Goal: Task Accomplishment & Management: Use online tool/utility

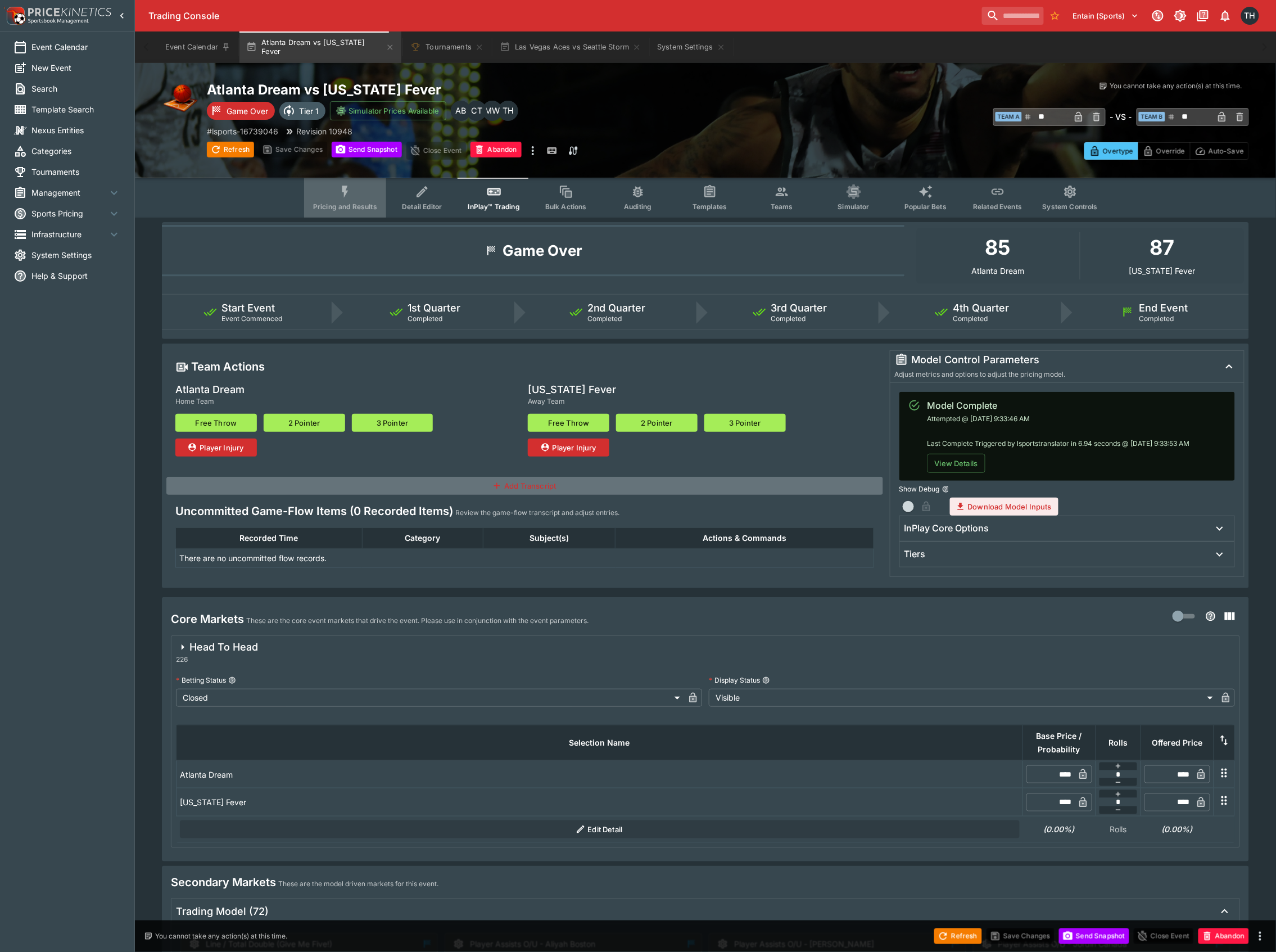
click at [349, 194] on icon "Event type filters" at bounding box center [345, 192] width 14 height 14
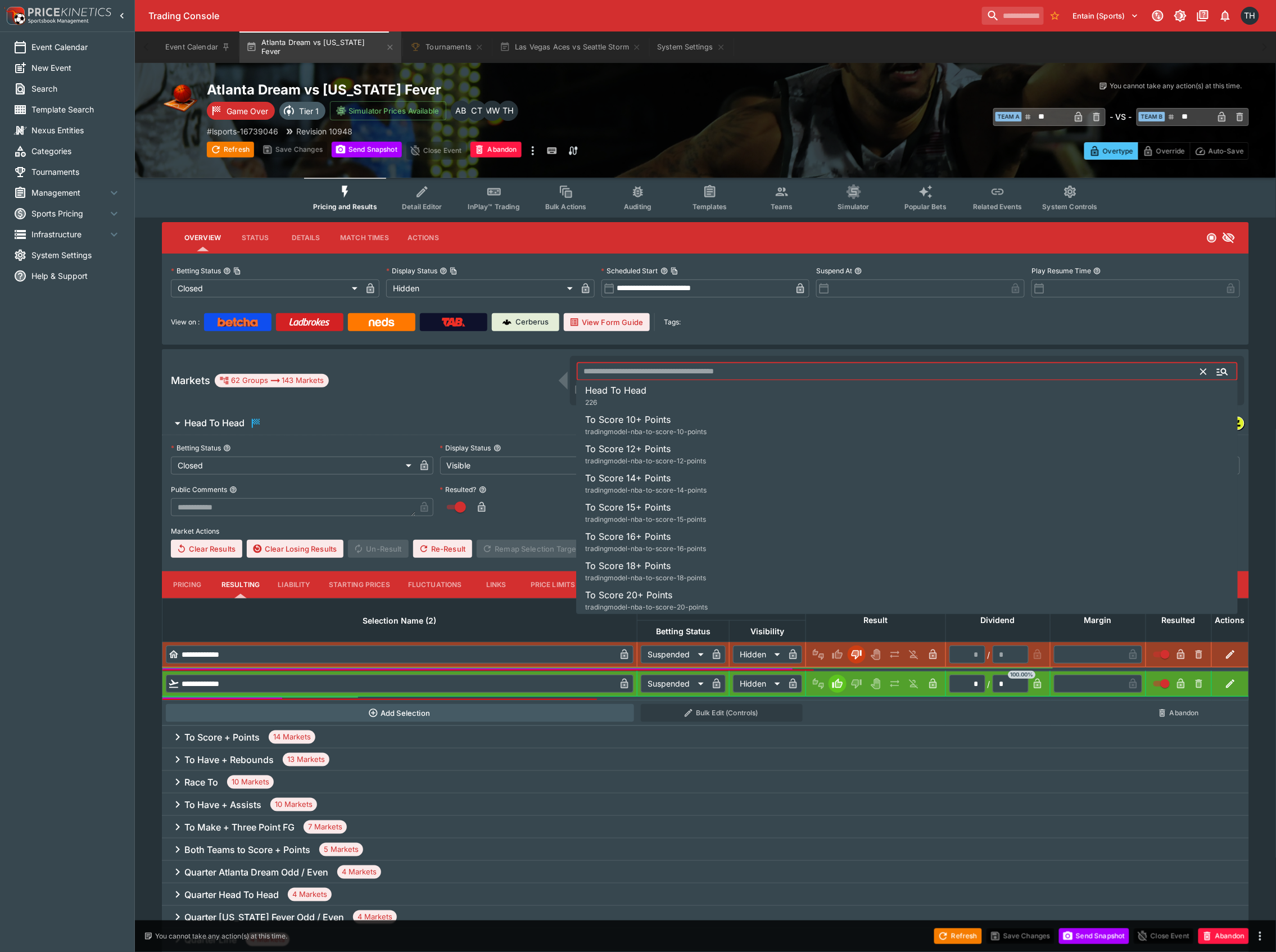
click at [947, 378] on input "text" at bounding box center [889, 372] width 625 height 18
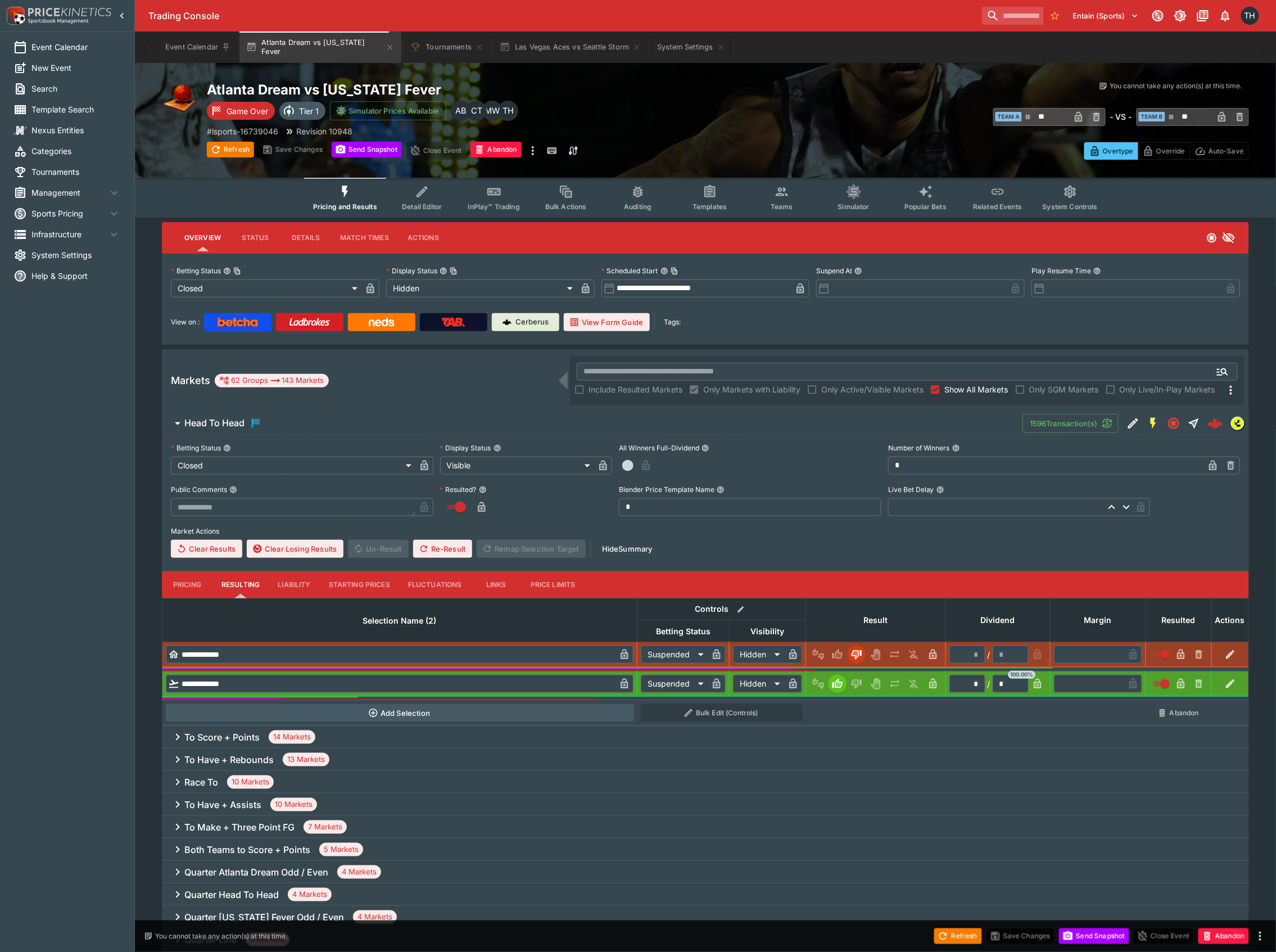
click at [947, 327] on div "View on : Cerberus View Form Guide Tags:" at bounding box center [705, 322] width 1069 height 18
click at [964, 390] on span "Show All Markets" at bounding box center [976, 389] width 64 height 12
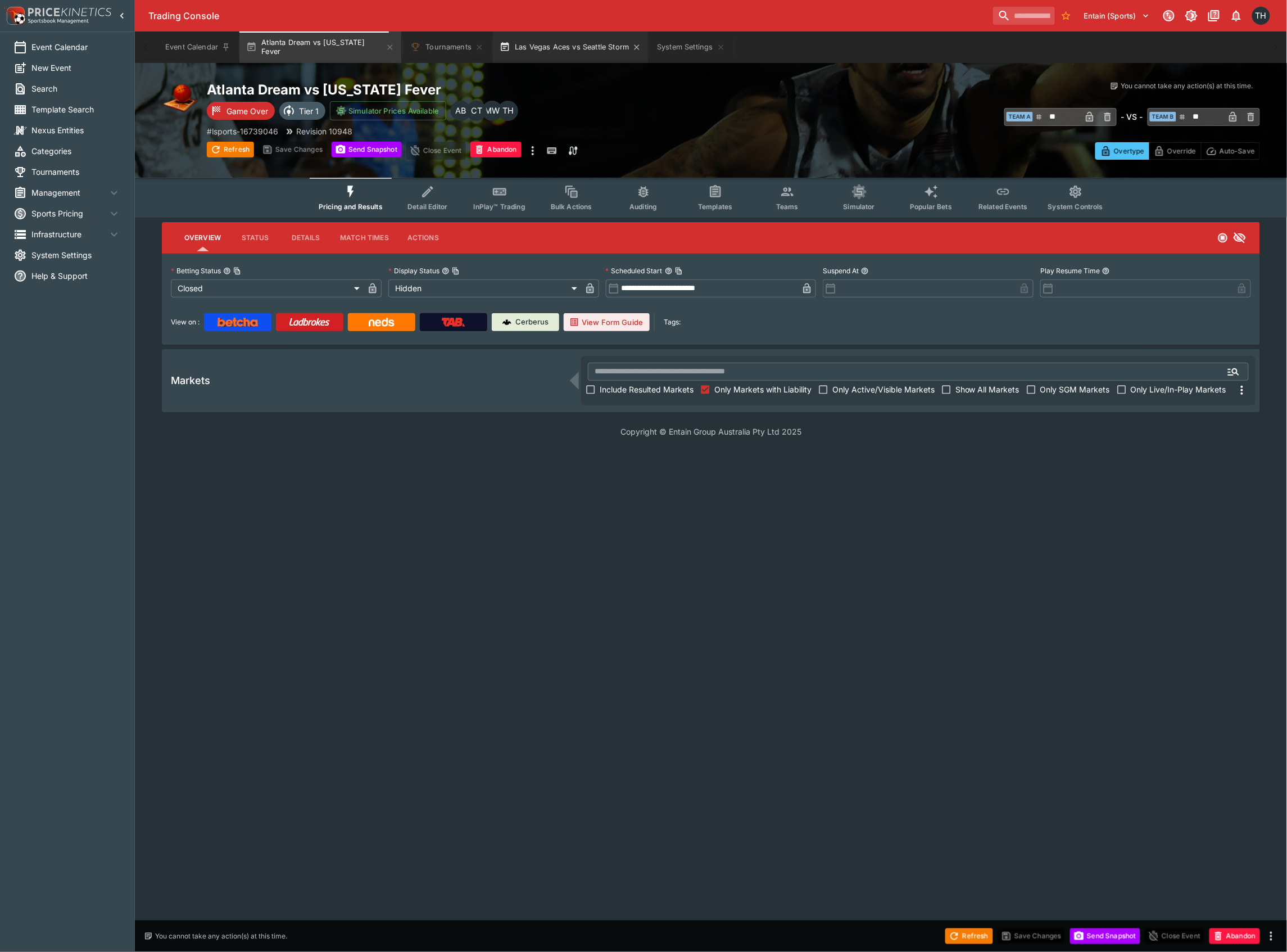
click at [556, 45] on button "Las Vegas Aces vs Seattle Storm" at bounding box center [570, 47] width 155 height 31
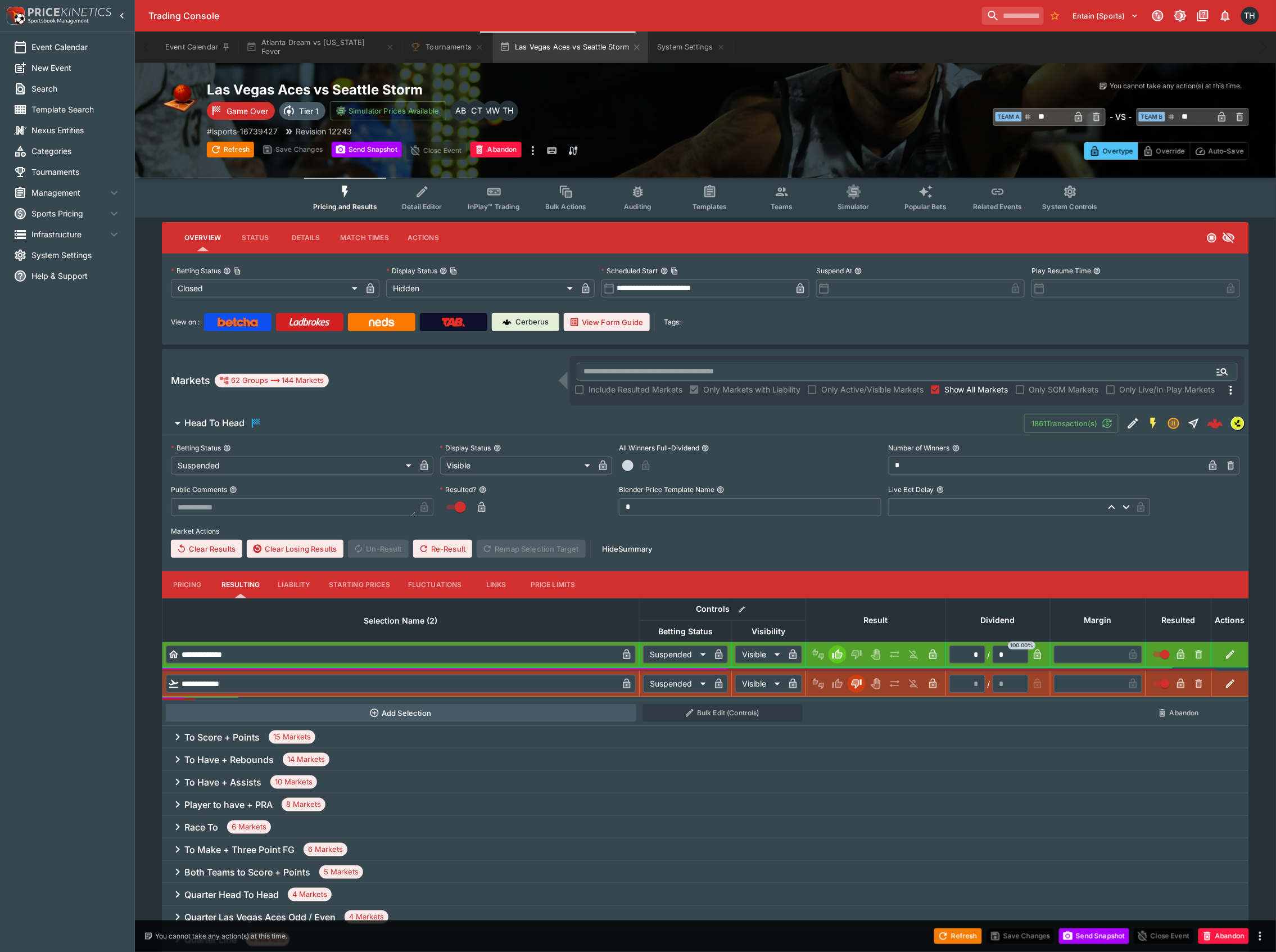
click at [961, 381] on label "Show All Markets" at bounding box center [968, 390] width 82 height 18
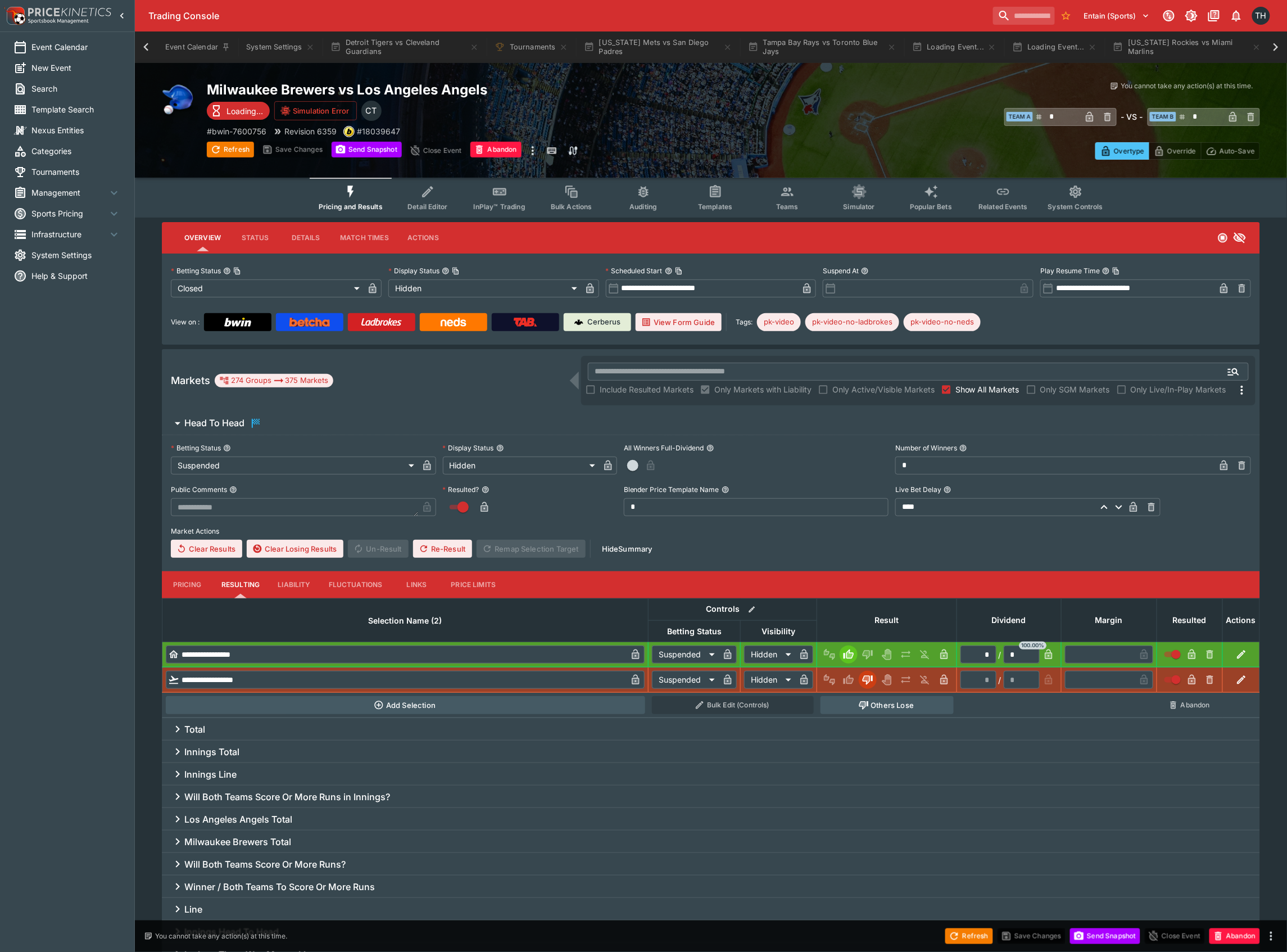
type input "**********"
type input "******"
type input "**********"
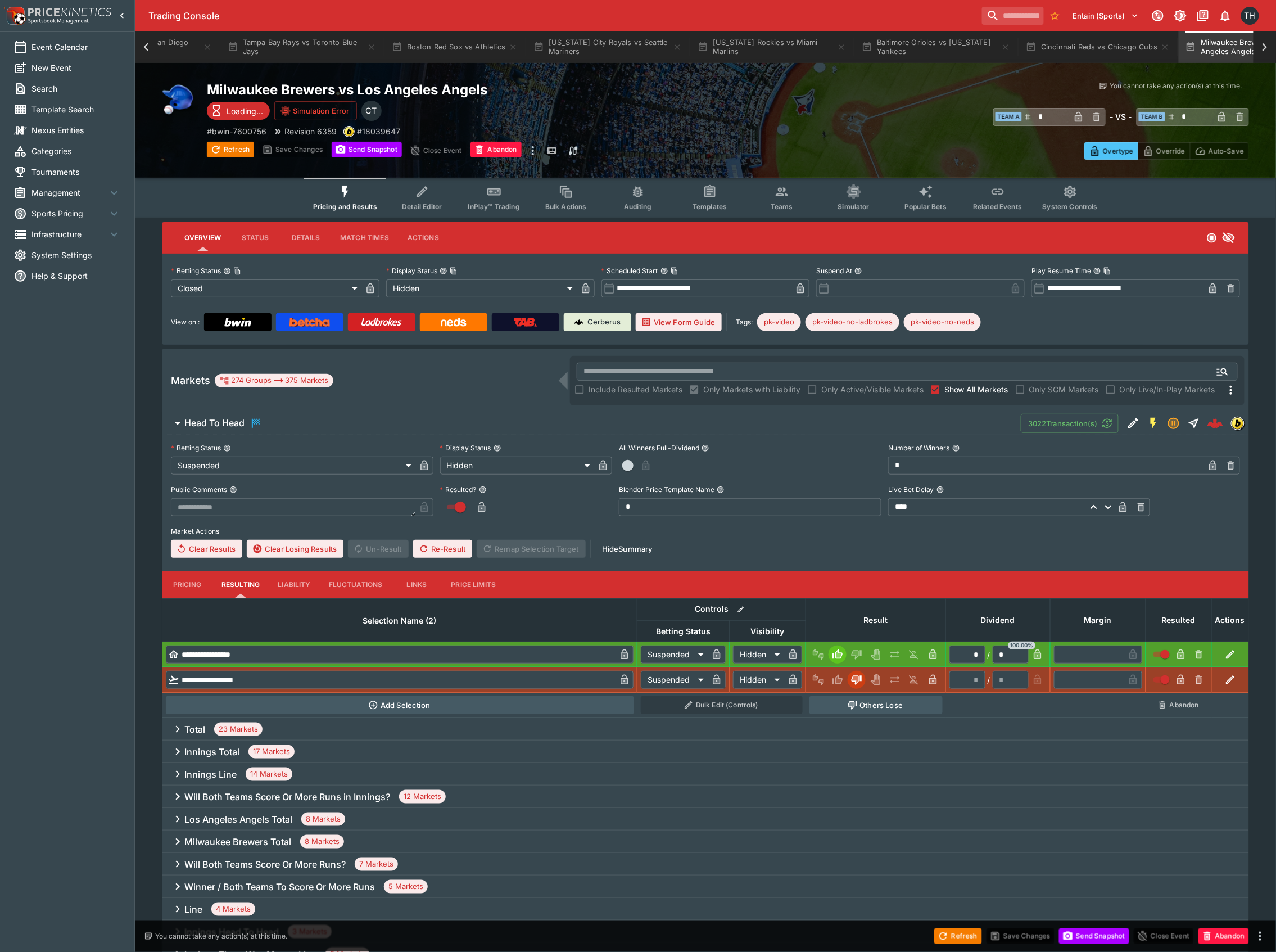
scroll to position [0, 615]
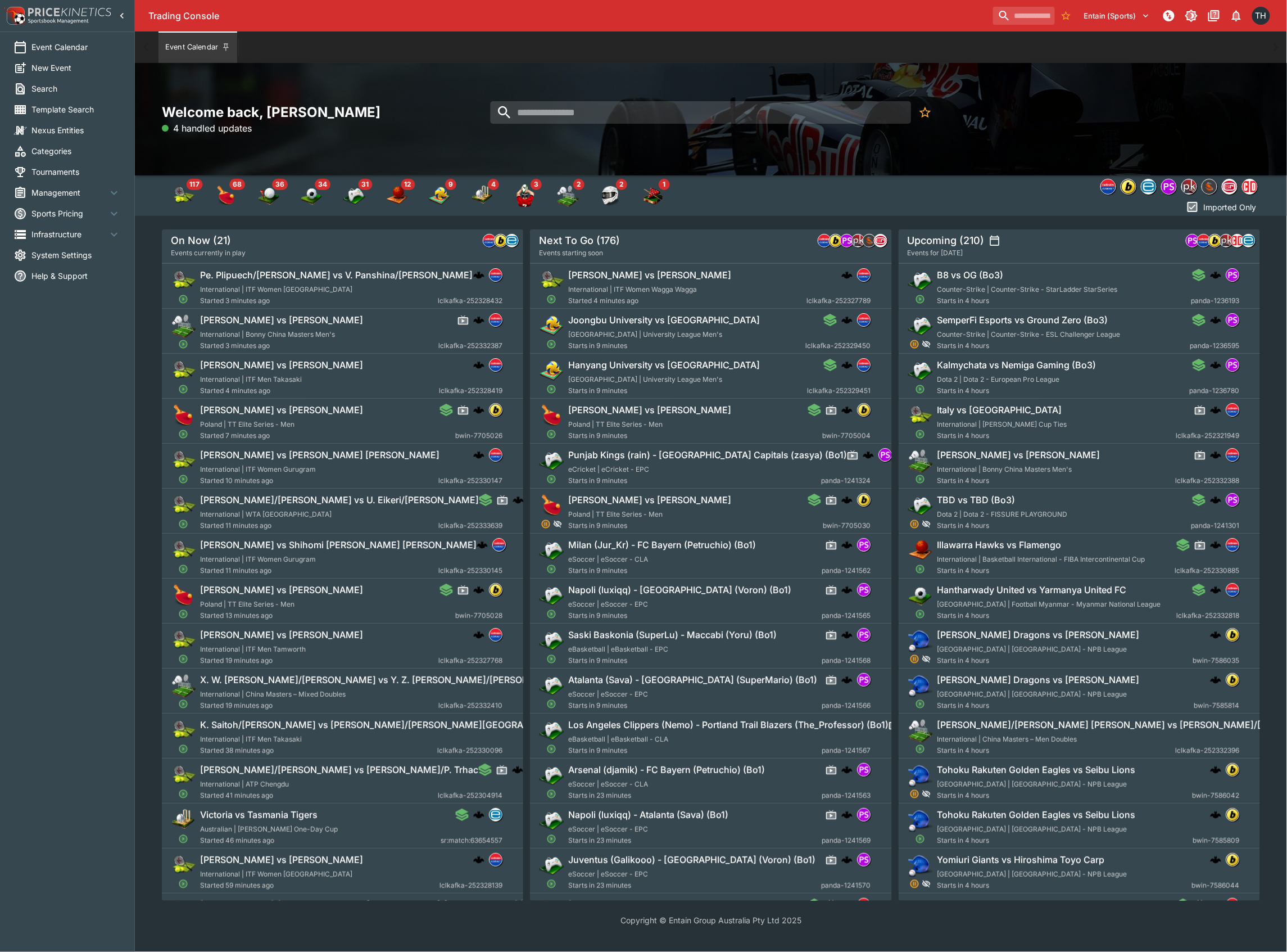
click at [994, 0] on div "Trading Console Entain (Sports) 1 TH" at bounding box center [711, 16] width 1152 height 31
click at [995, 7] on input "search" at bounding box center [1020, 16] width 71 height 18
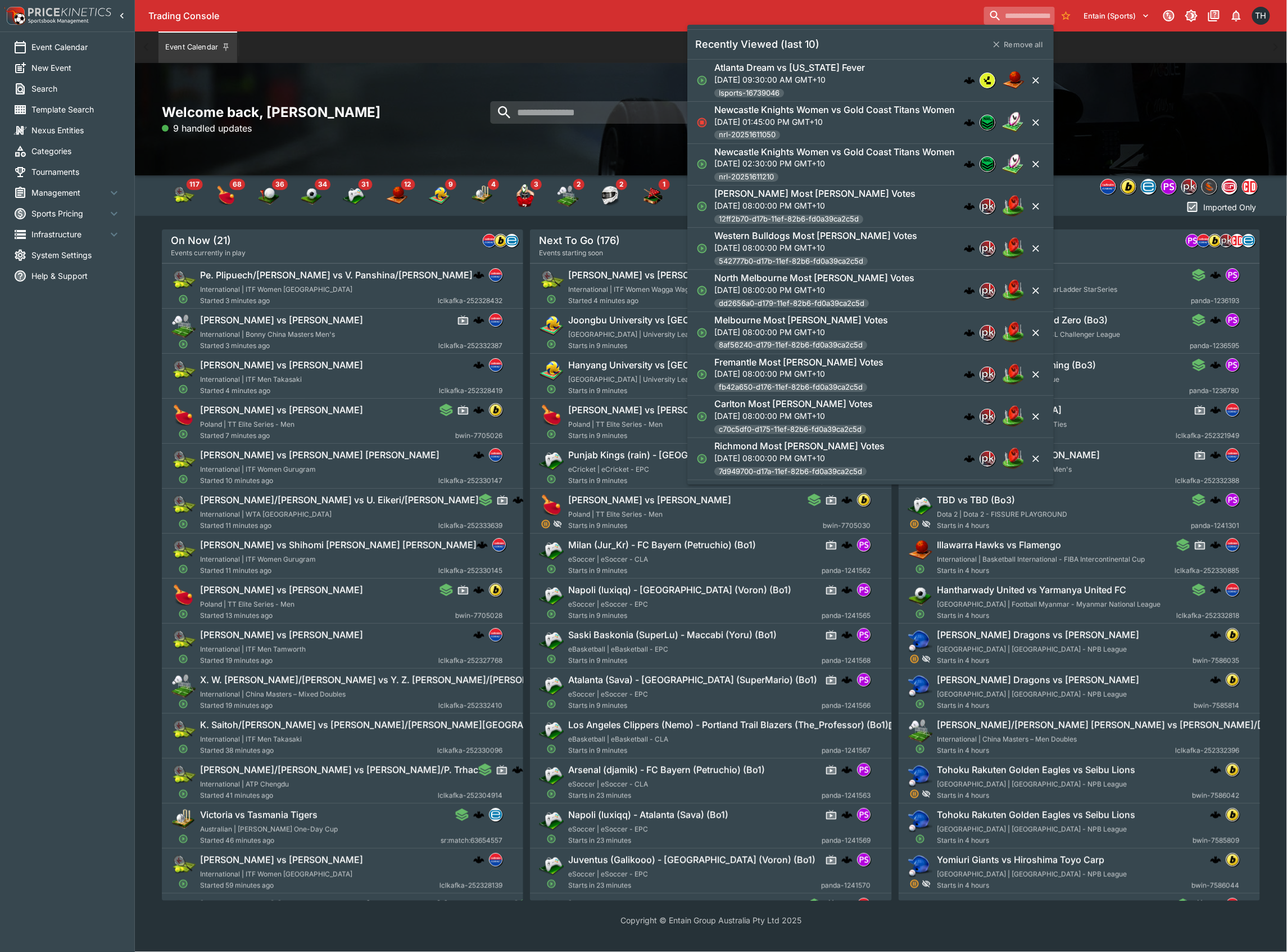
paste input "**********"
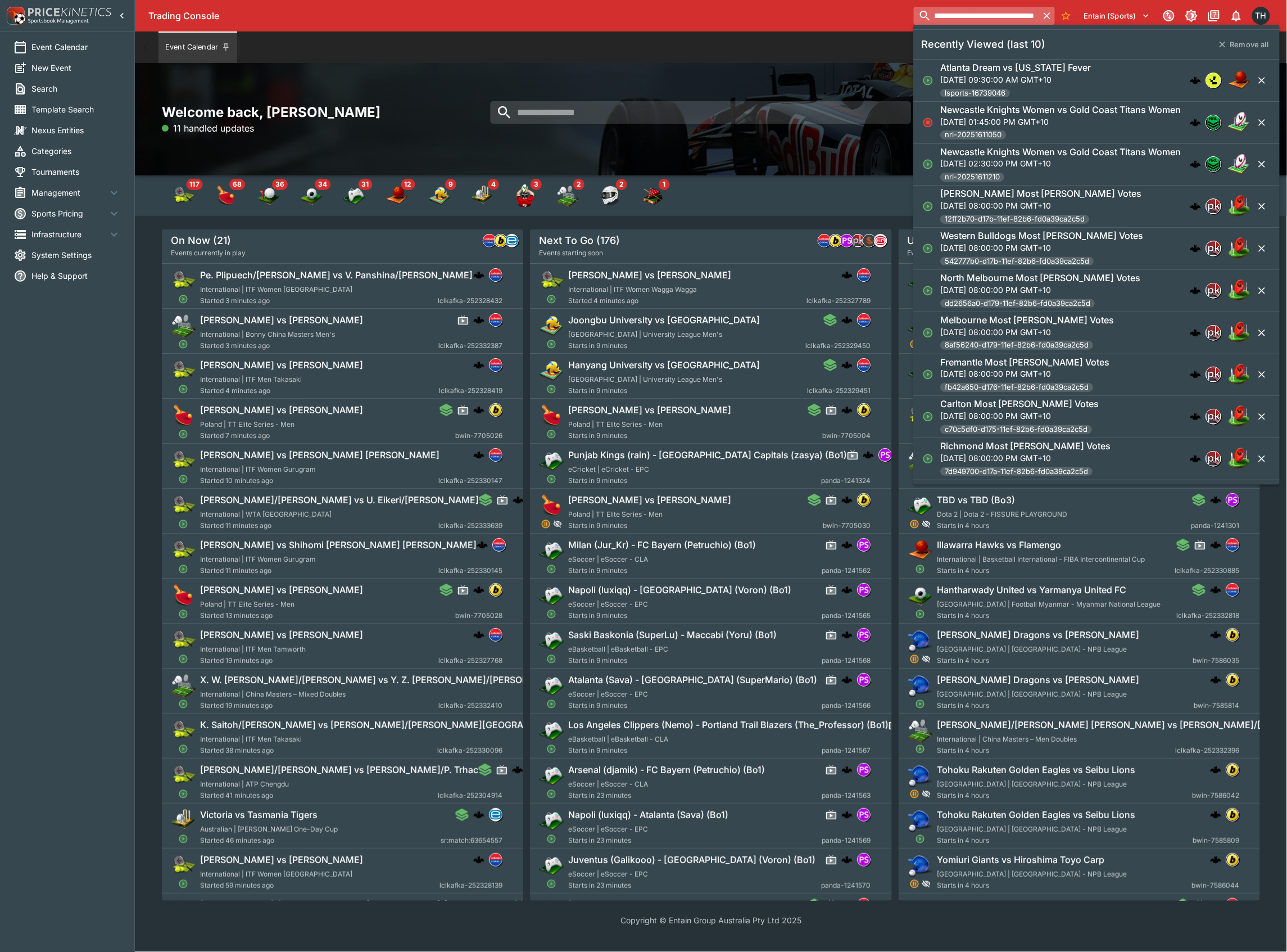
click at [988, 20] on input "**********" at bounding box center [977, 16] width 125 height 18
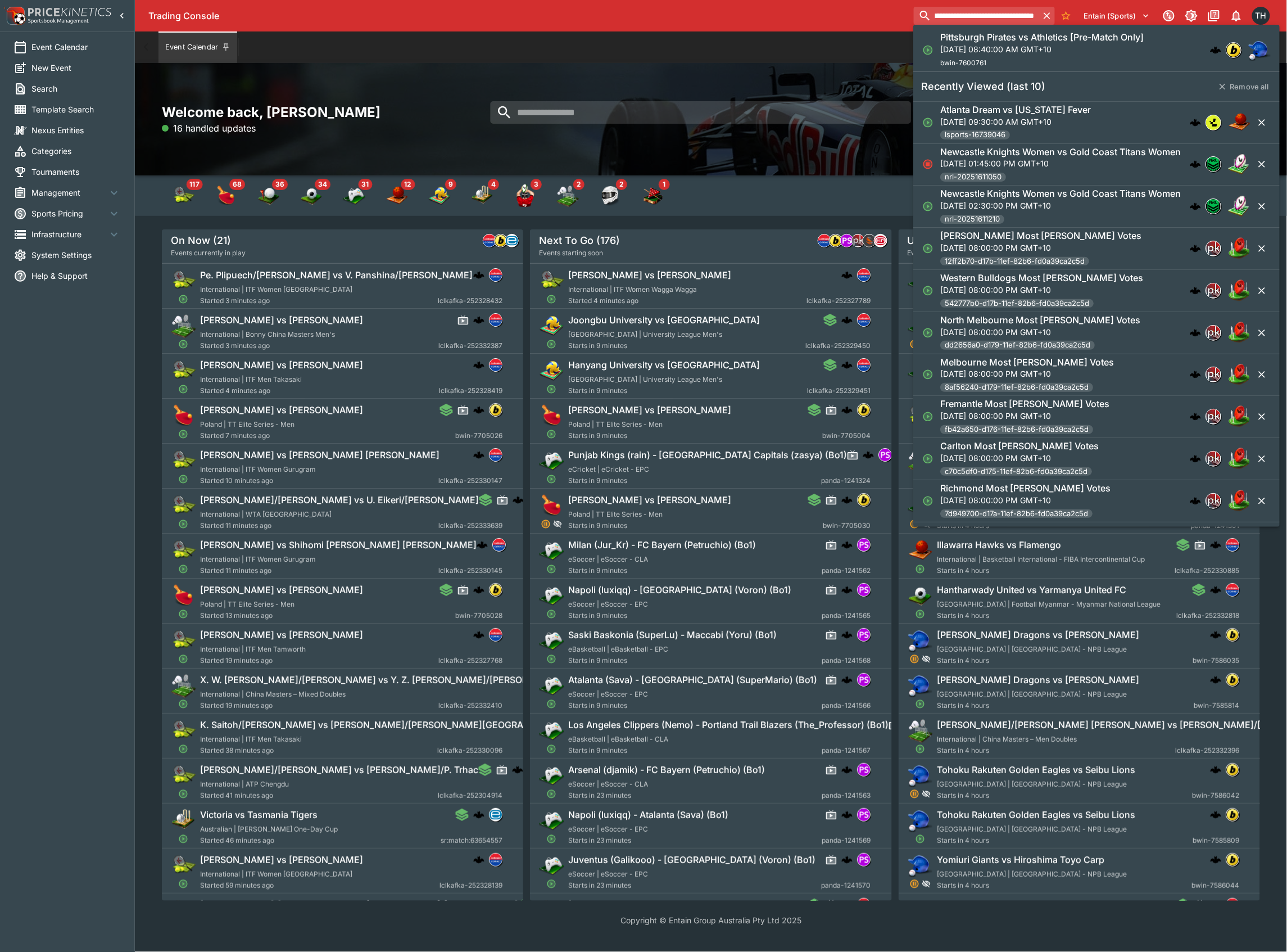
type input "**********"
click at [995, 52] on p "[DATE] 08:40:00 AM GMT+10" at bounding box center [1042, 49] width 203 height 12
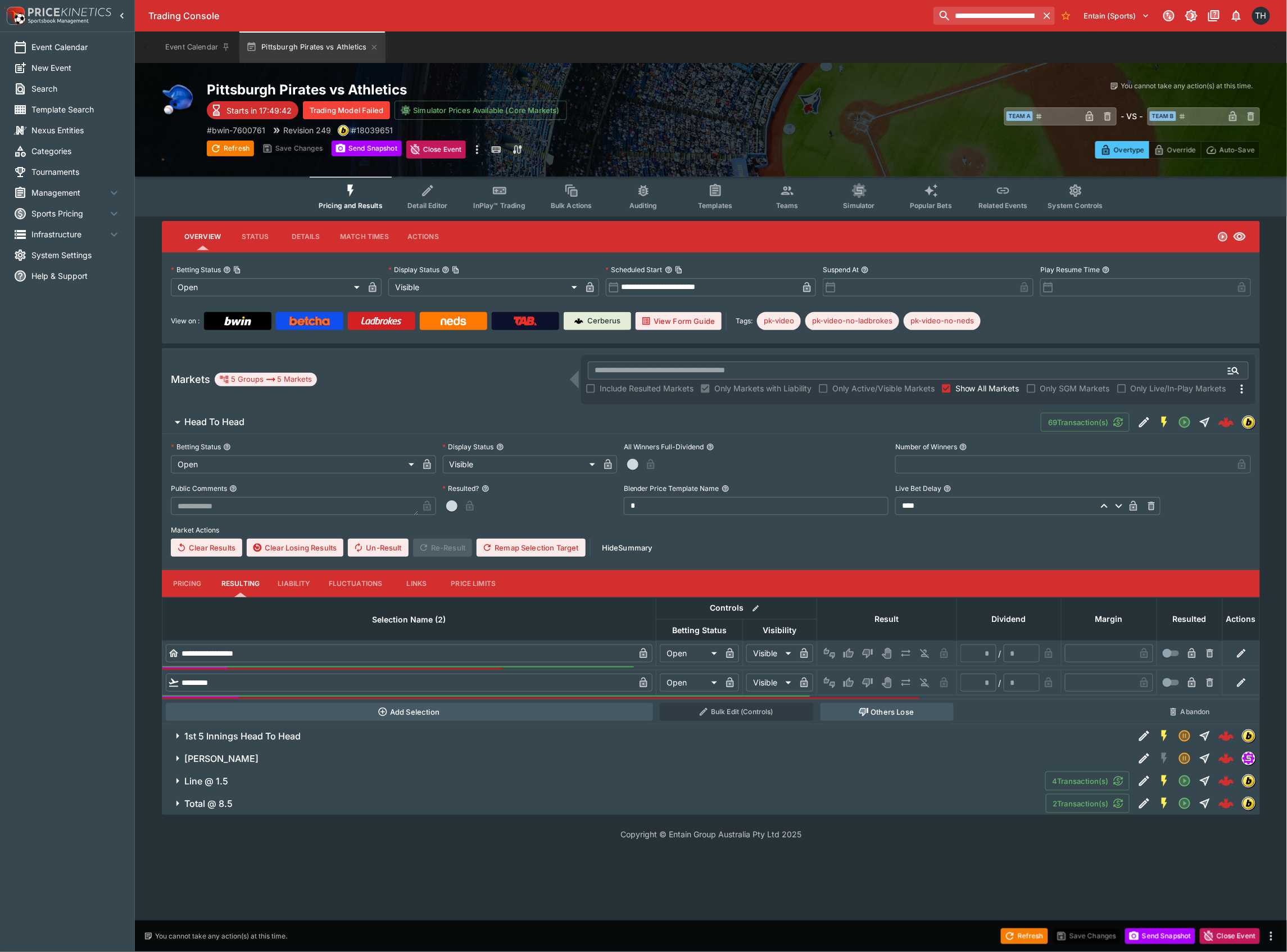
click at [79, 263] on li "System Settings" at bounding box center [67, 255] width 134 height 21
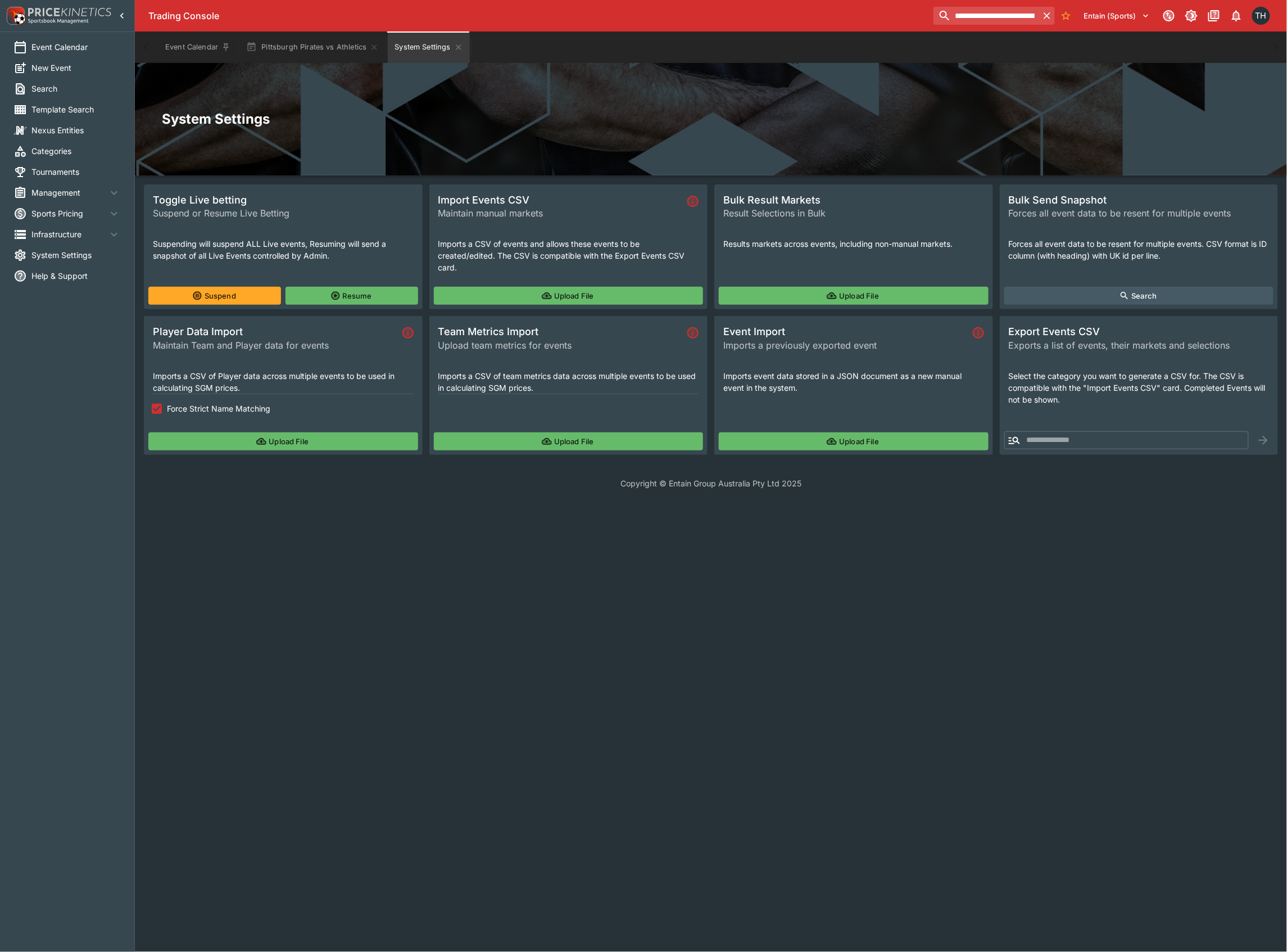
click at [67, 171] on span "Tournaments" at bounding box center [76, 171] width 89 height 12
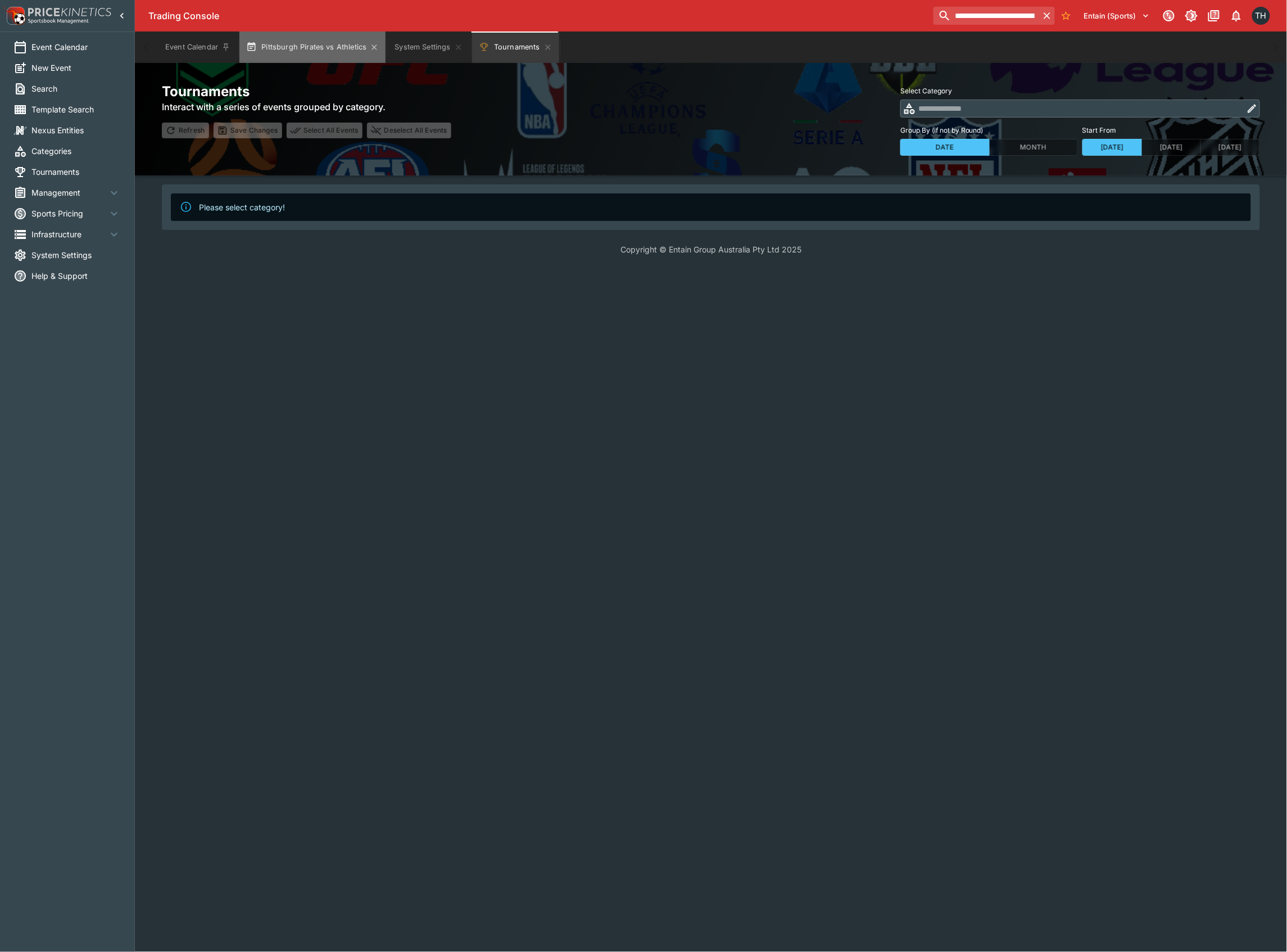
click at [303, 53] on button "Pittsburgh Pirates vs Athletics" at bounding box center [312, 47] width 146 height 31
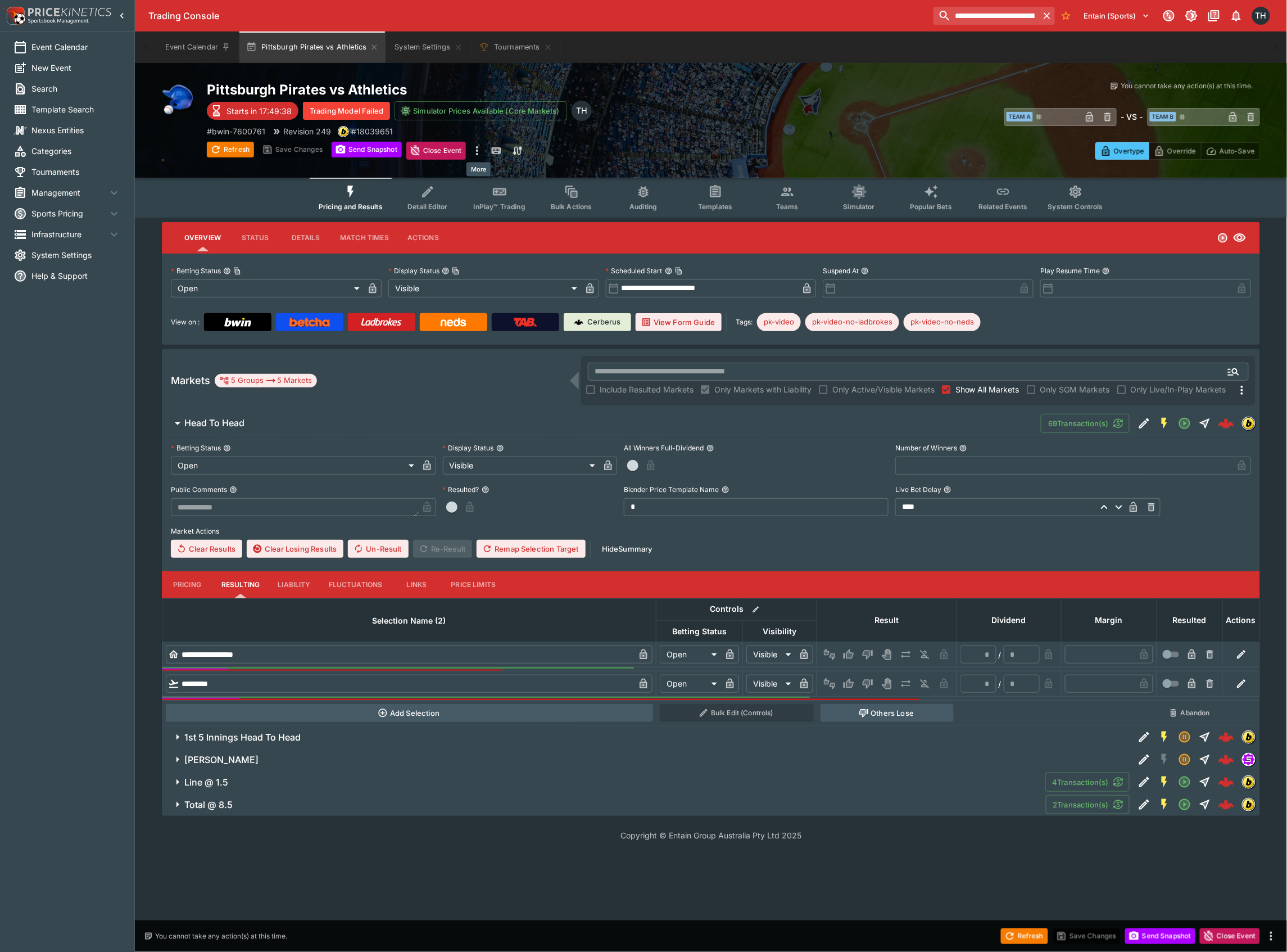
click at [478, 147] on icon "more" at bounding box center [477, 151] width 14 height 14
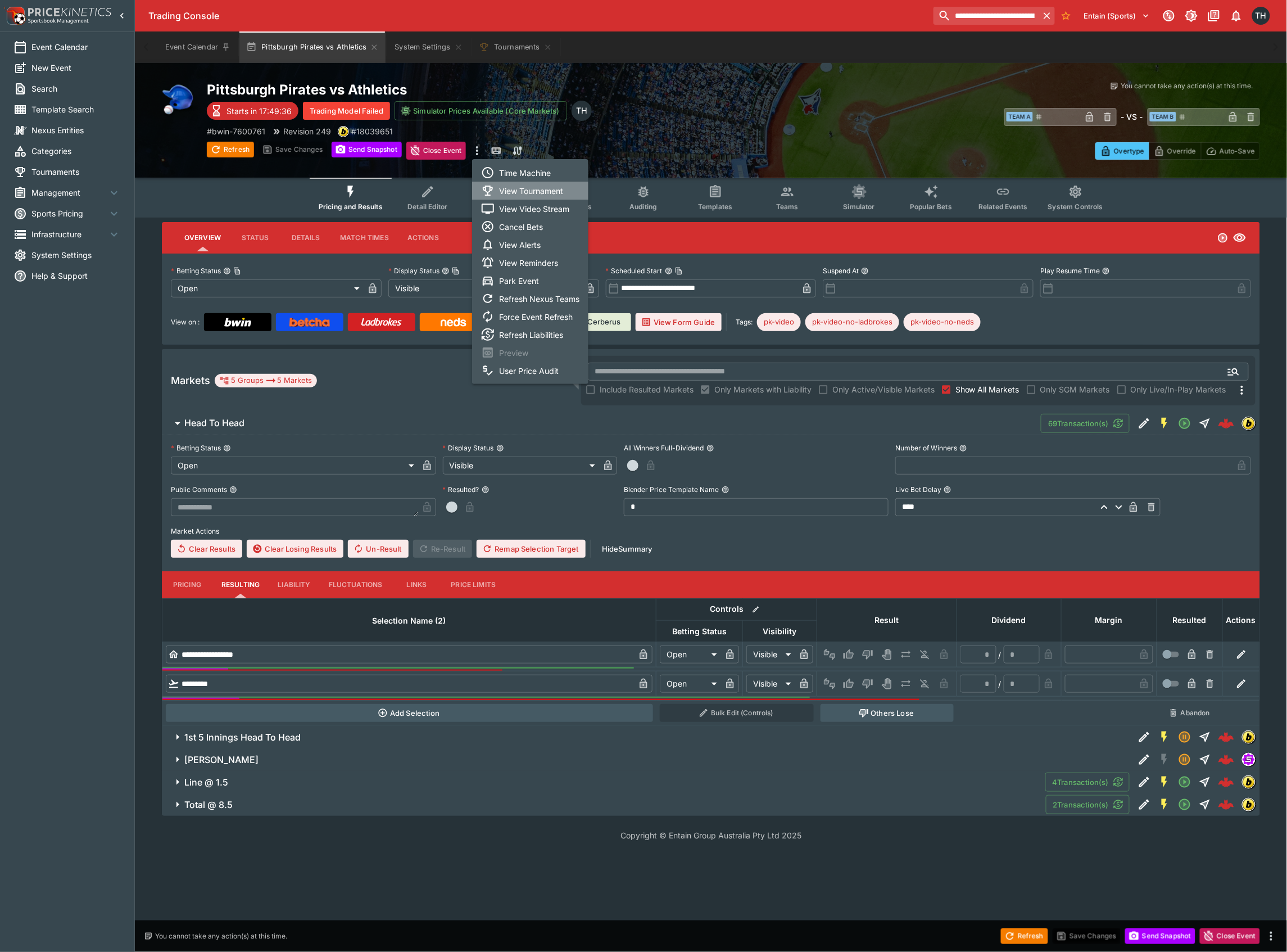
click at [559, 191] on li "View Tournament" at bounding box center [530, 190] width 116 height 18
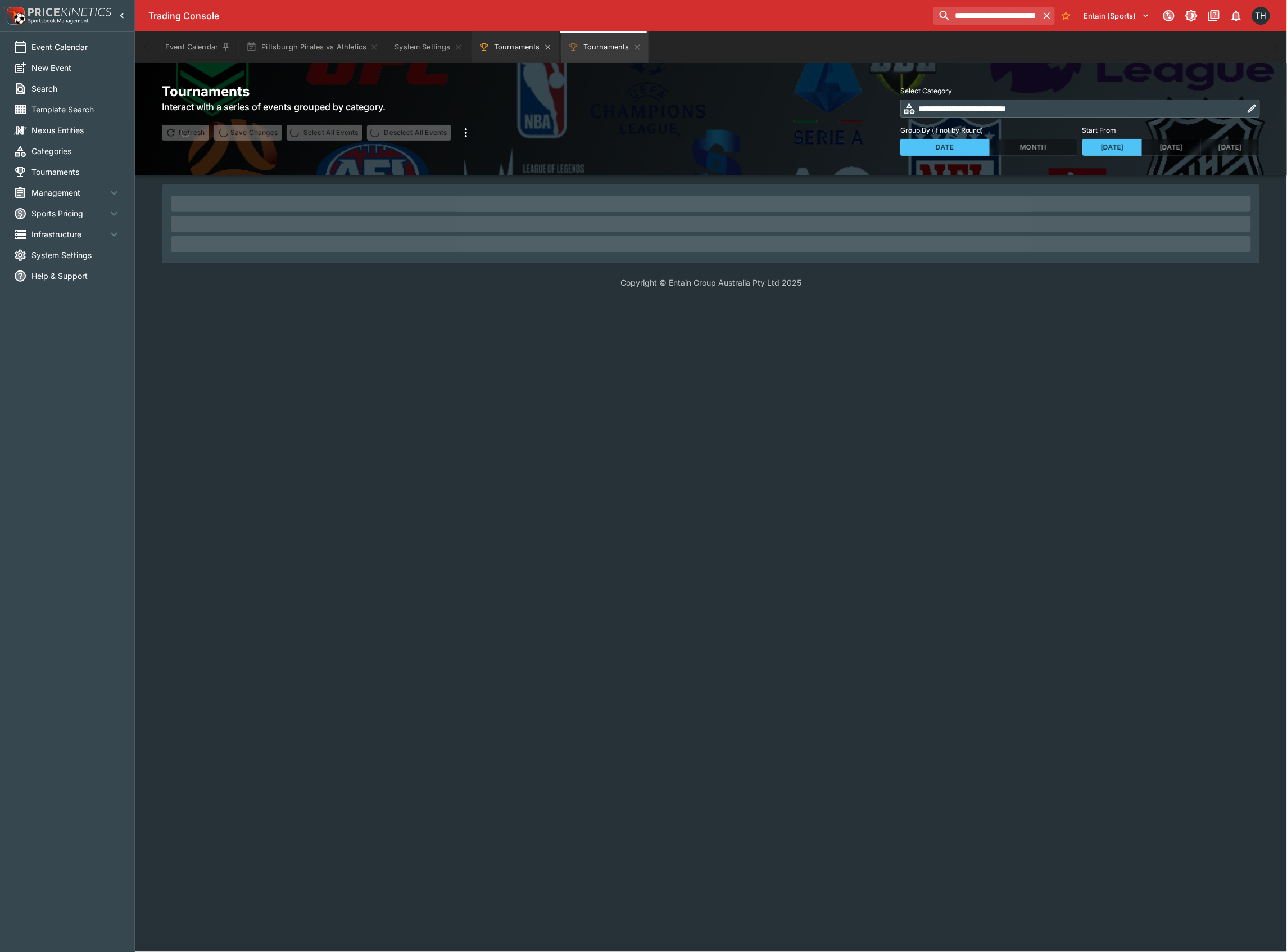
click at [509, 50] on button "Tournaments" at bounding box center [516, 47] width 87 height 31
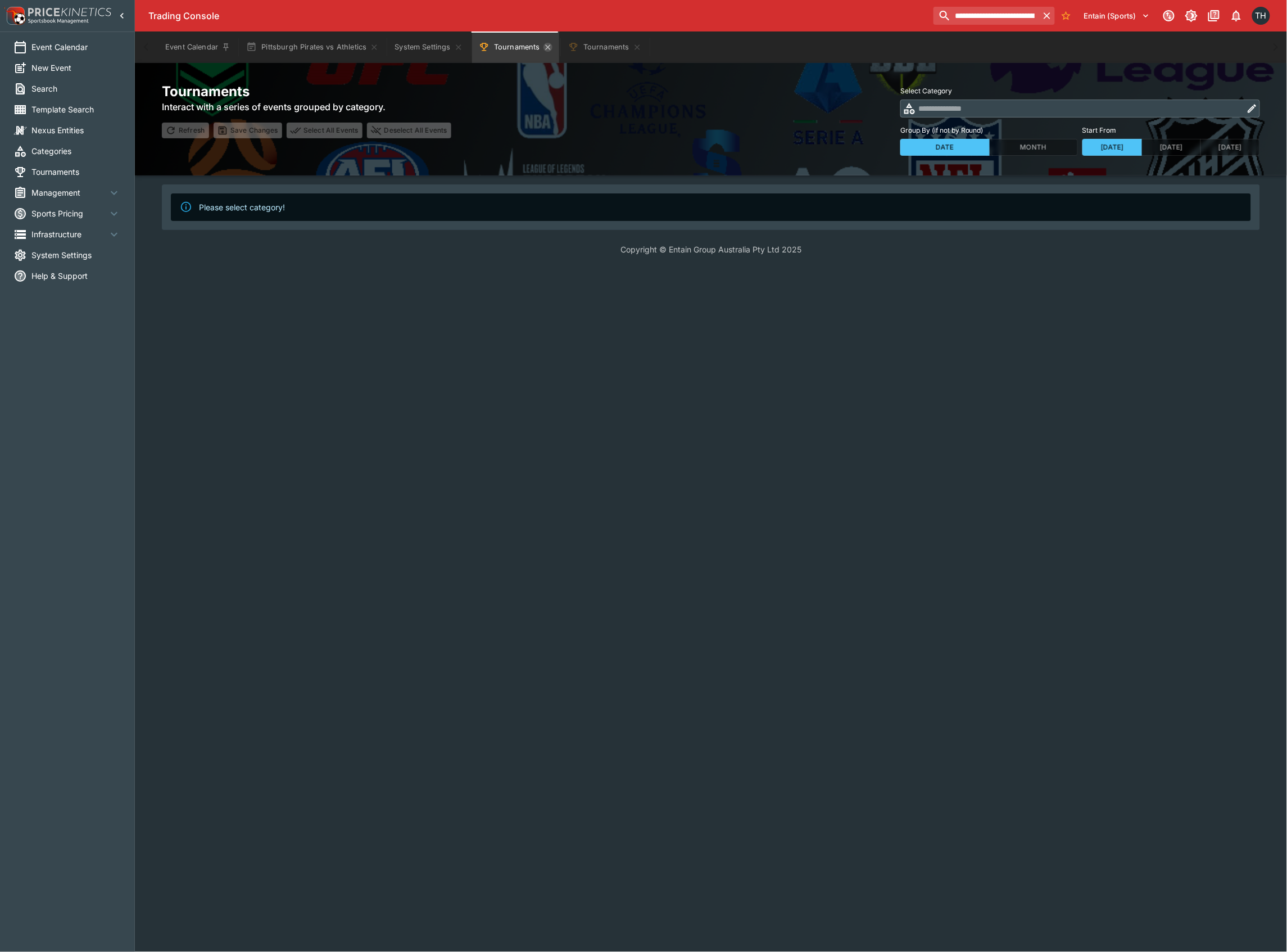
click at [548, 46] on icon "Tournaments" at bounding box center [548, 47] width 5 height 5
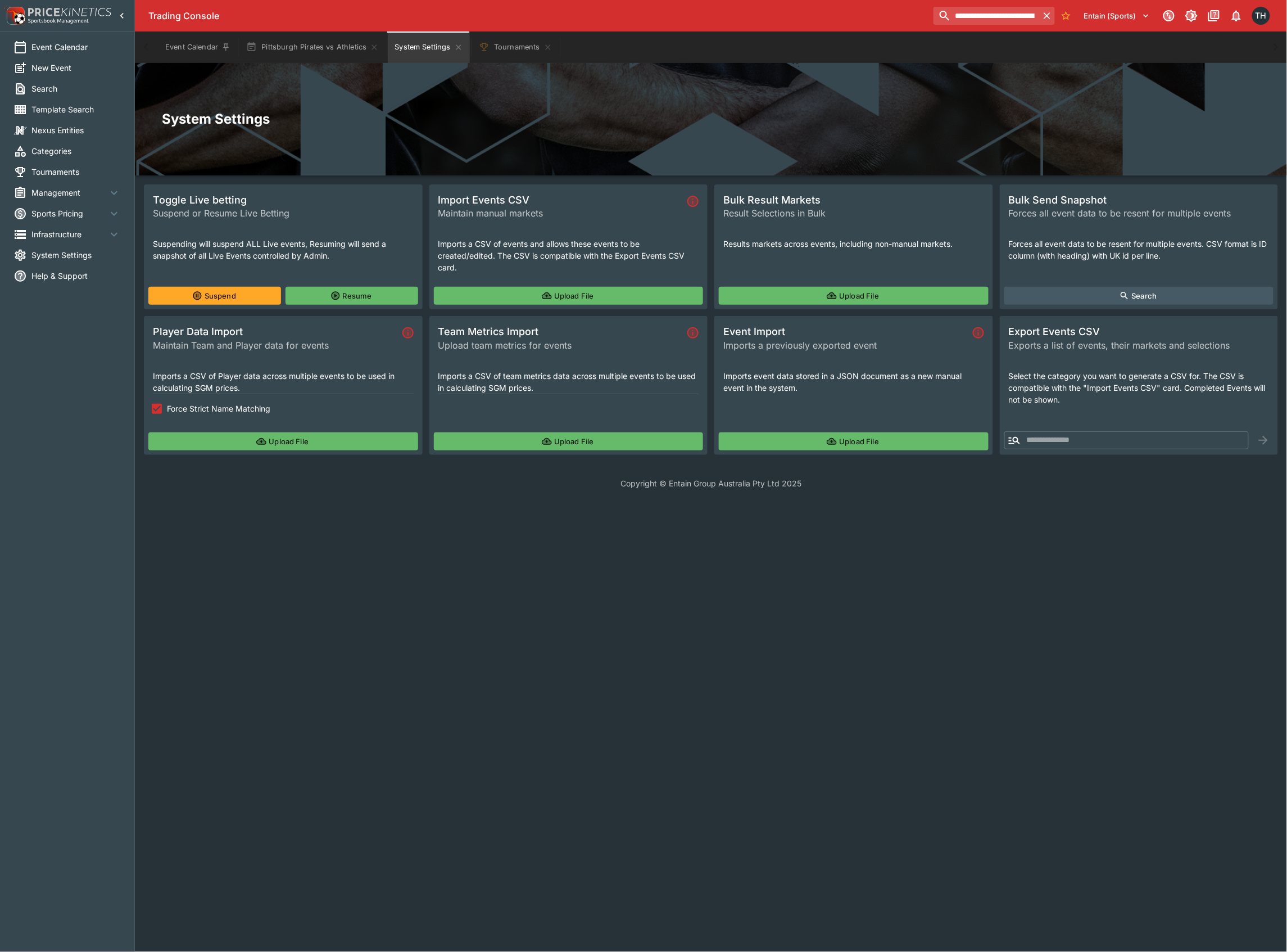
click at [1085, 441] on input "text" at bounding box center [1137, 440] width 225 height 18
paste input "**********"
type input "**********"
click at [1269, 437] on icon "button" at bounding box center [1264, 440] width 14 height 14
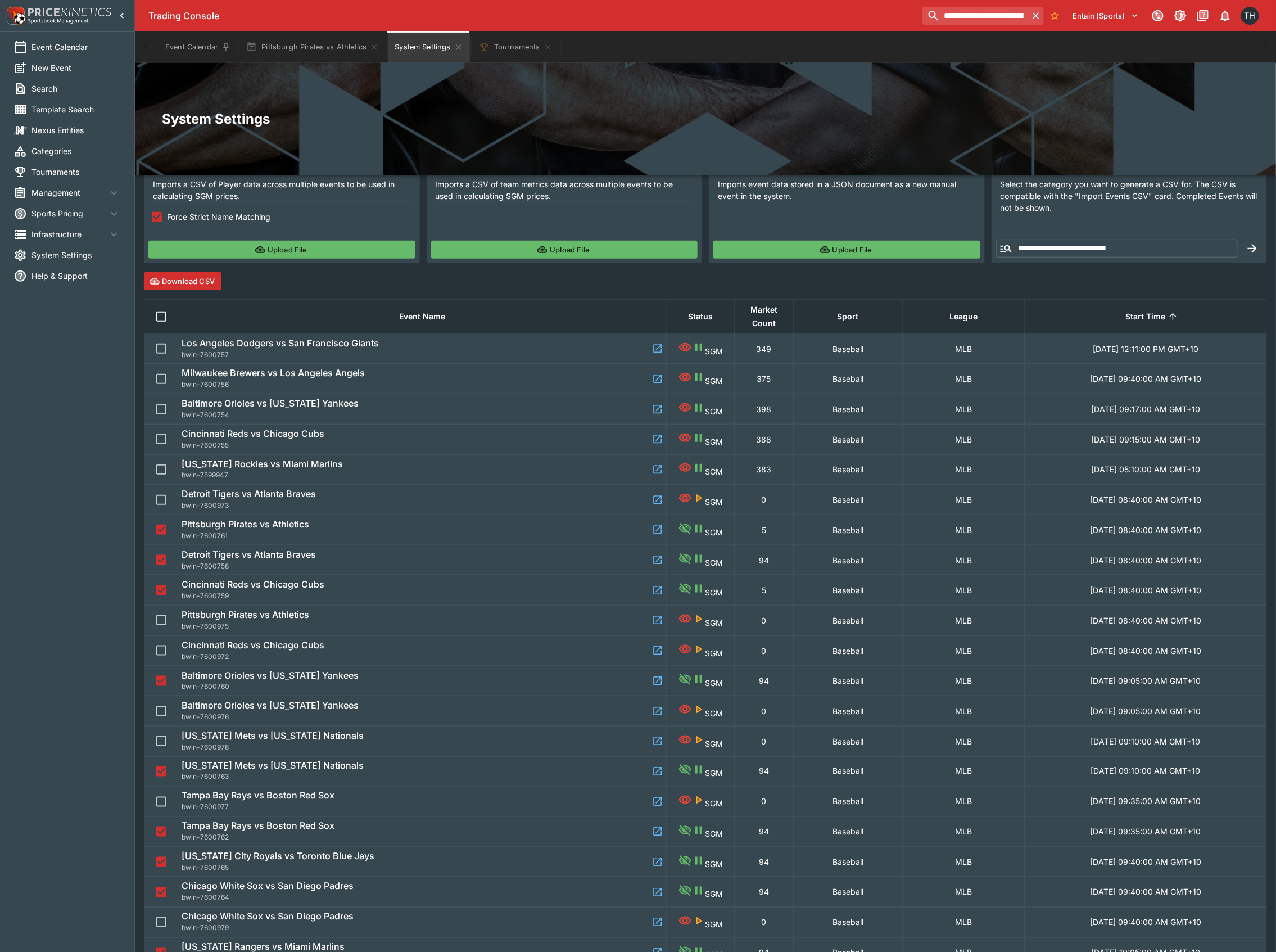
scroll to position [83, 0]
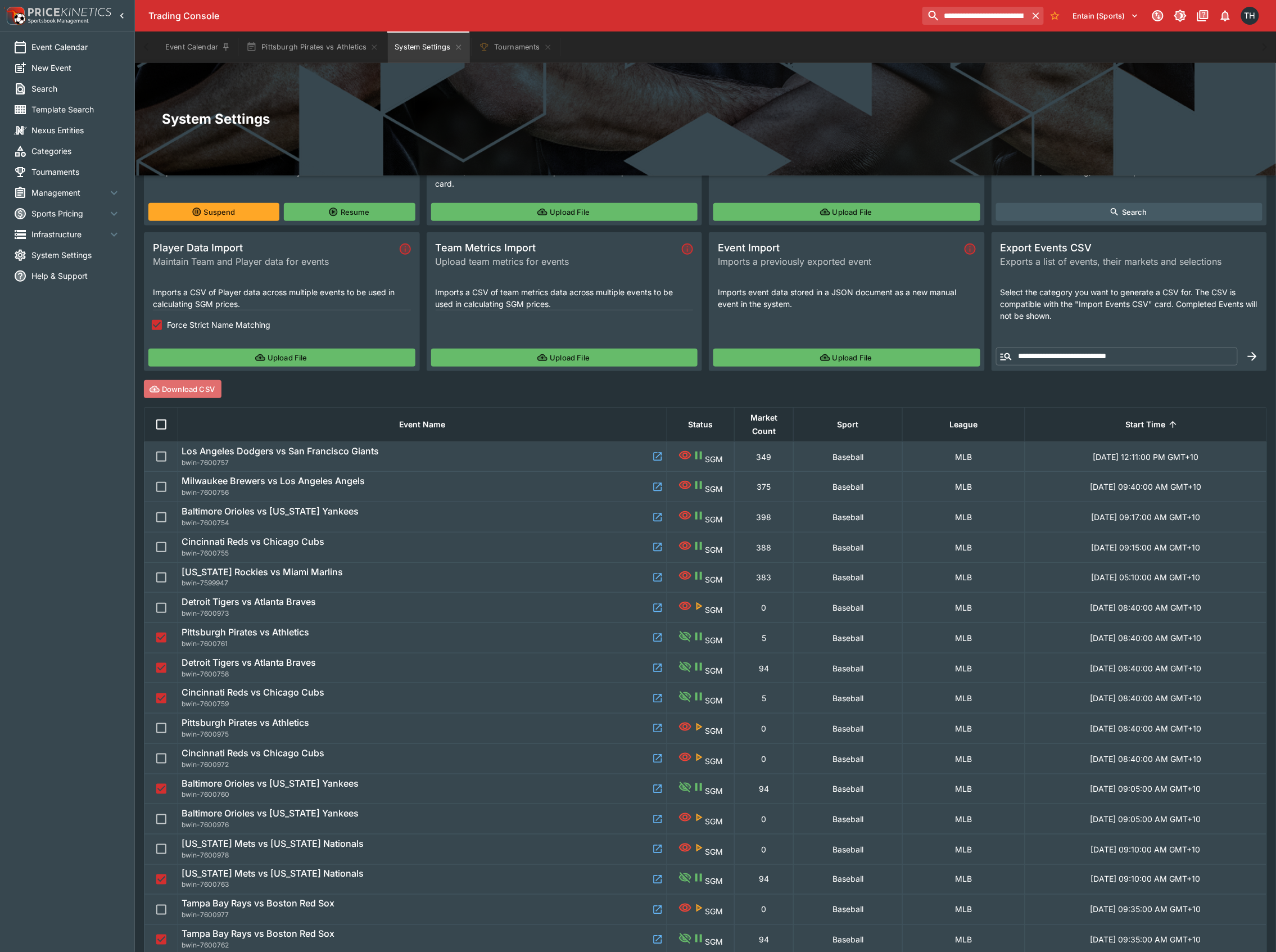
click at [188, 380] on button "Download CSV" at bounding box center [183, 389] width 78 height 18
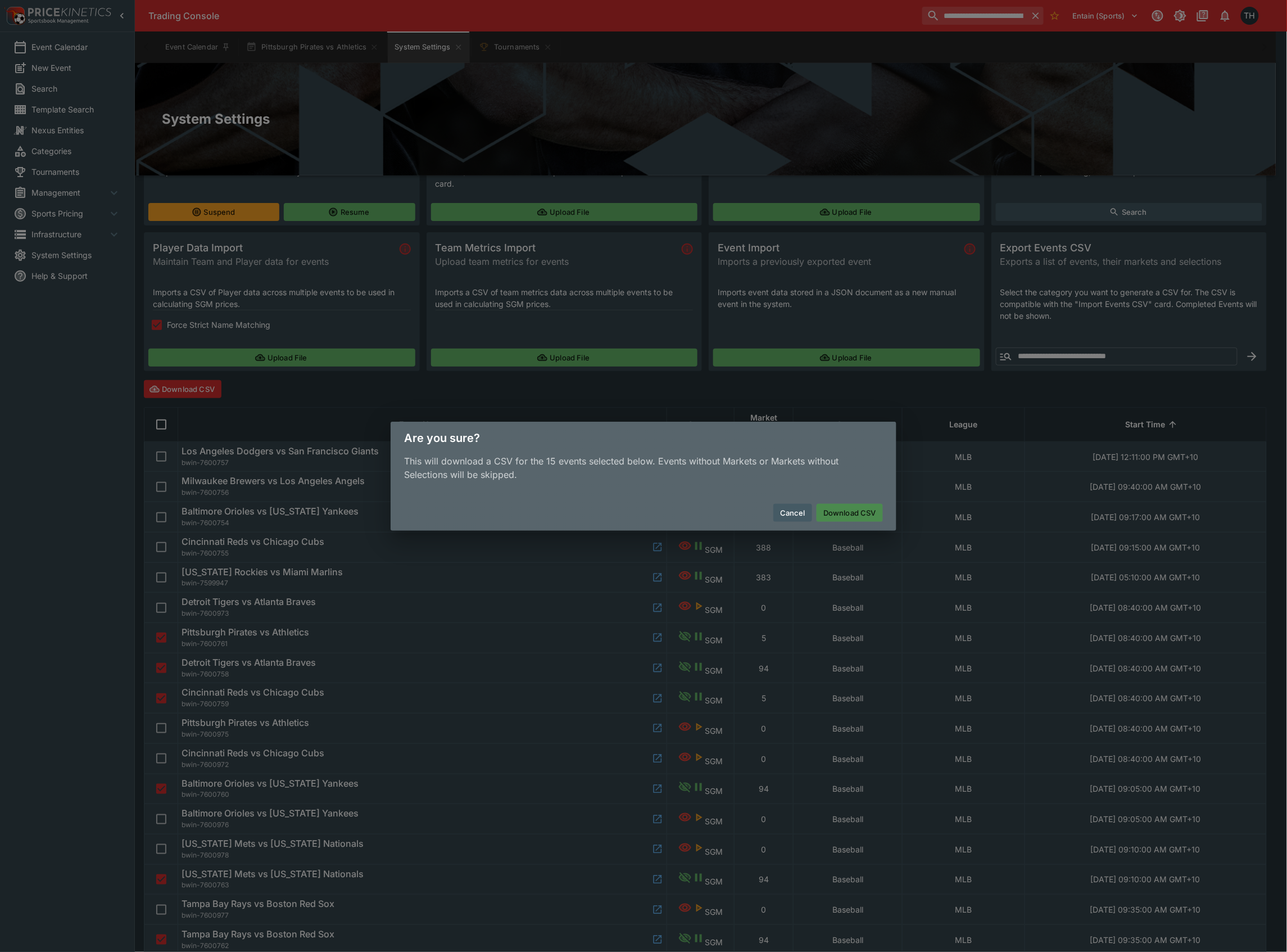
click at [829, 518] on button "Download CSV" at bounding box center [850, 513] width 67 height 18
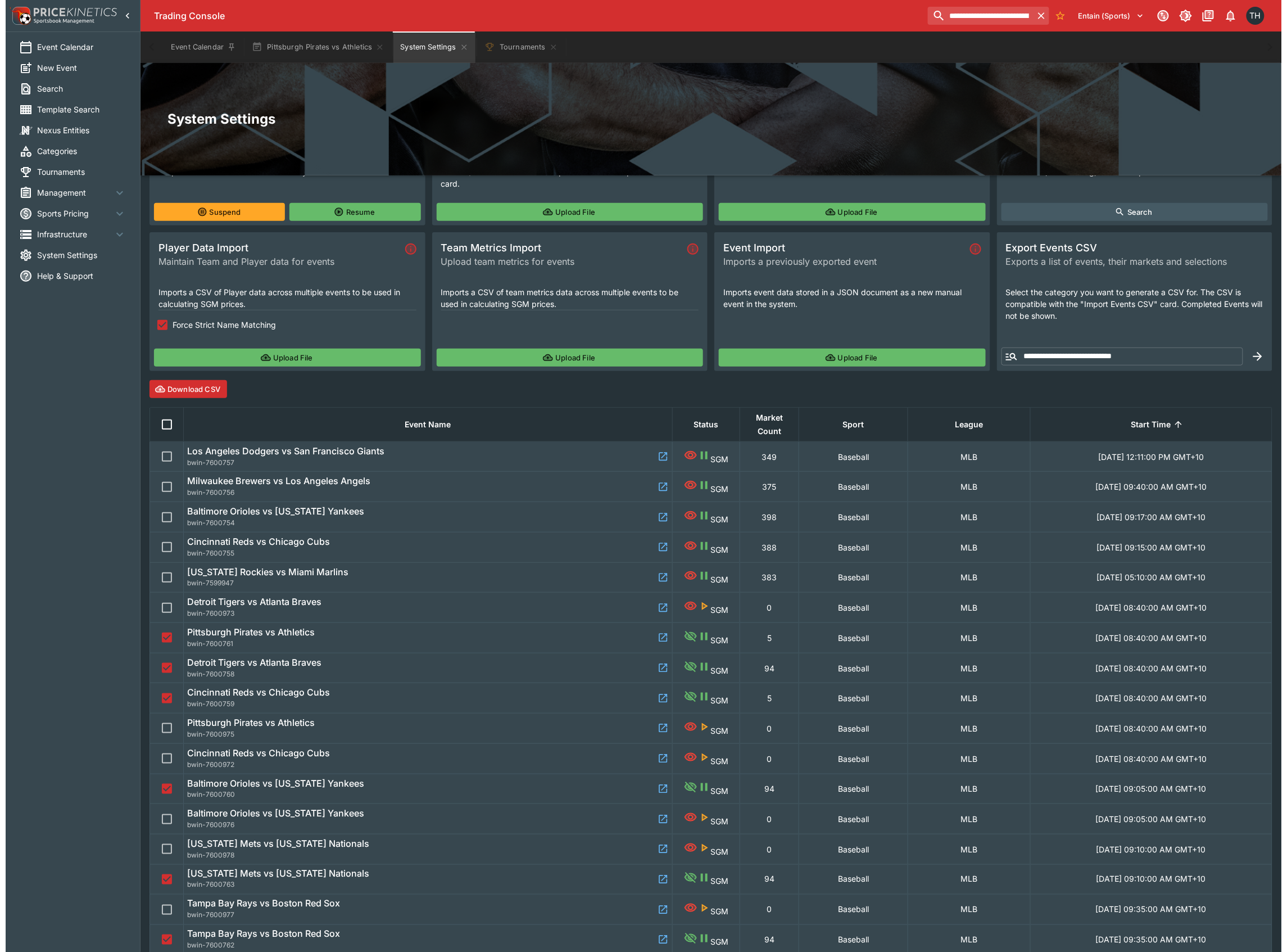
scroll to position [0, 0]
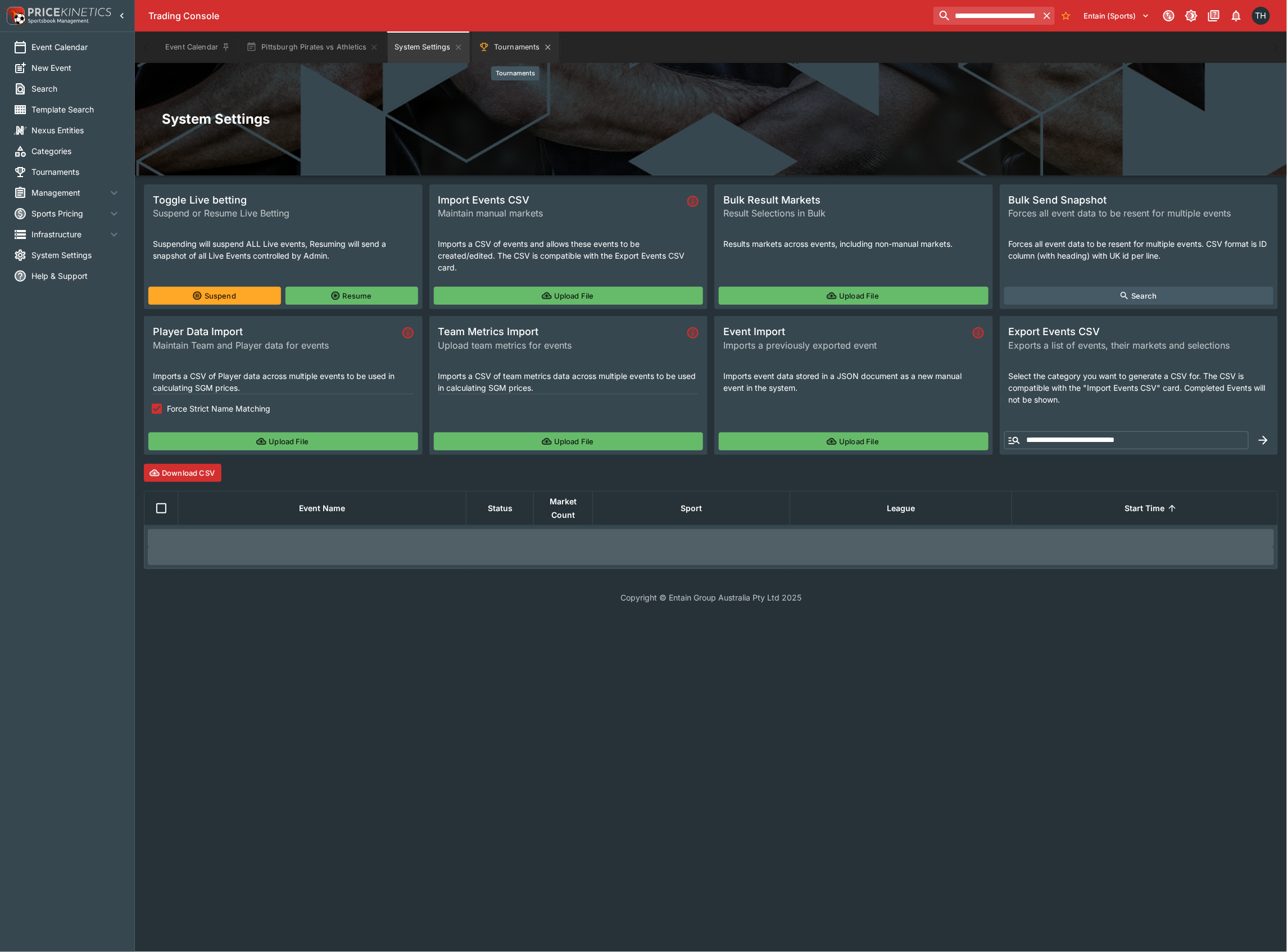
click at [503, 37] on button "Tournaments" at bounding box center [516, 47] width 87 height 31
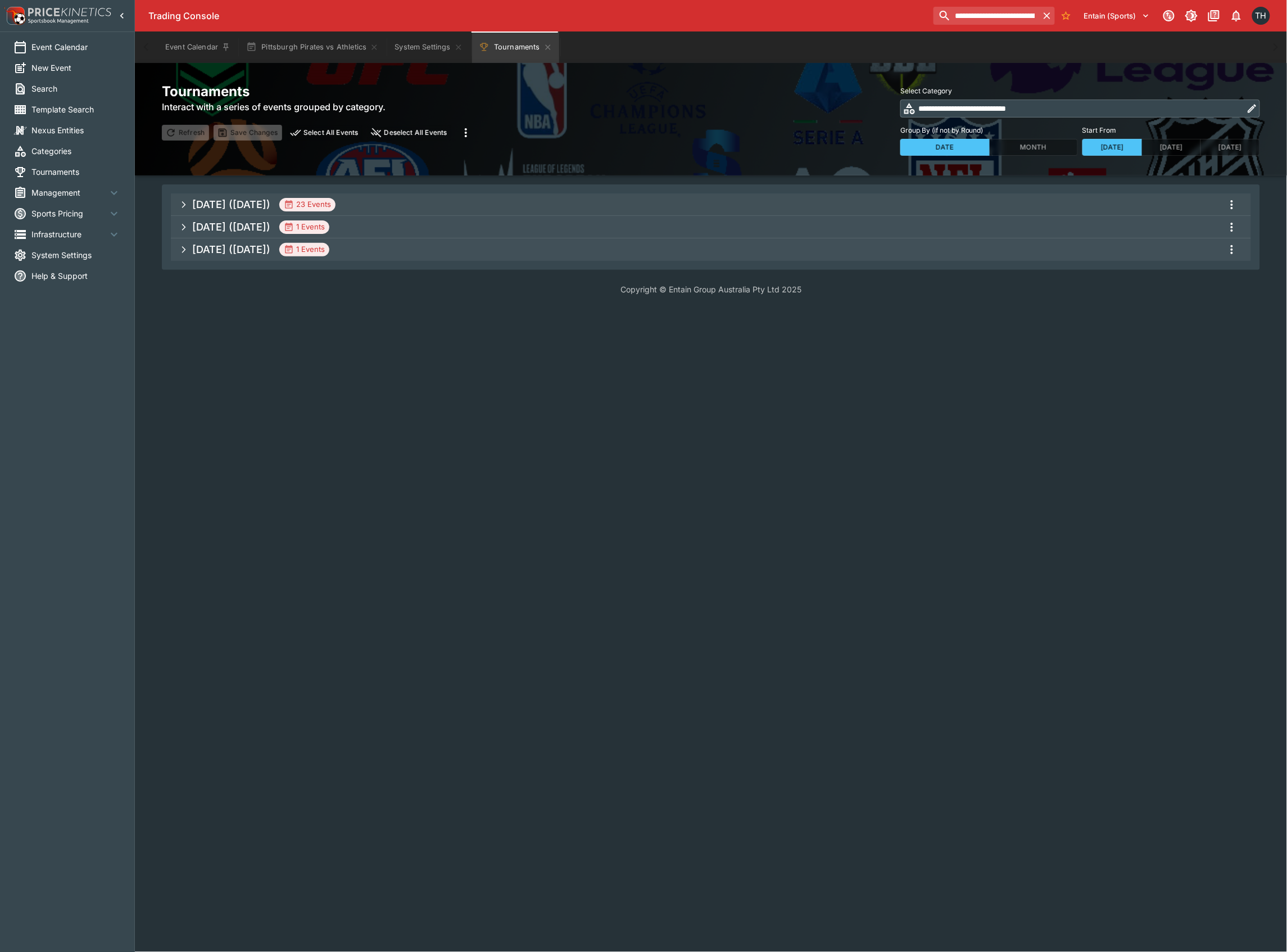
drag, startPoint x: 578, startPoint y: 213, endPoint x: 579, endPoint y: 203, distance: 10.0
click at [578, 211] on span "[DATE] ([DATE]) 23 Events" at bounding box center [717, 204] width 1050 height 20
click at [579, 203] on span "[DATE] ([DATE]) 23 Events" at bounding box center [717, 204] width 1050 height 20
click at [412, 199] on span "[DATE] ([DATE]) 23 Events" at bounding box center [717, 204] width 1050 height 20
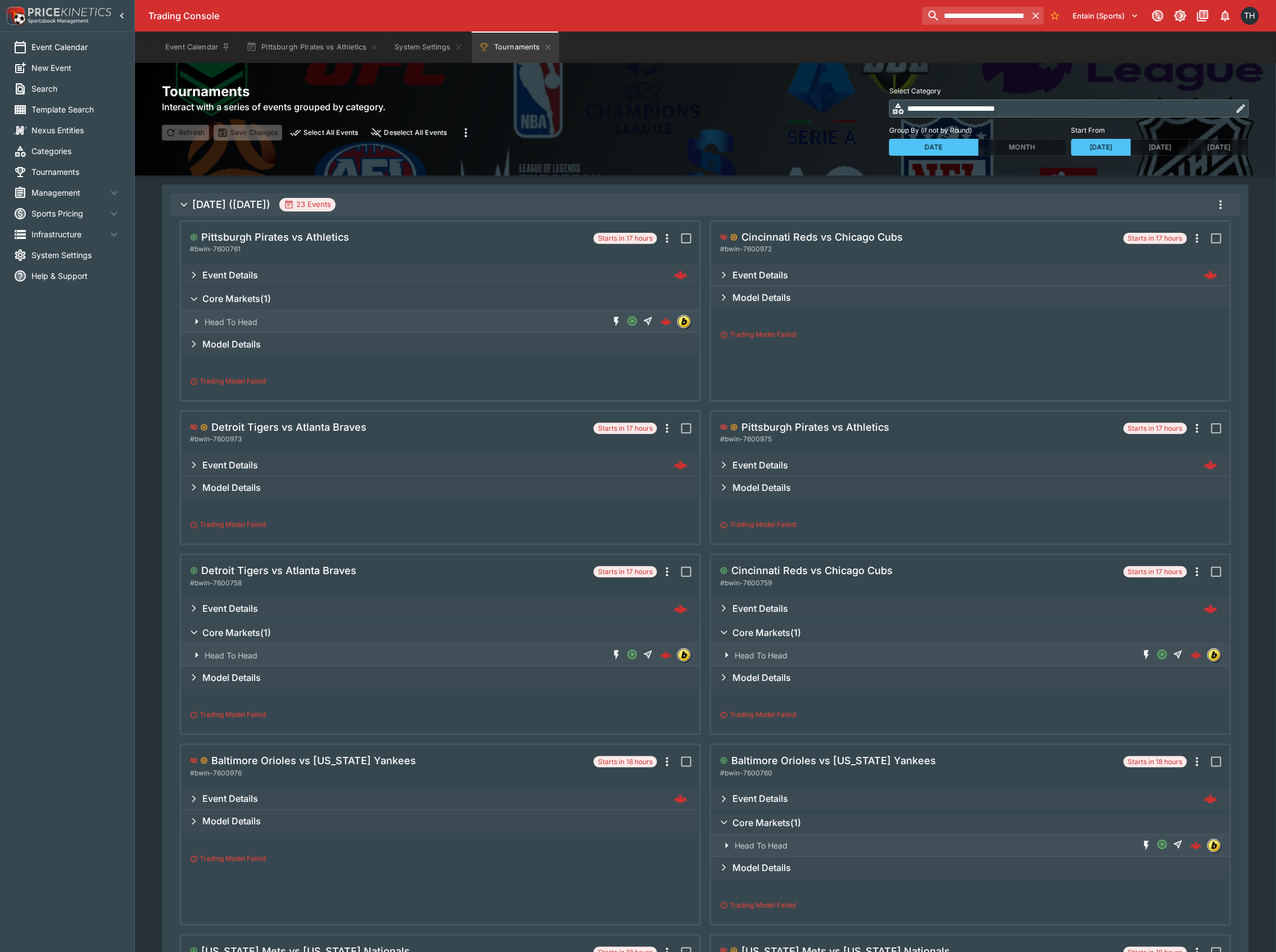
drag, startPoint x: 1212, startPoint y: 201, endPoint x: 1217, endPoint y: 218, distance: 17.7
click at [1212, 200] on button "more" at bounding box center [1221, 204] width 20 height 20
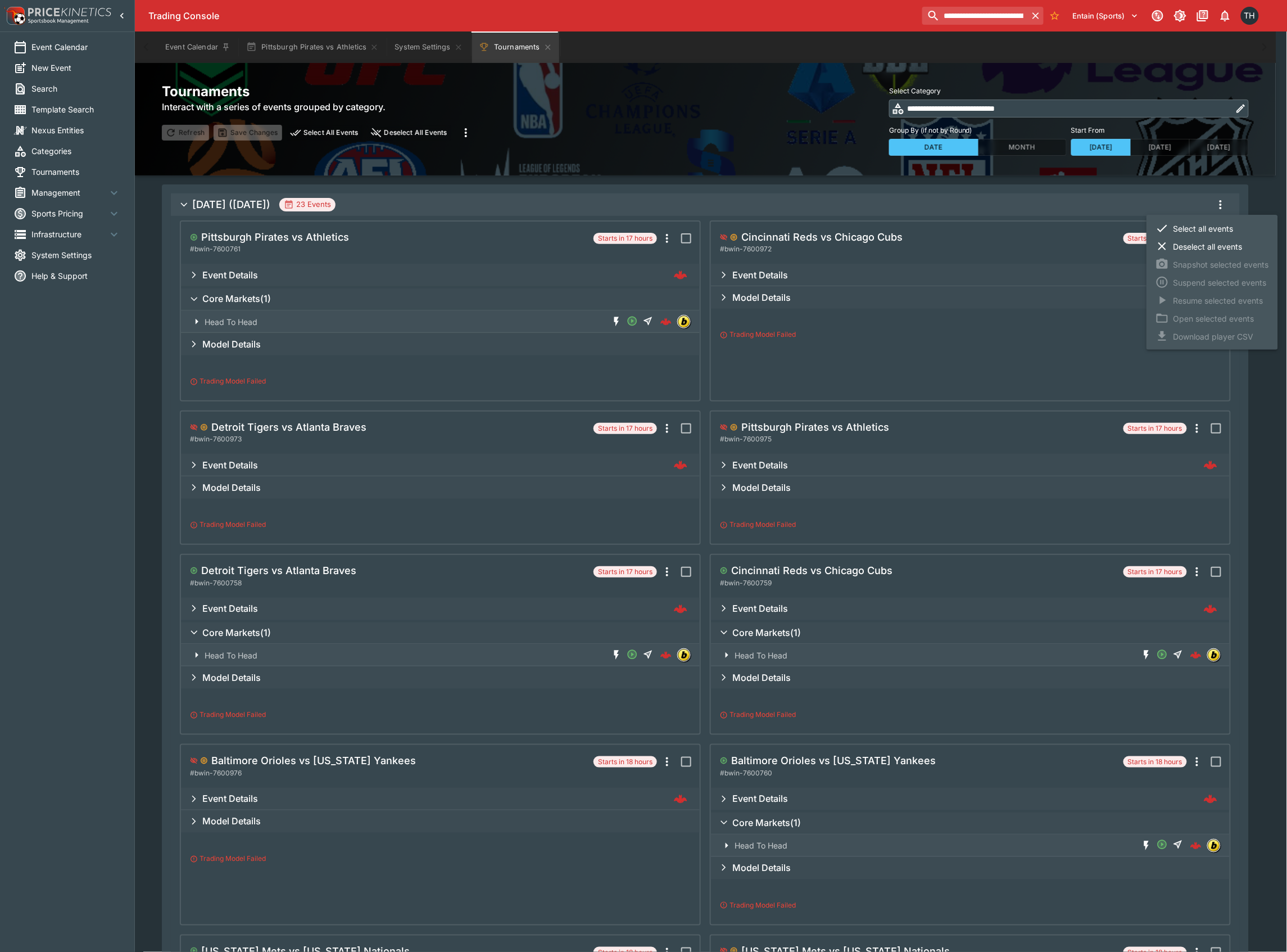
click at [1211, 233] on li "Select all events" at bounding box center [1213, 228] width 132 height 18
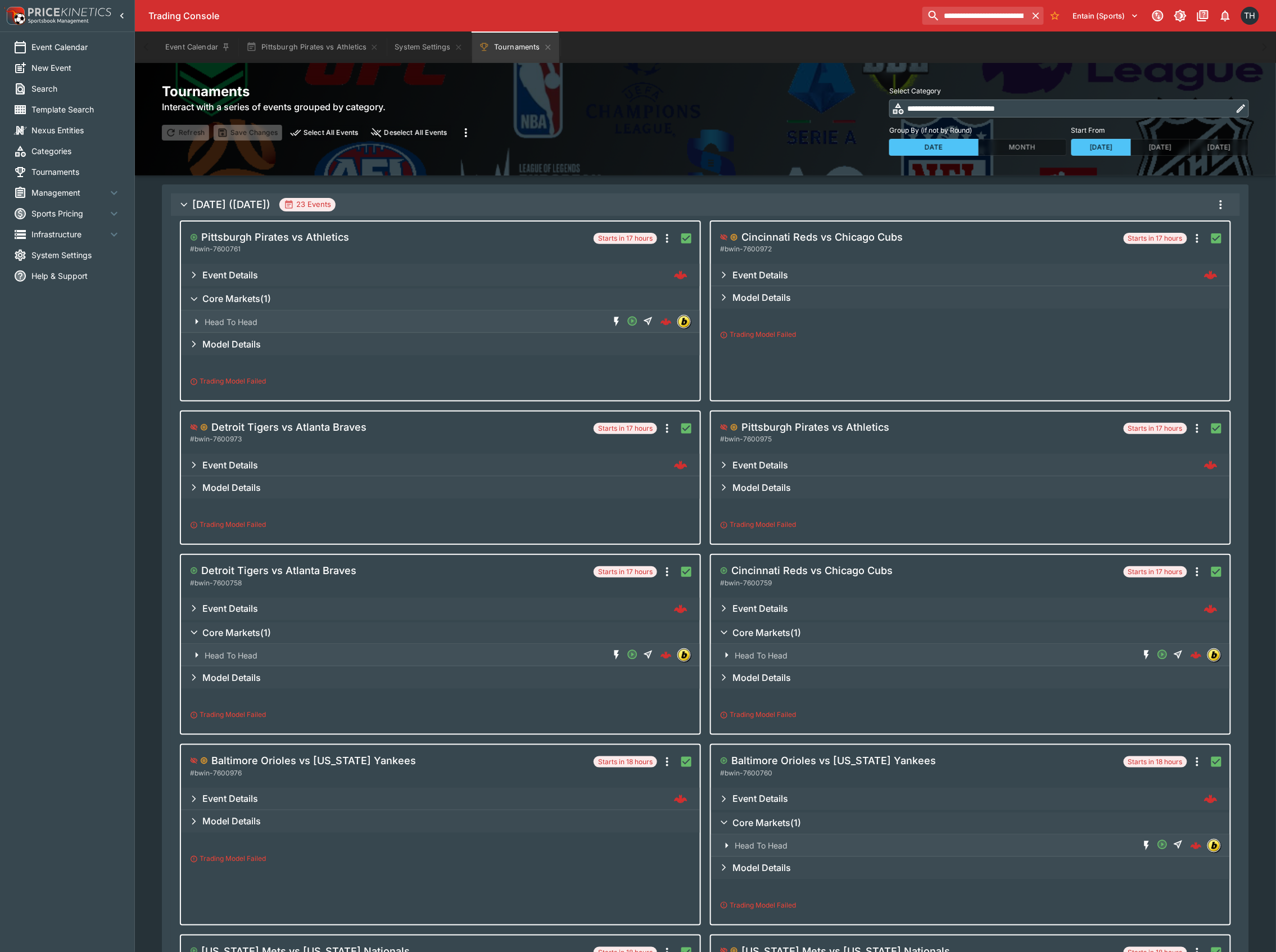
click at [1229, 196] on span "[DATE] ([DATE]) 23 Events" at bounding box center [711, 204] width 1039 height 20
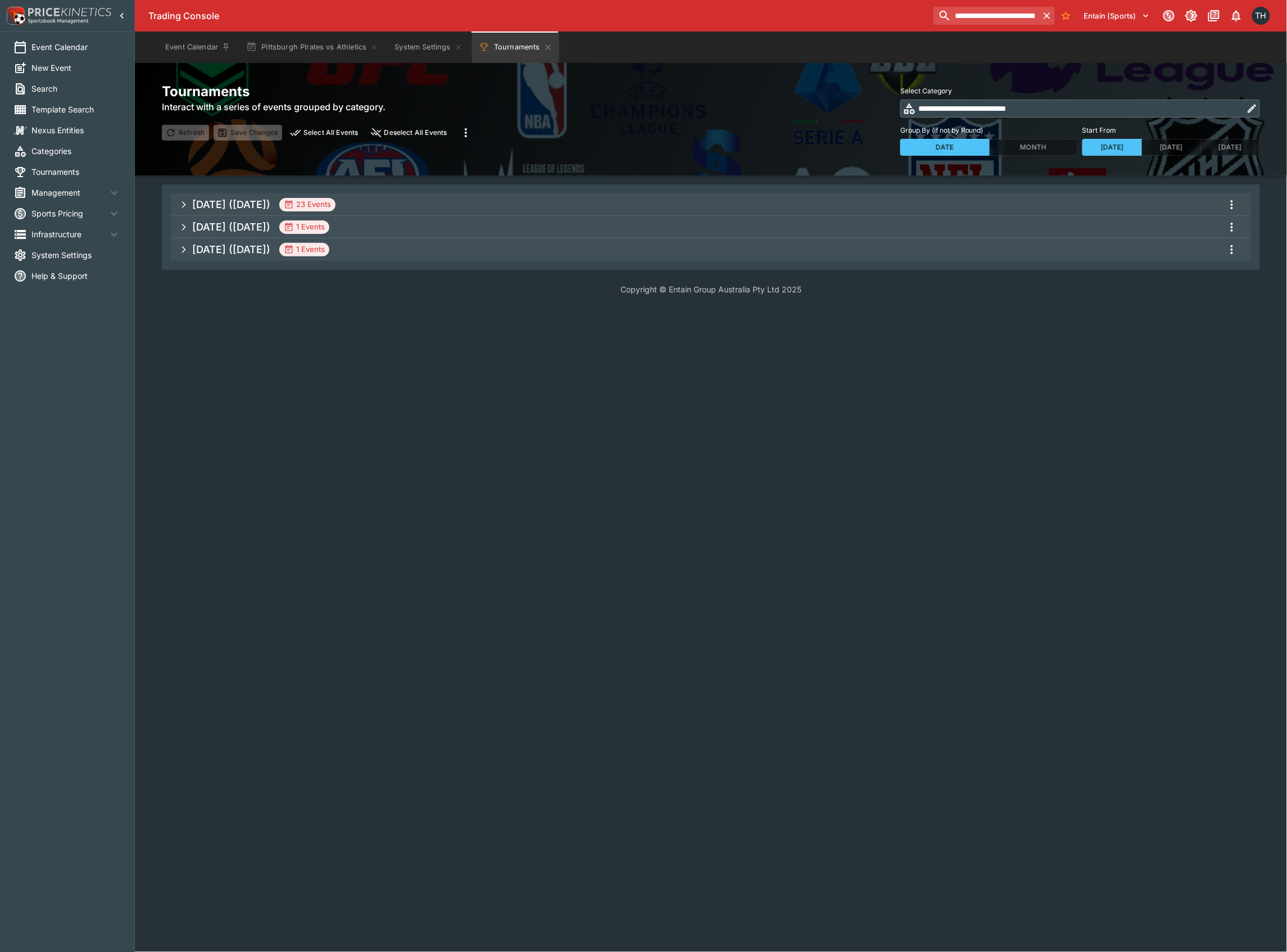
click at [1138, 202] on span "[DATE] ([DATE]) 23 Events" at bounding box center [717, 204] width 1050 height 20
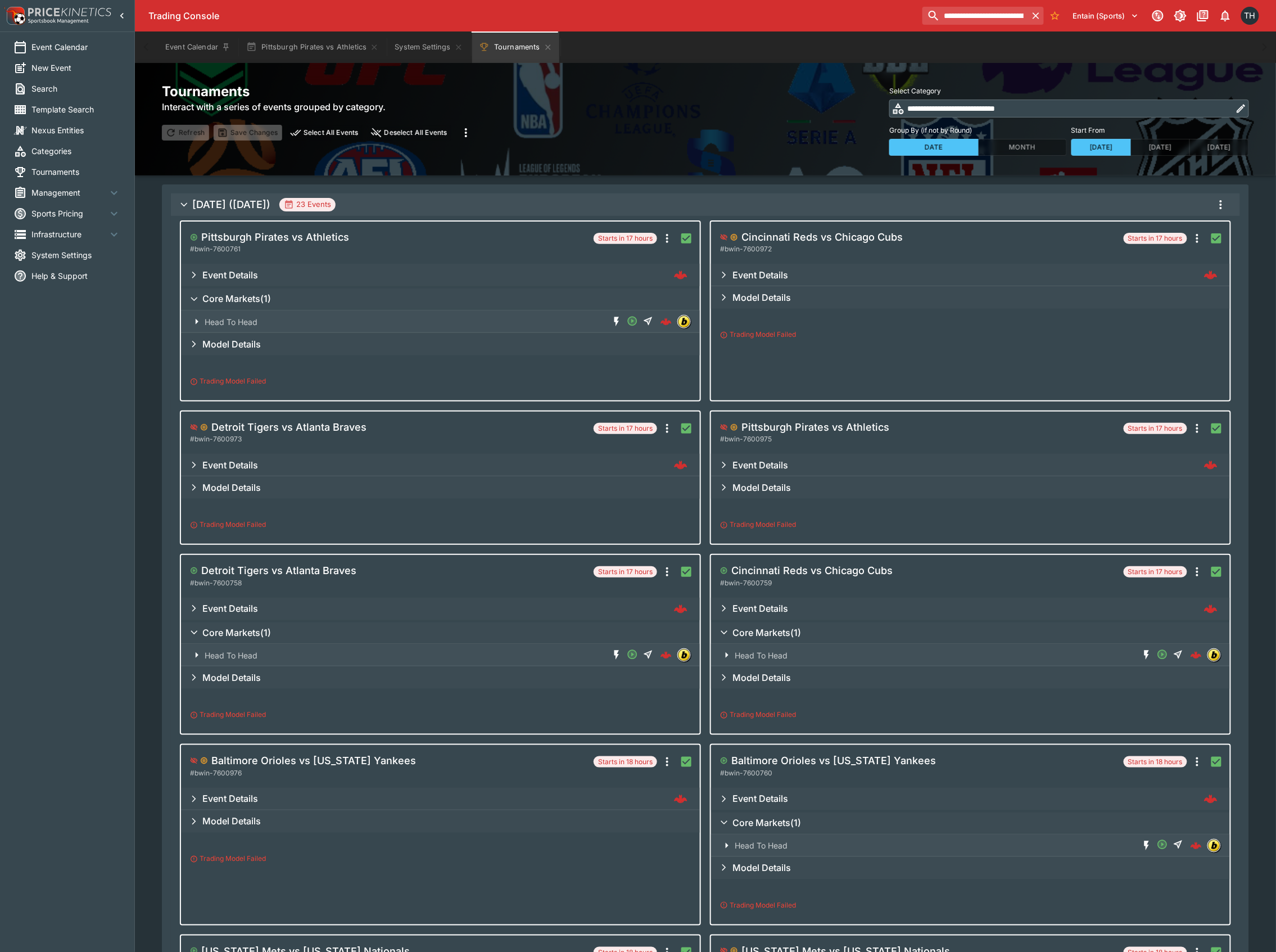
click at [1222, 201] on icon "more" at bounding box center [1221, 204] width 14 height 14
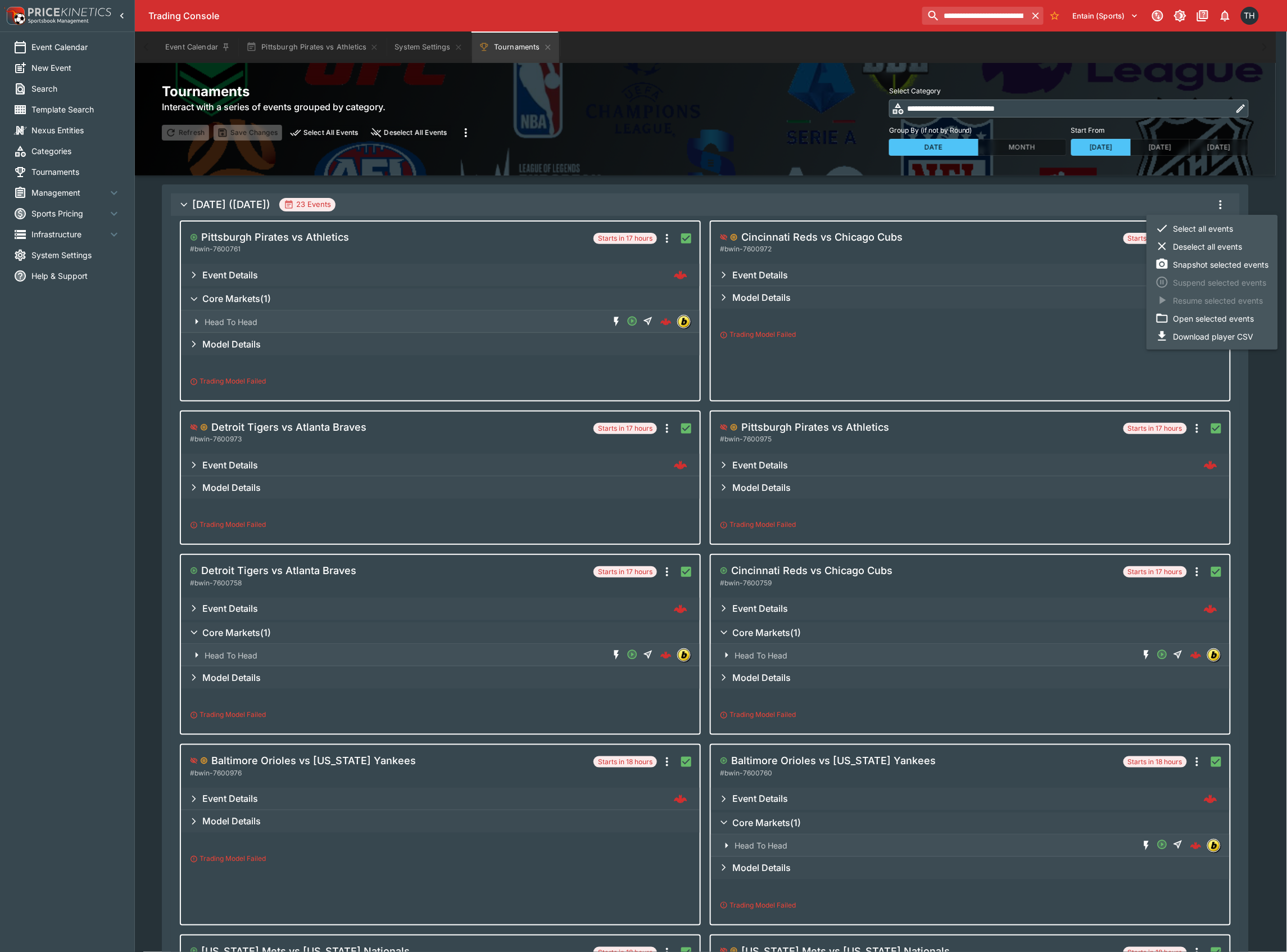
click at [1196, 340] on li "Download player CSV" at bounding box center [1213, 336] width 132 height 18
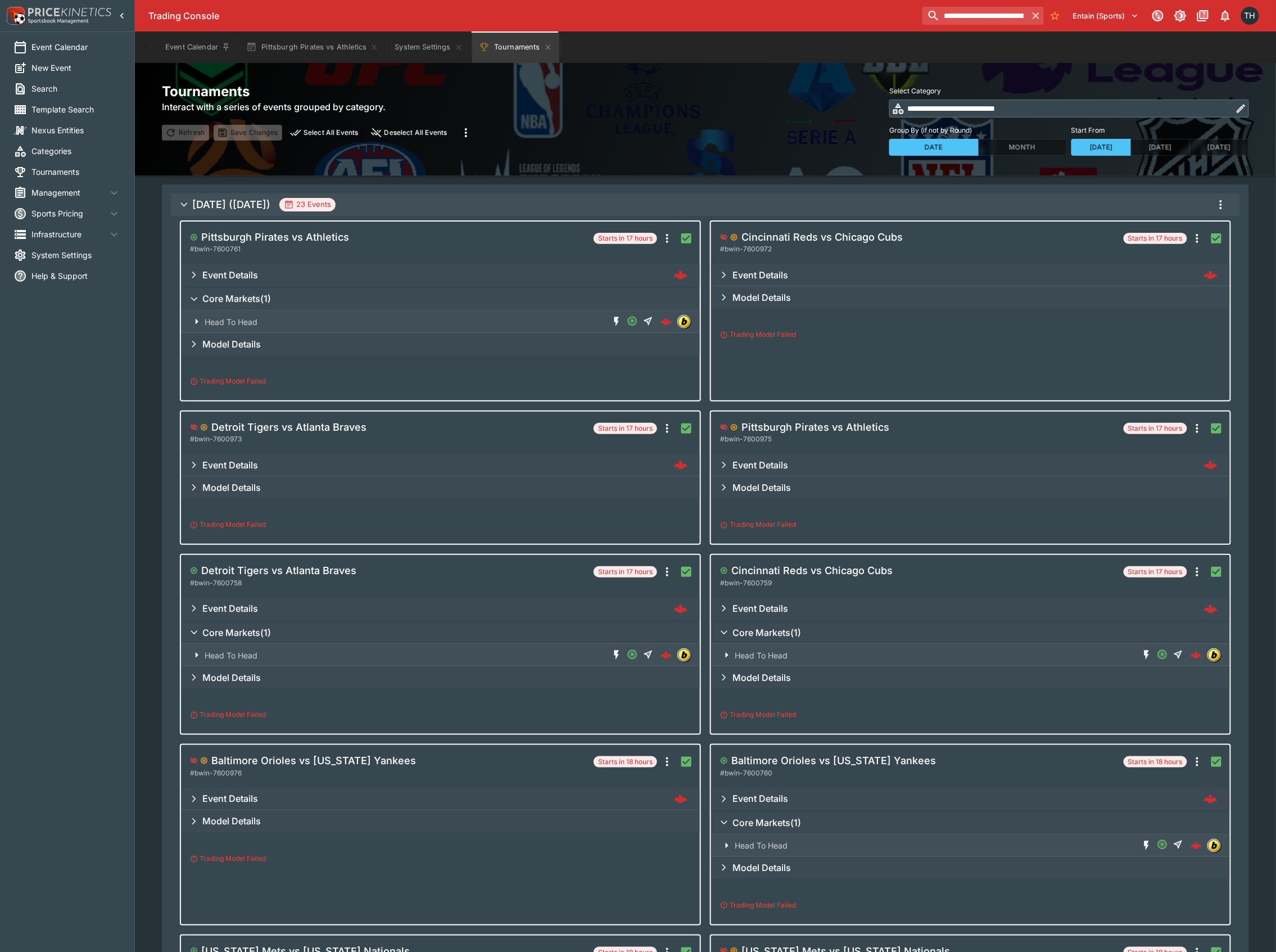
click at [1221, 210] on icon "more" at bounding box center [1221, 204] width 14 height 14
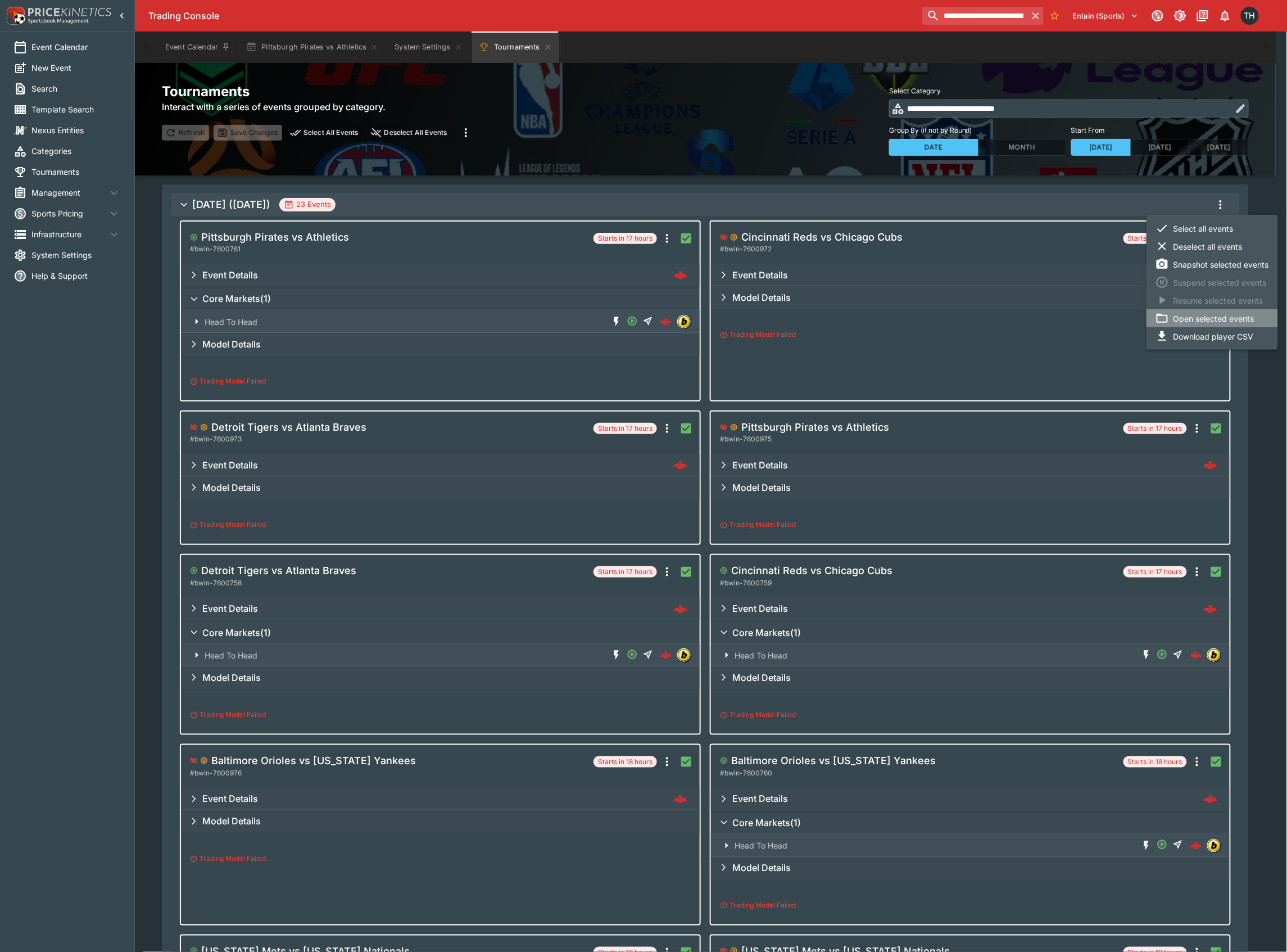
click at [1226, 312] on li "Open selected events" at bounding box center [1213, 318] width 132 height 18
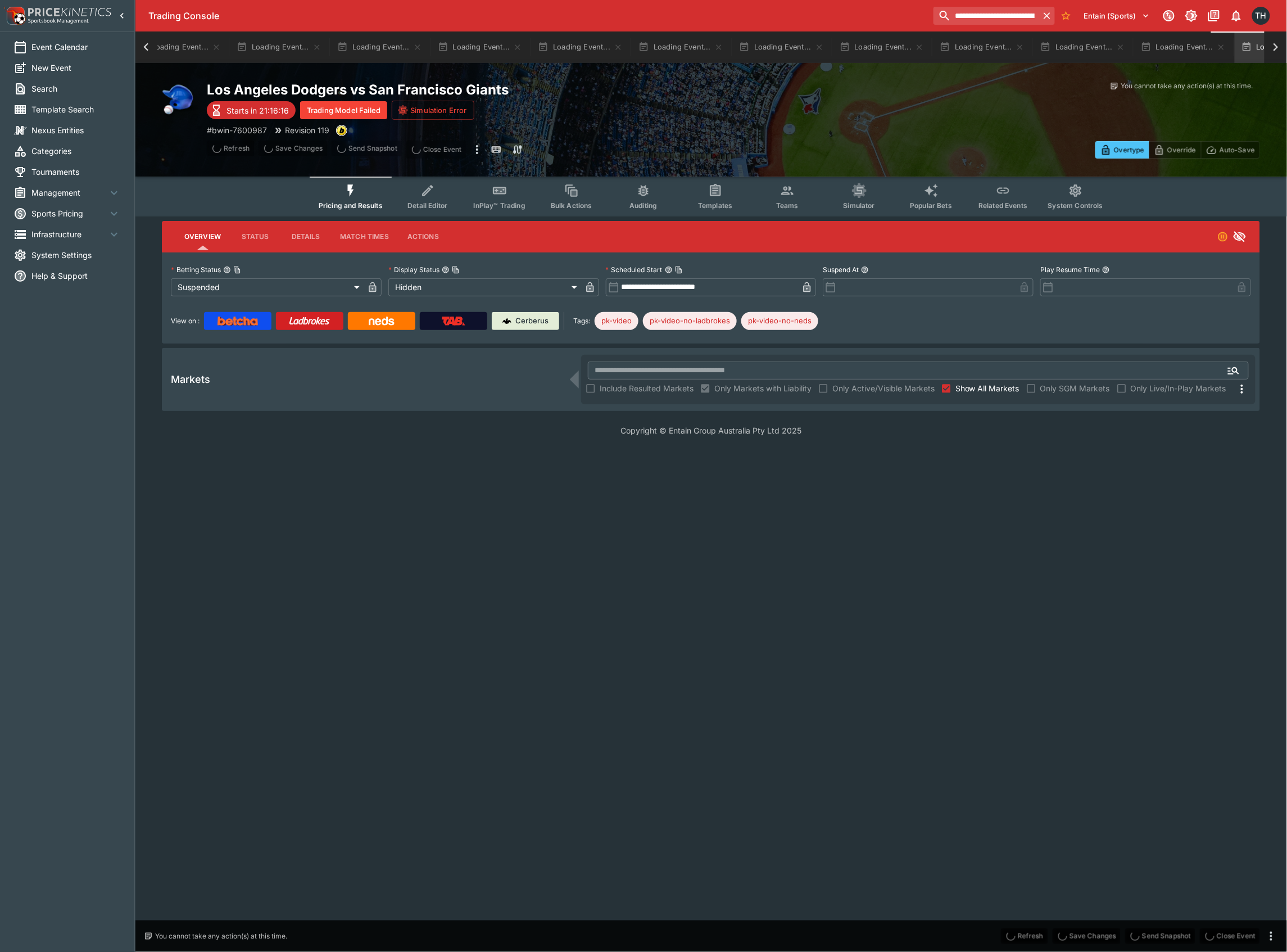
scroll to position [0, 1480]
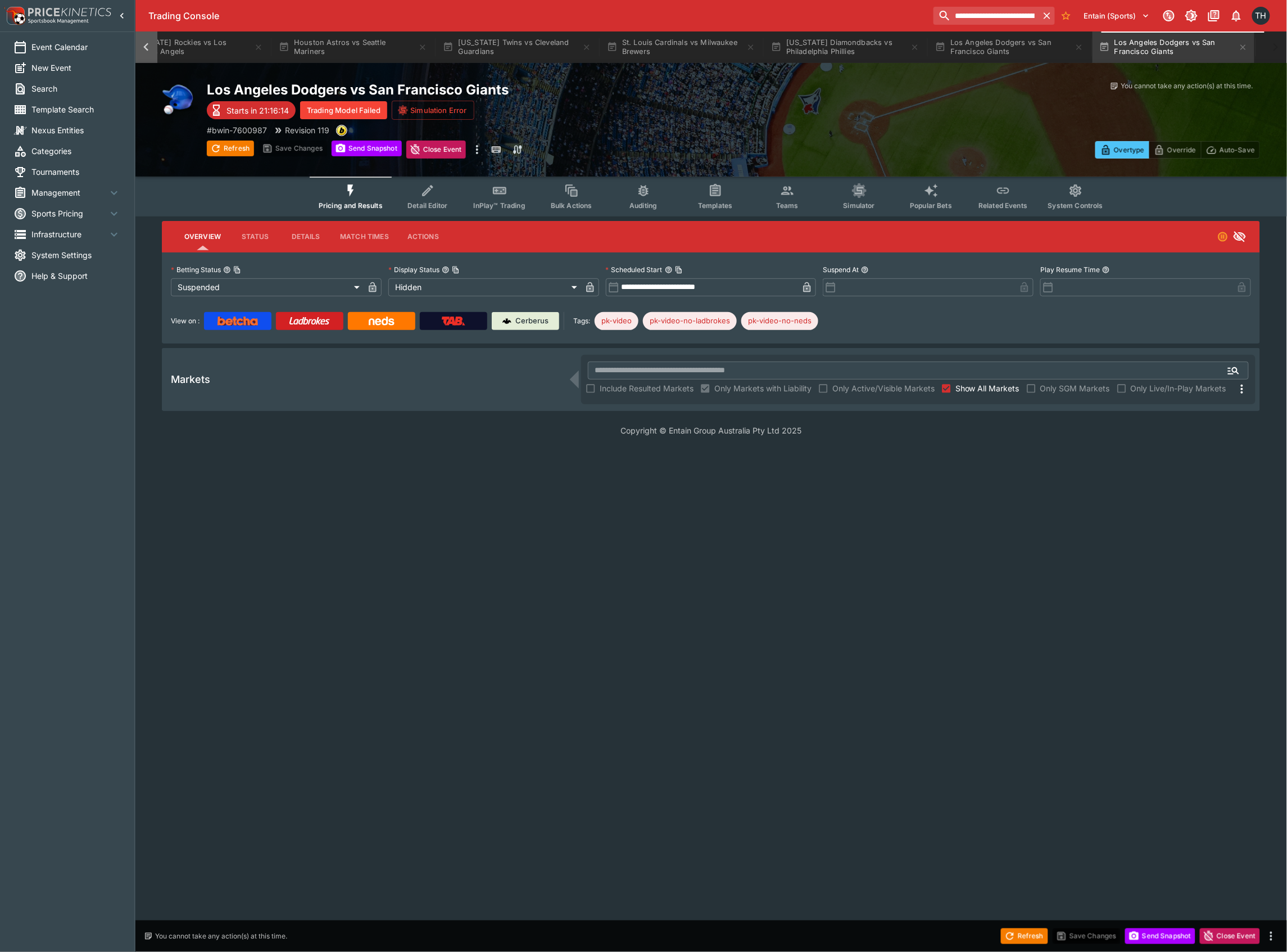
click at [141, 41] on icon at bounding box center [146, 47] width 16 height 16
click at [141, 40] on icon at bounding box center [146, 47] width 16 height 16
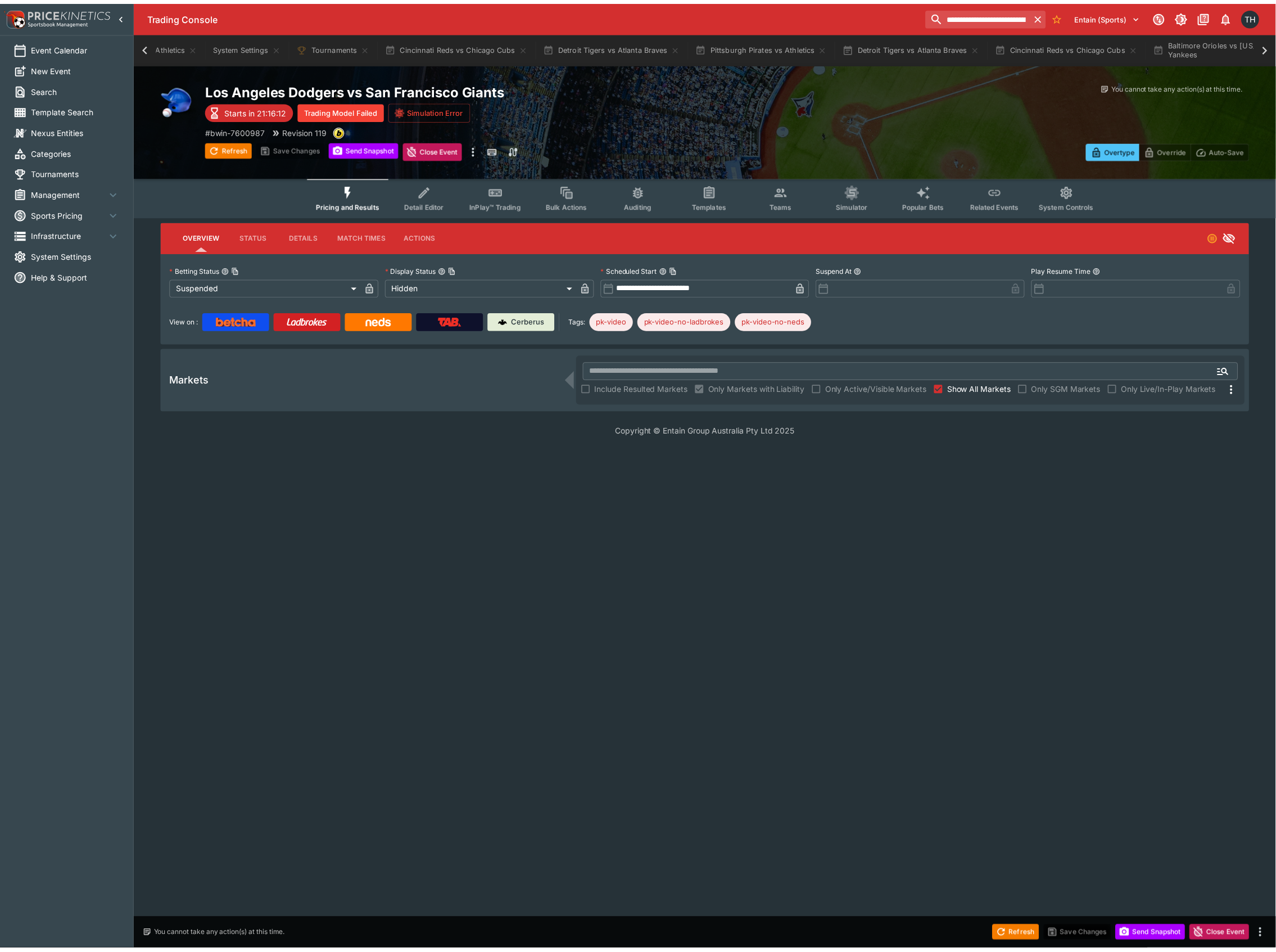
scroll to position [0, 0]
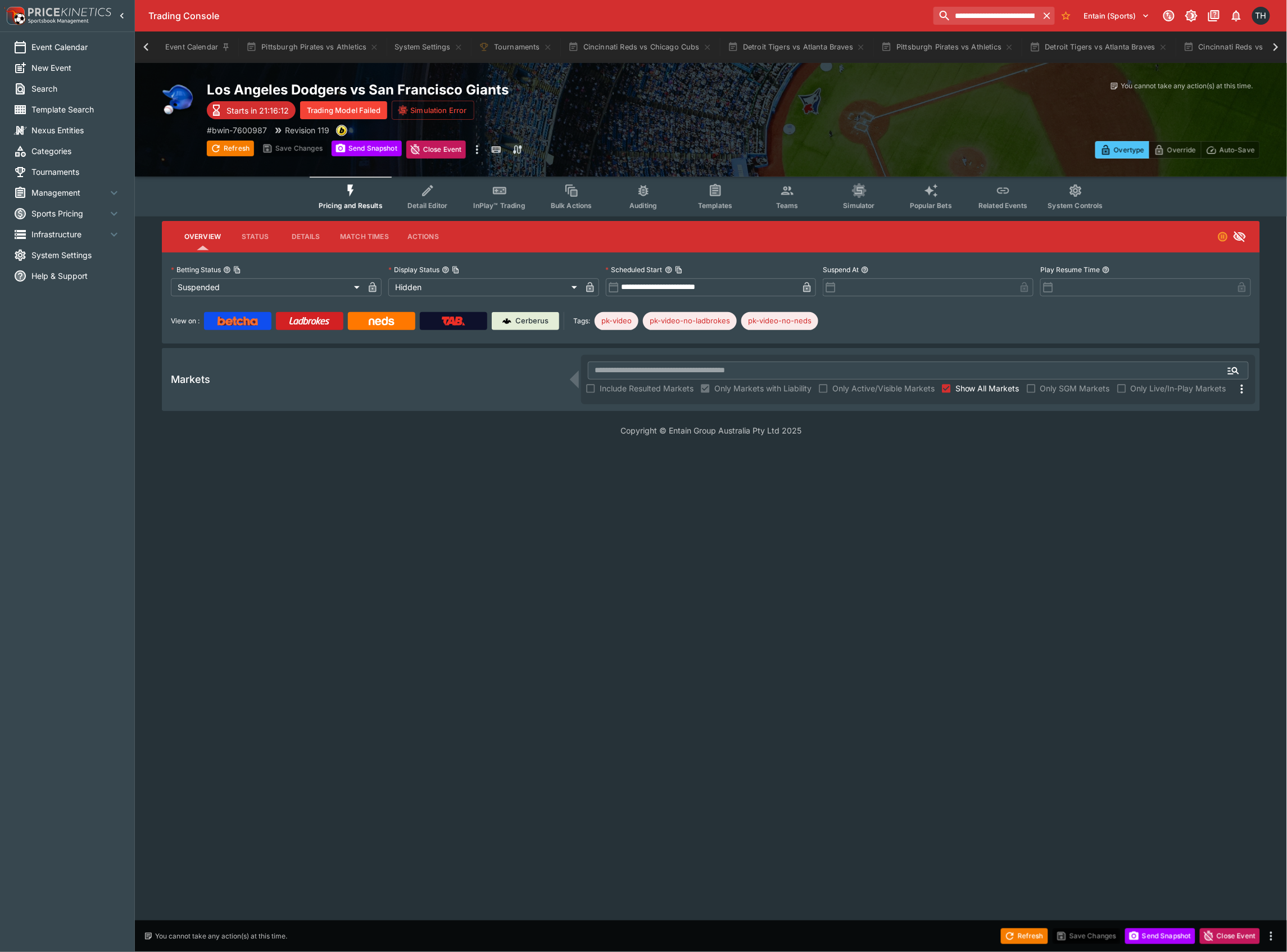
click at [141, 40] on div "Event Calendar Pittsburgh Pirates vs Athletics System Settings Tournaments Cinc…" at bounding box center [711, 47] width 1152 height 31
drag, startPoint x: 411, startPoint y: 51, endPoint x: 443, endPoint y: 131, distance: 86.2
click at [411, 50] on button "System Settings" at bounding box center [428, 47] width 81 height 31
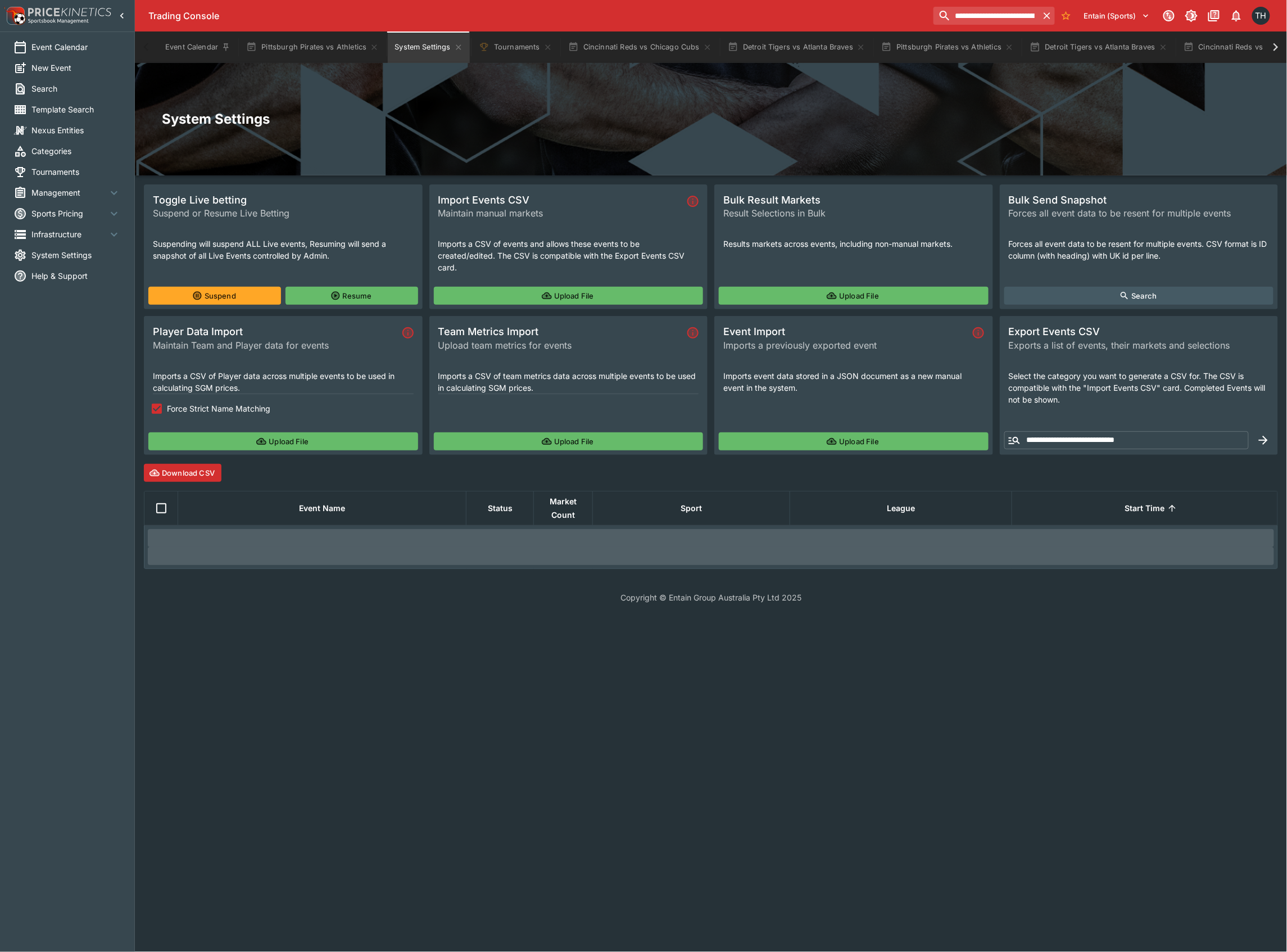
click at [216, 436] on button "Upload File" at bounding box center [284, 441] width 270 height 18
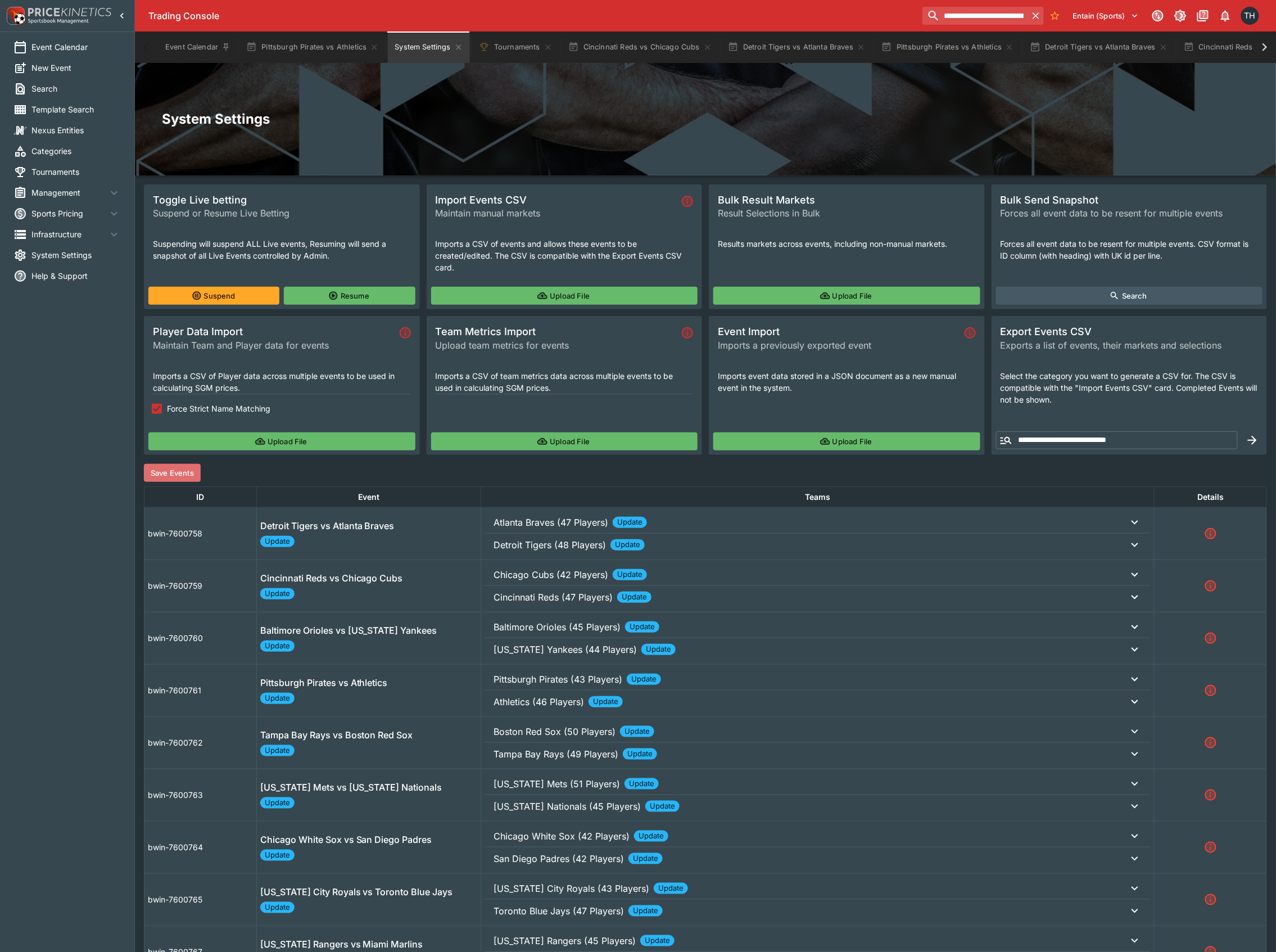
click at [185, 473] on button "Save Events" at bounding box center [172, 473] width 57 height 18
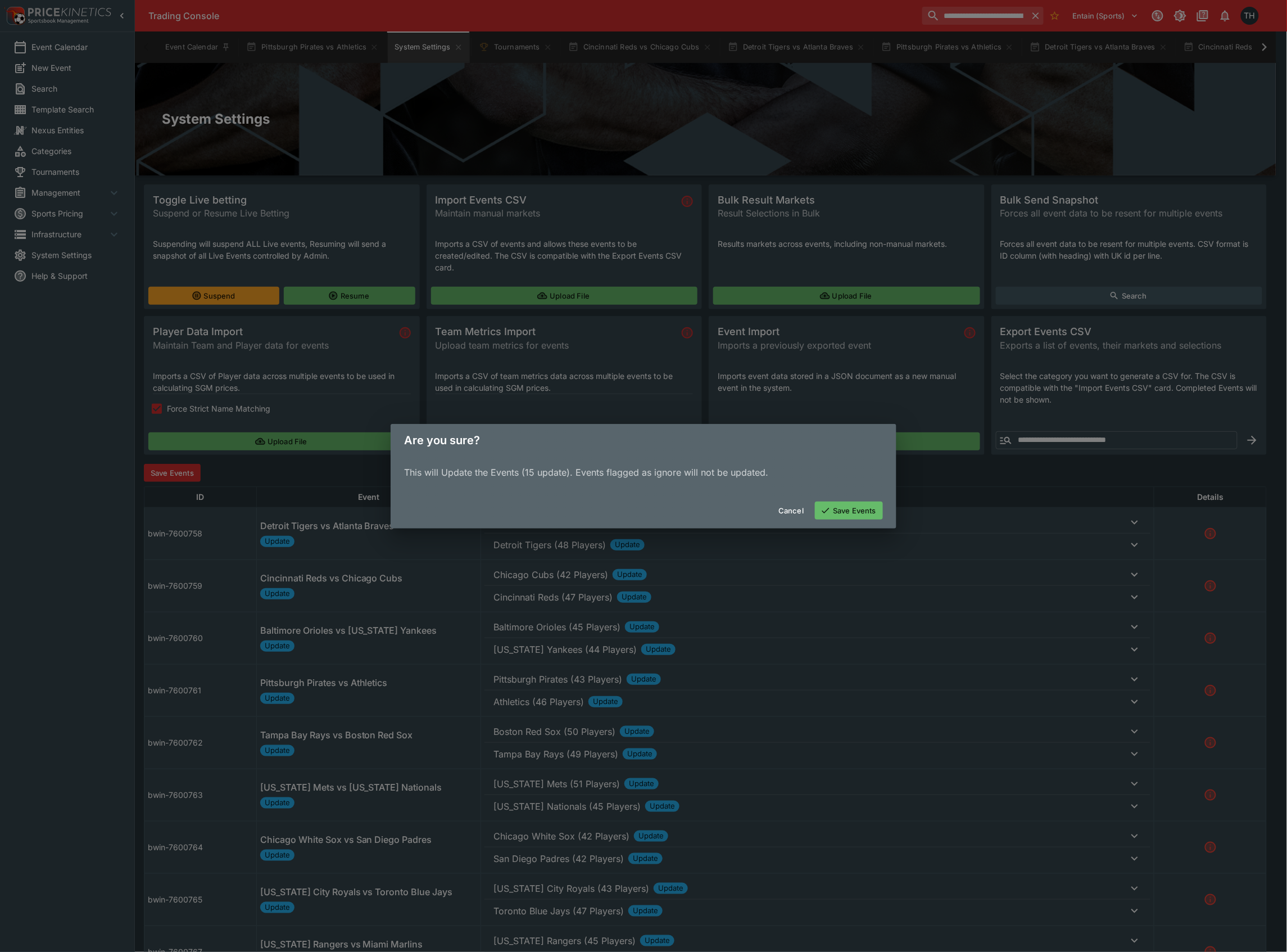
click at [838, 501] on button "Save Events" at bounding box center [849, 511] width 68 height 18
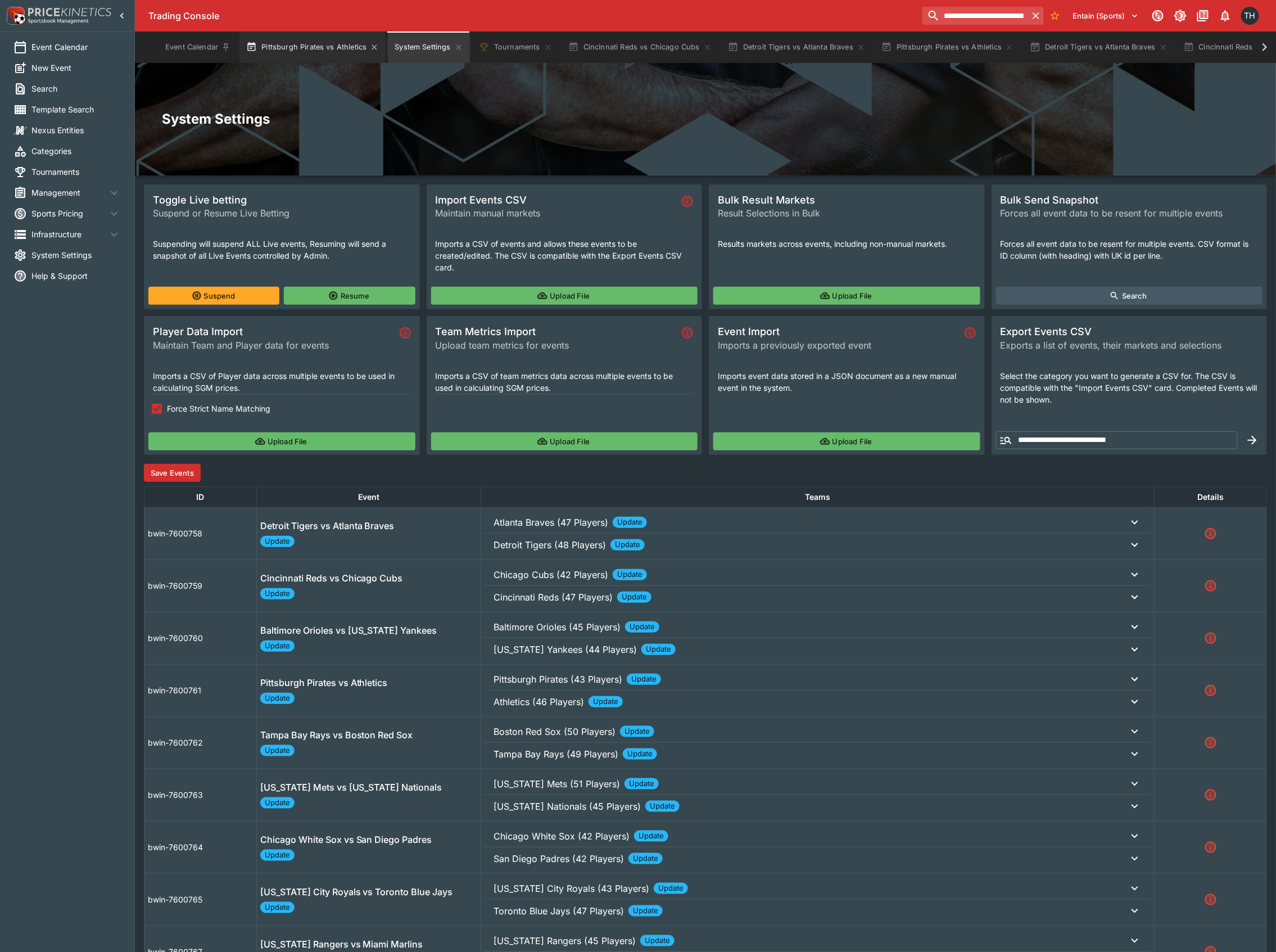
click at [312, 47] on button "Pittsburgh Pirates vs Athletics" at bounding box center [312, 47] width 146 height 31
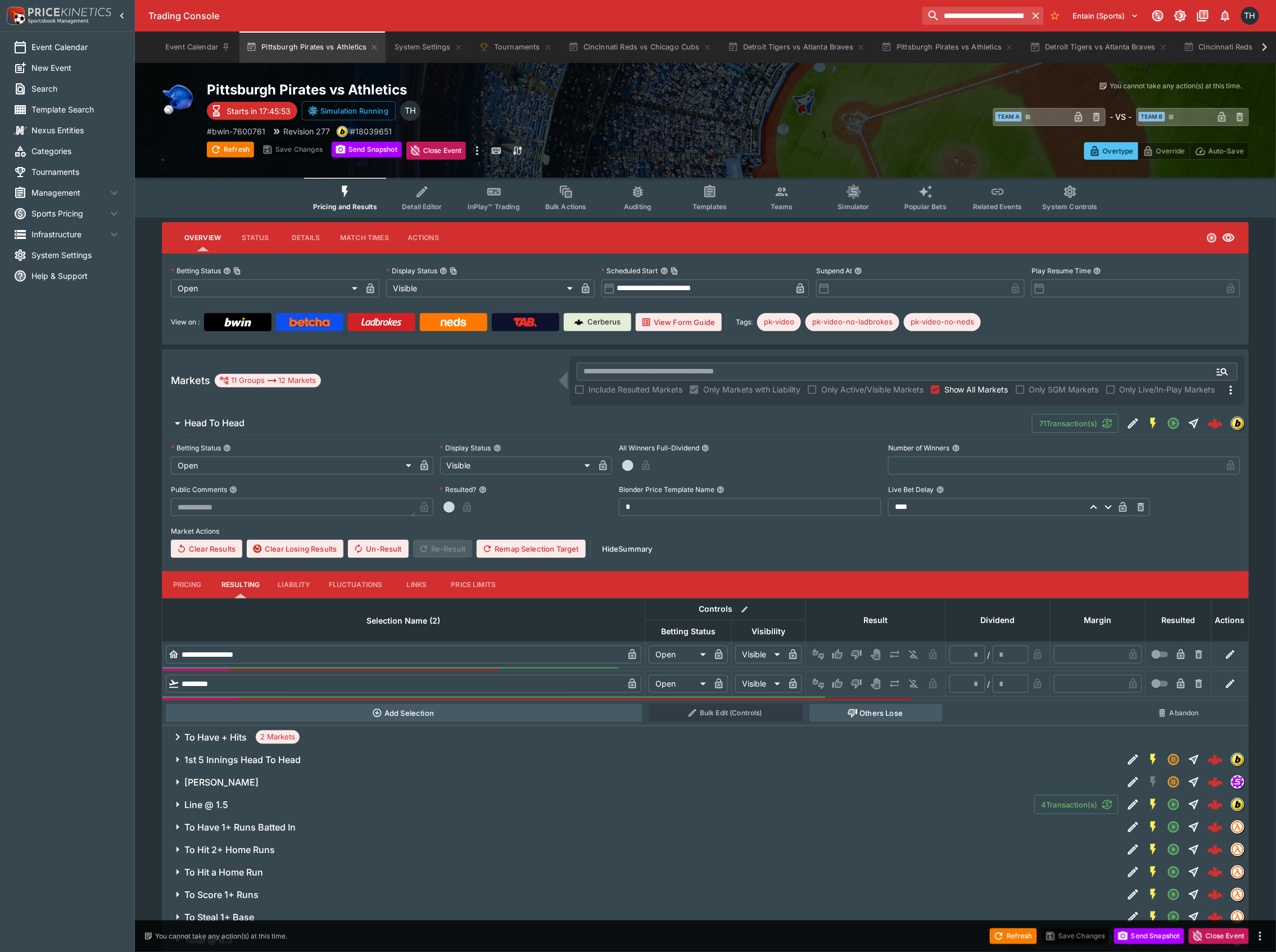
click at [1159, 927] on div "Refresh Save Changes Send Snapshot Close Event" at bounding box center [638, 936] width 1276 height 31
click at [1159, 934] on button "Send Snapshot" at bounding box center [1150, 936] width 70 height 16
click at [630, 50] on button "Cincinnati Reds vs Chicago Cubs" at bounding box center [640, 47] width 157 height 31
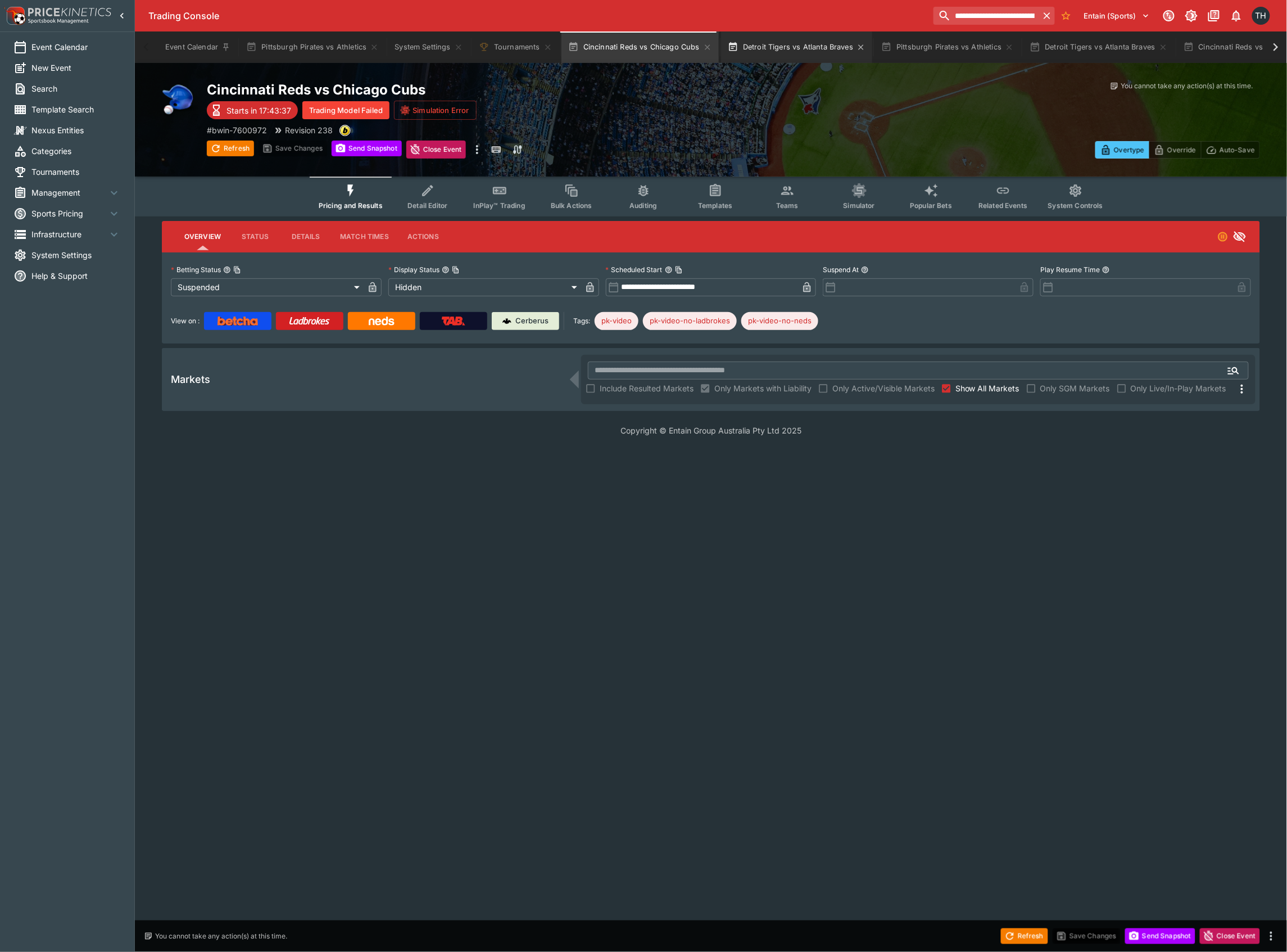
click at [767, 44] on button "Detroit Tigers vs Atlanta Braves" at bounding box center [797, 47] width 151 height 31
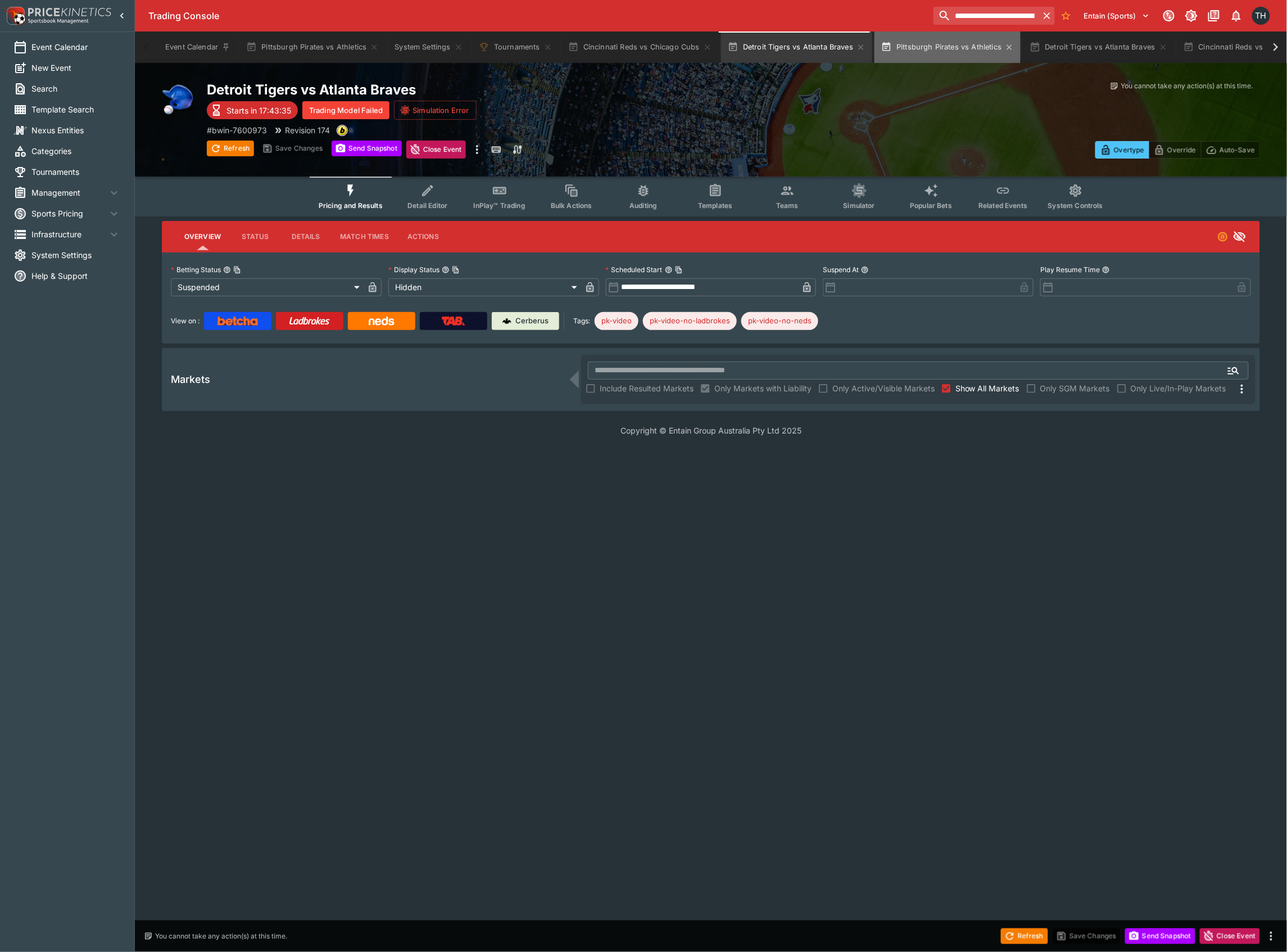
click at [915, 47] on button "Pittsburgh Pirates vs Athletics" at bounding box center [947, 47] width 146 height 31
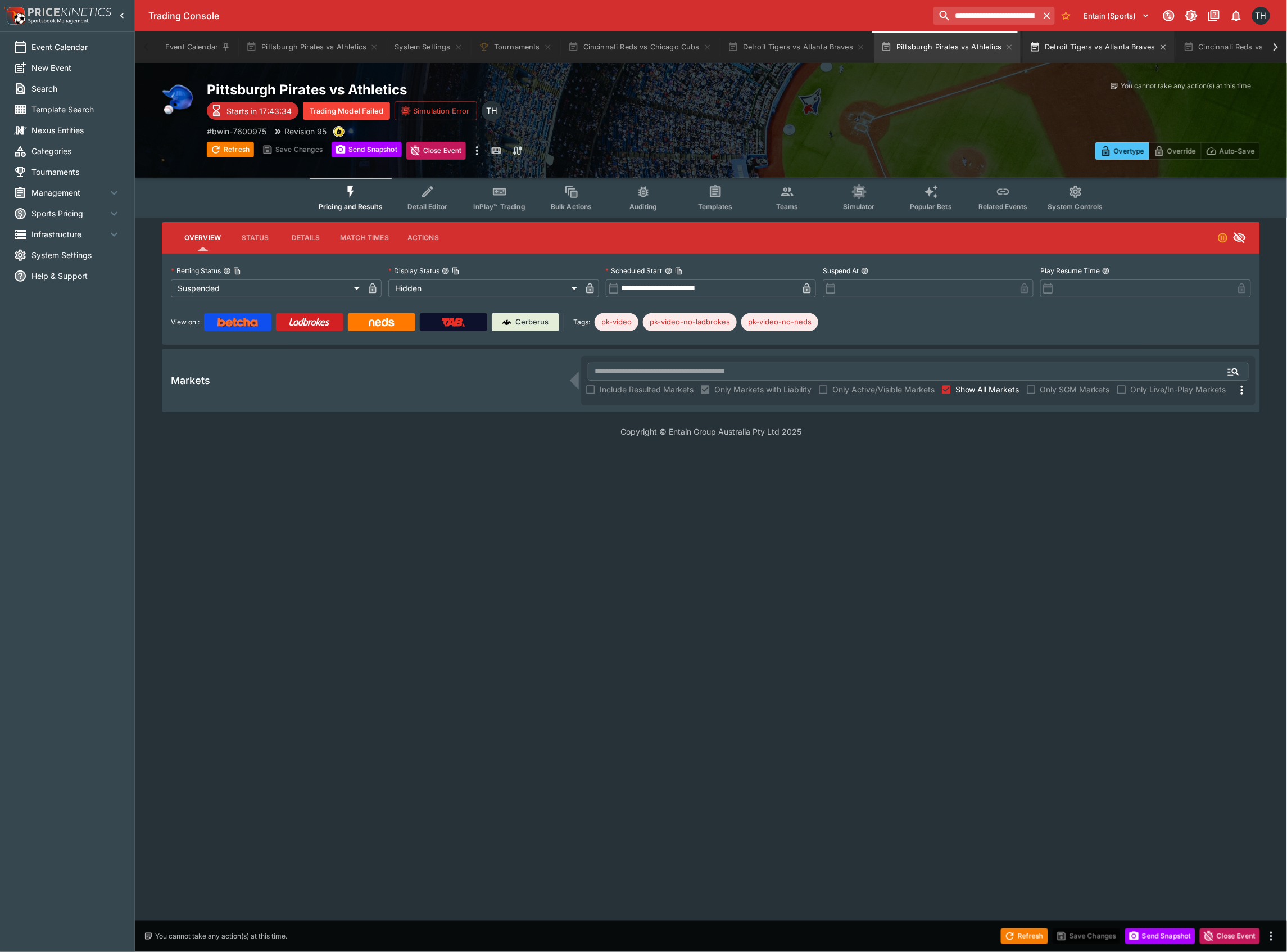
click at [1069, 50] on button "Detroit Tigers vs Atlanta Braves" at bounding box center [1099, 47] width 151 height 31
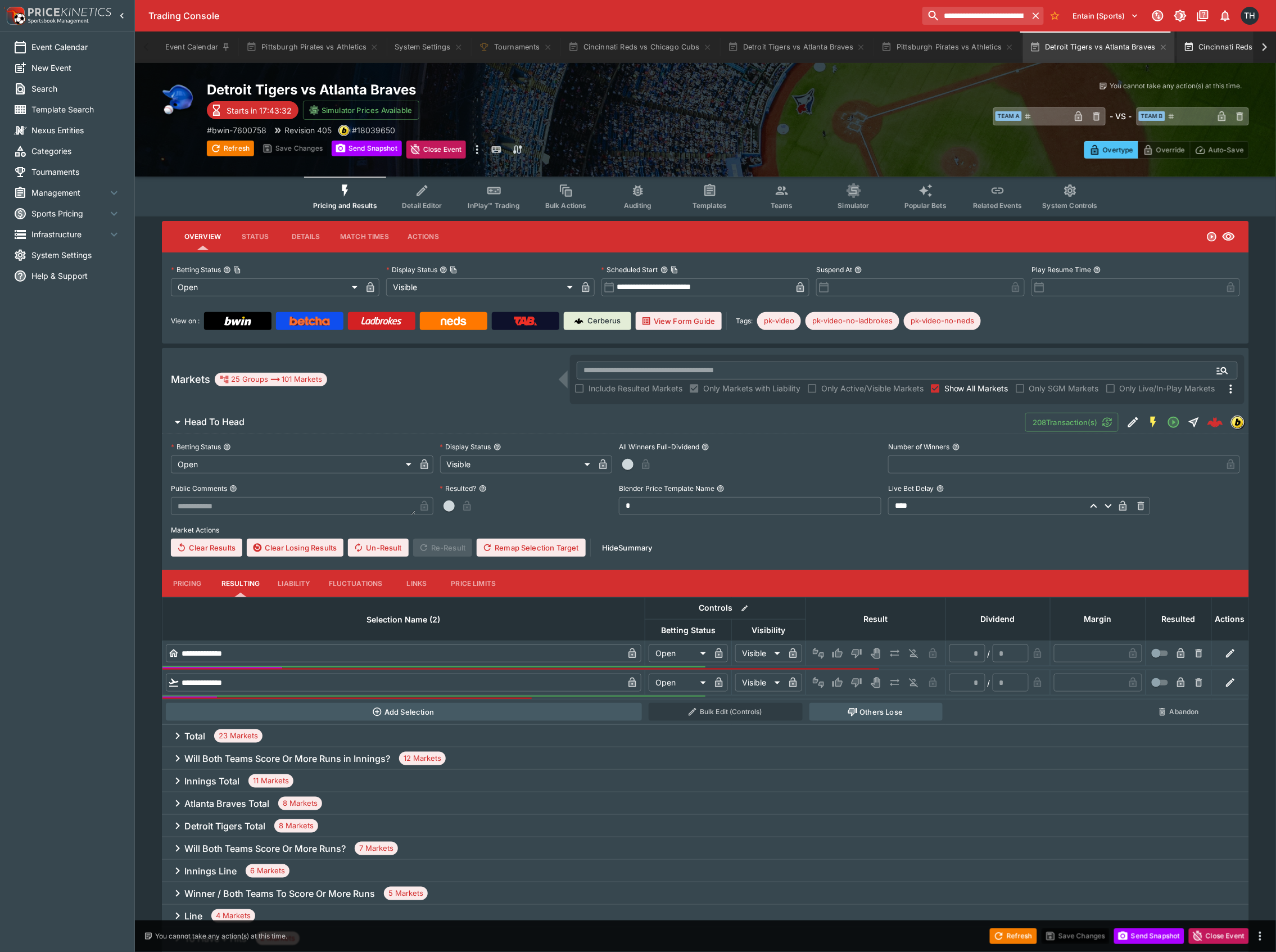
click at [1206, 50] on button "Cincinnati Reds vs Chicago Cubs" at bounding box center [1255, 47] width 157 height 31
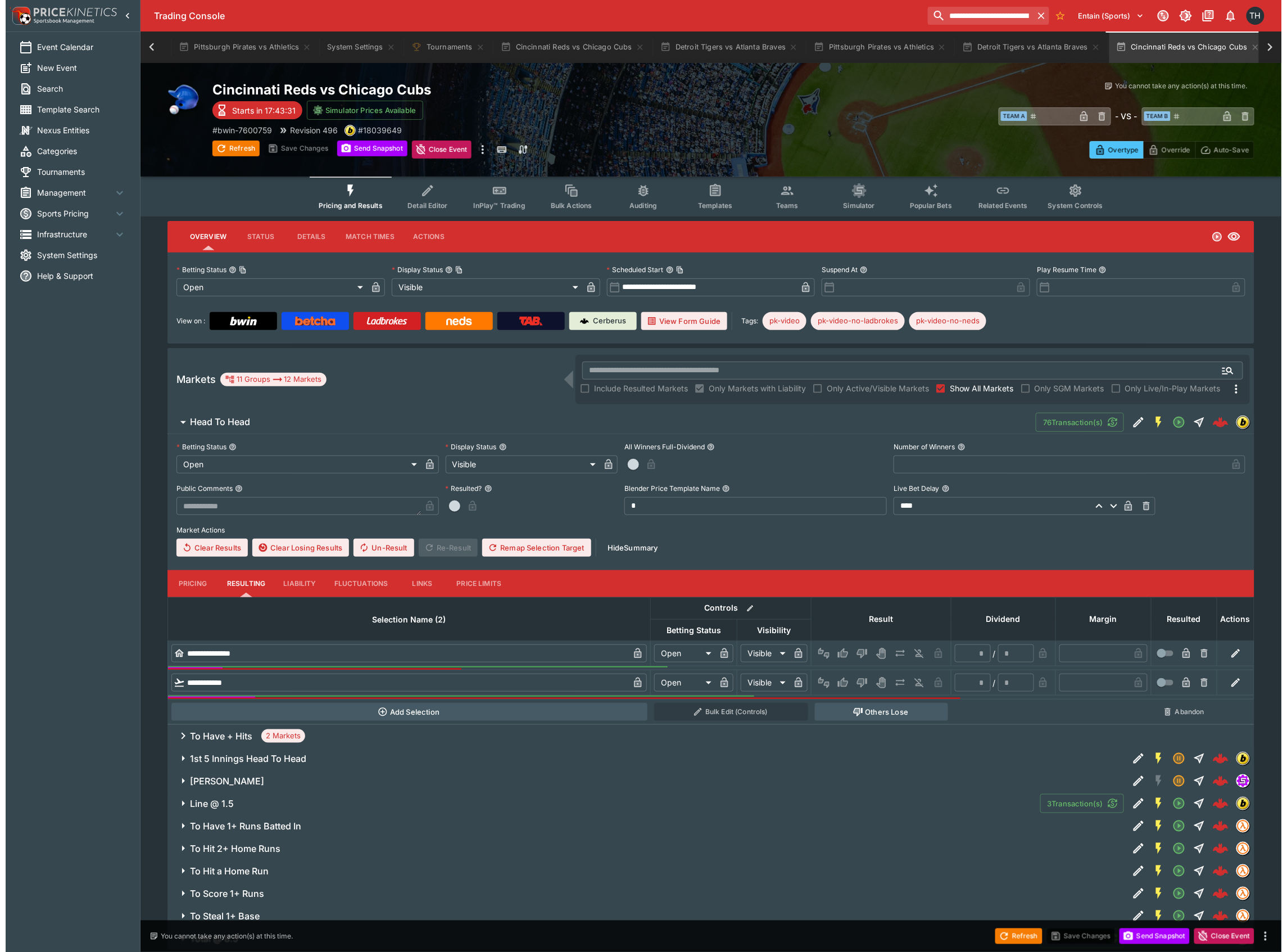
scroll to position [0, 76]
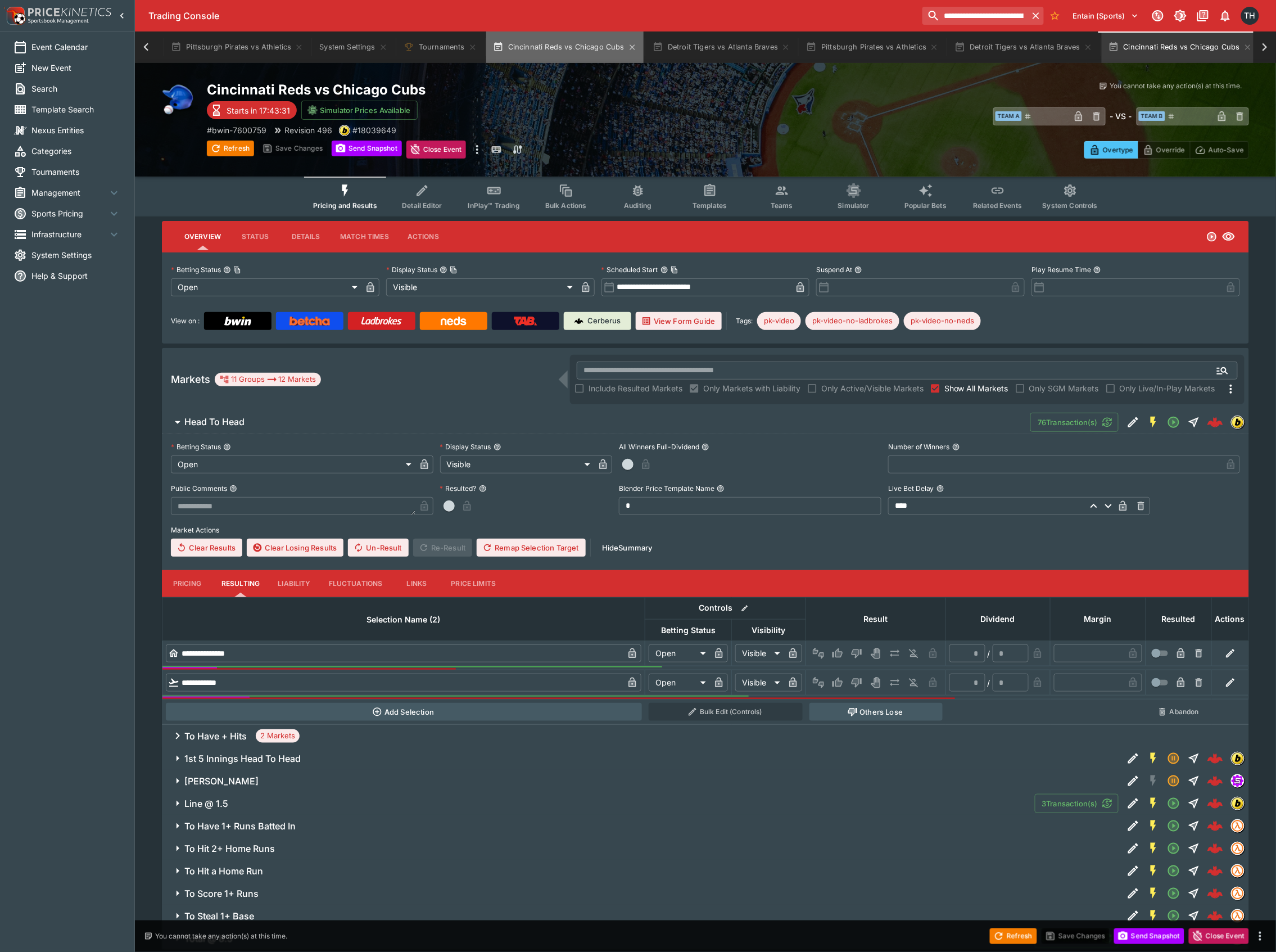
click at [593, 41] on button "Cincinnati Reds vs Chicago Cubs" at bounding box center [565, 47] width 157 height 31
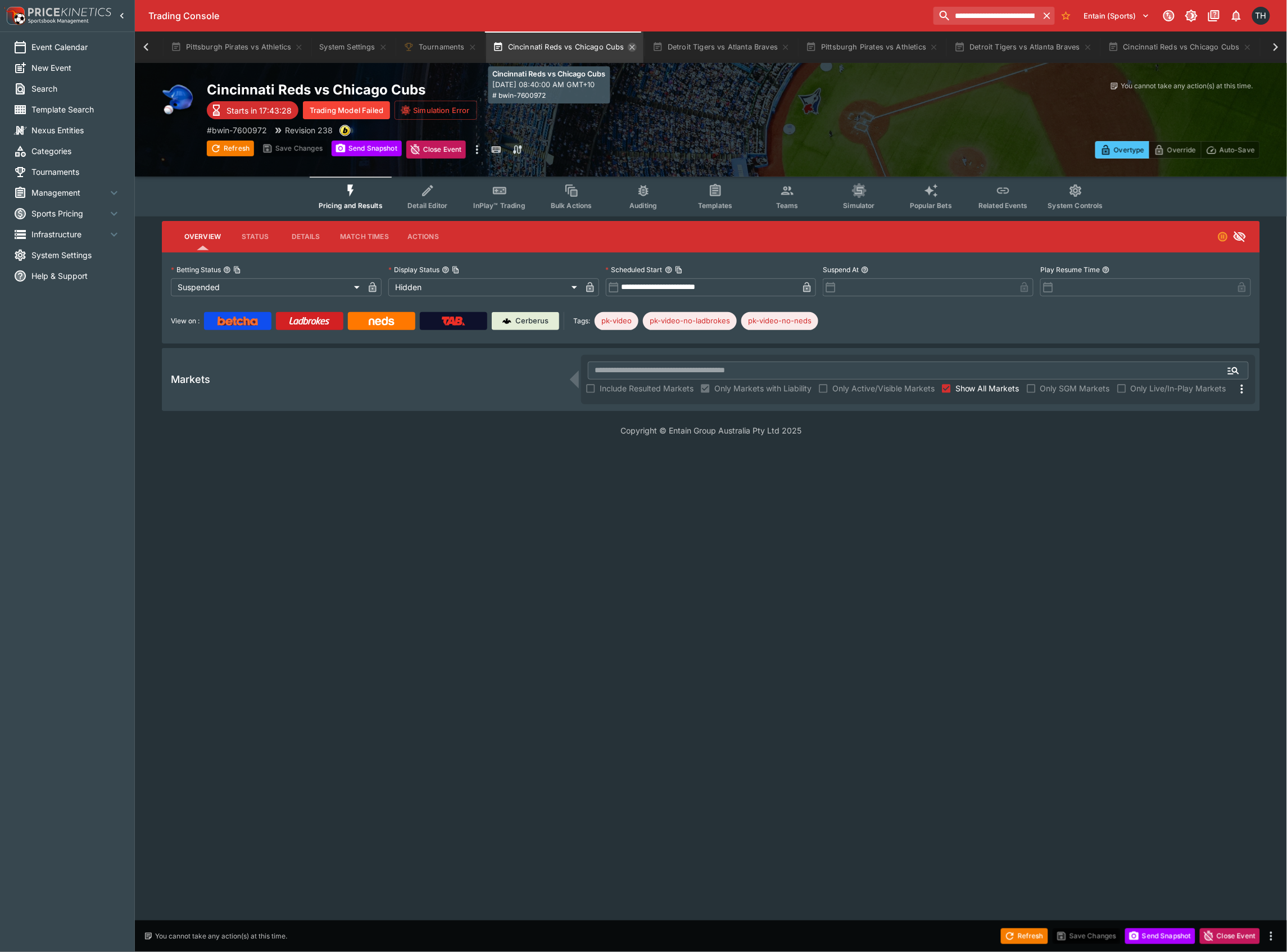
click at [632, 48] on icon "button" at bounding box center [632, 47] width 5 height 5
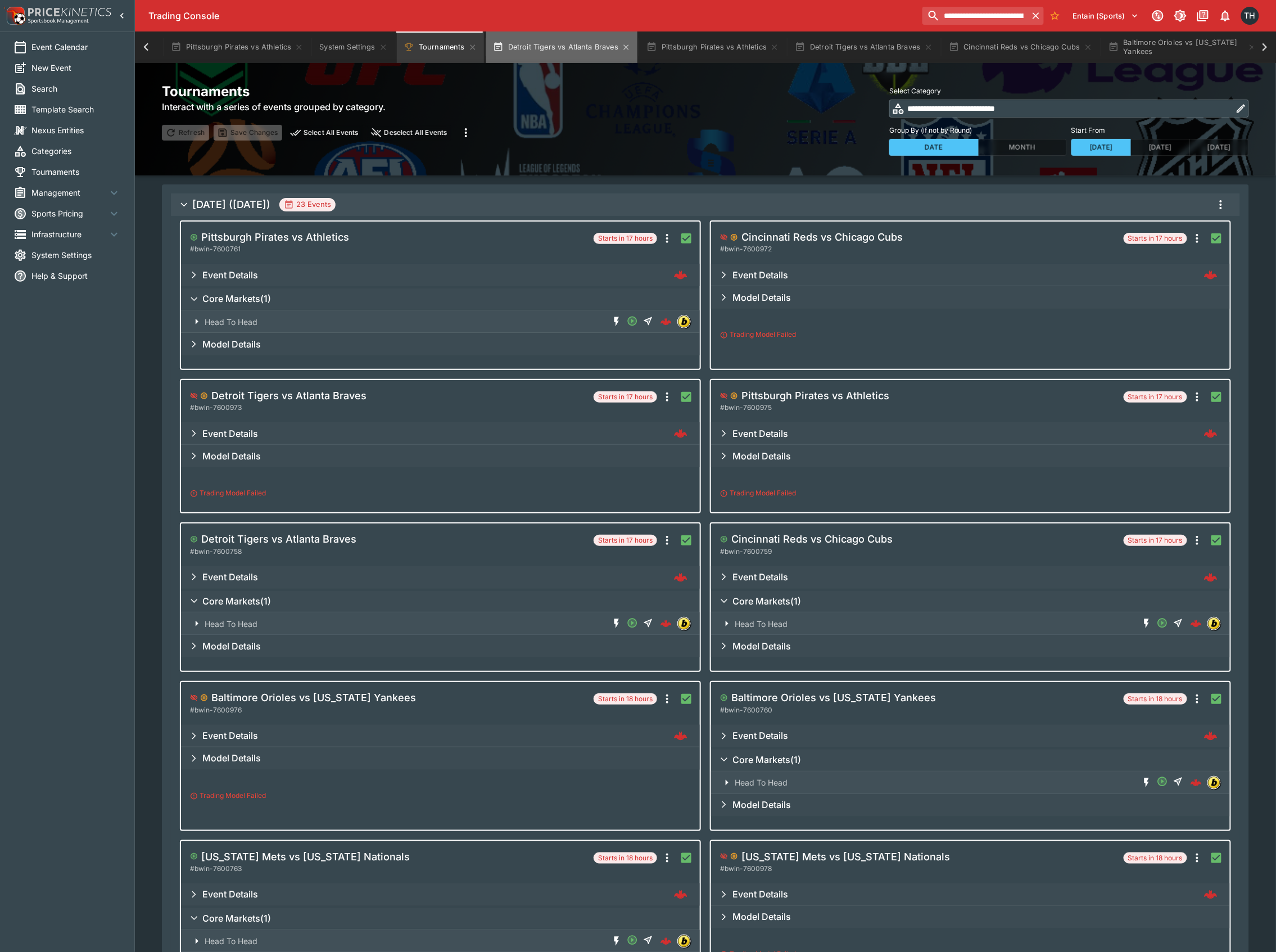
click at [554, 36] on button "Detroit Tigers vs Atlanta Braves" at bounding box center [562, 47] width 151 height 31
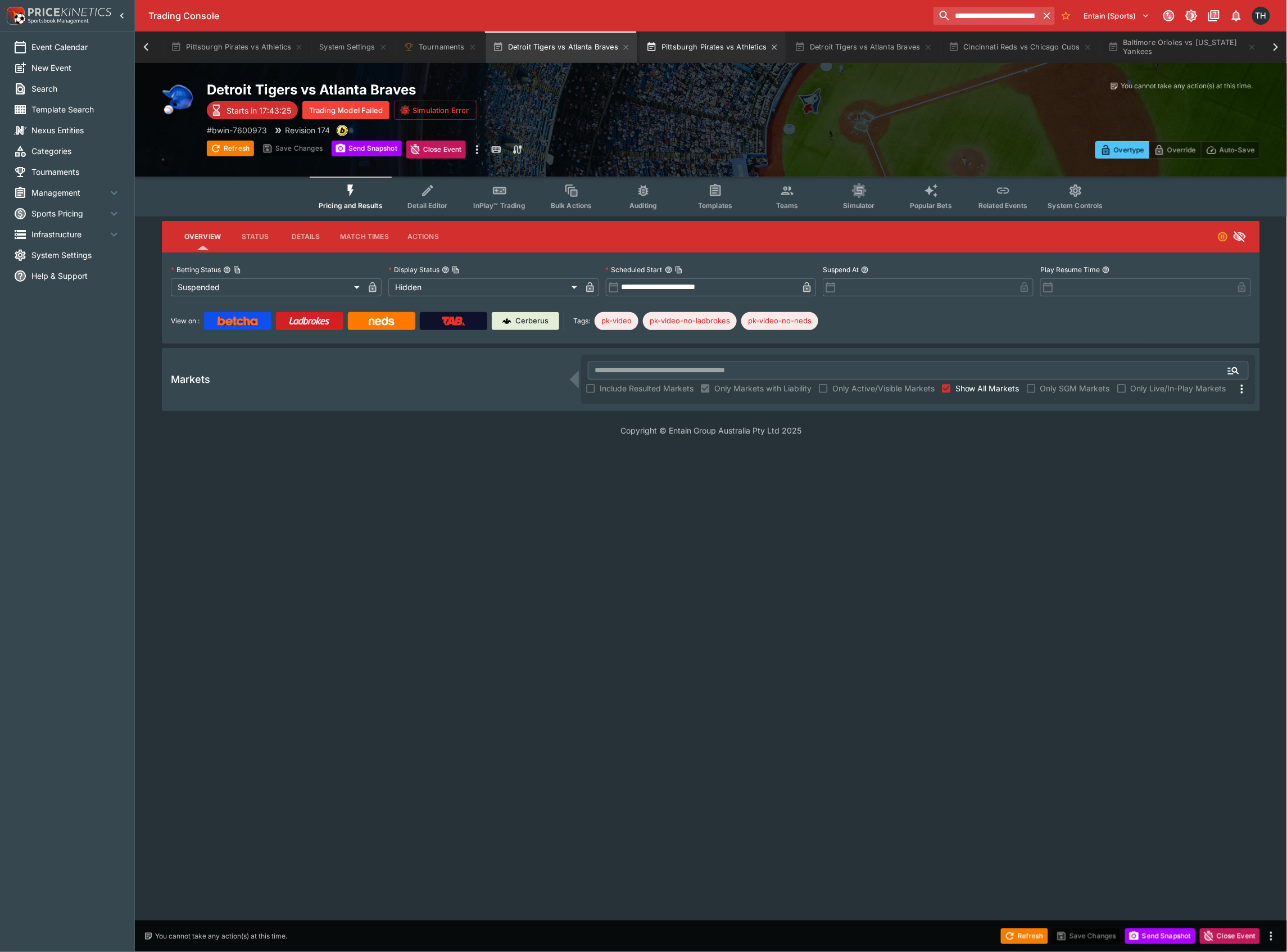
click at [699, 48] on button "Pittsburgh Pirates vs Athletics" at bounding box center [713, 47] width 146 height 31
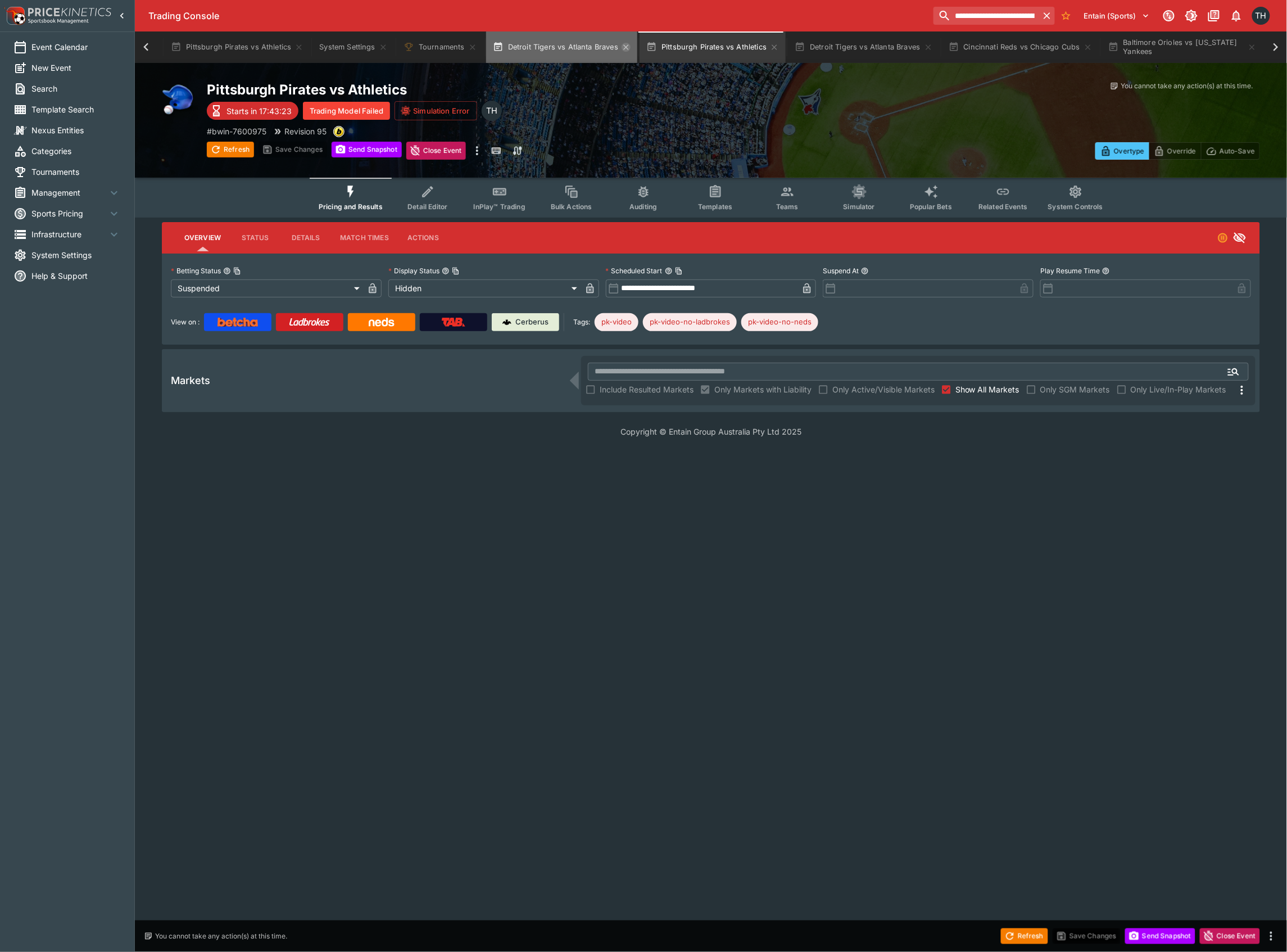
click at [625, 45] on icon "button" at bounding box center [626, 48] width 9 height 9
click at [623, 45] on icon "button" at bounding box center [621, 48] width 9 height 9
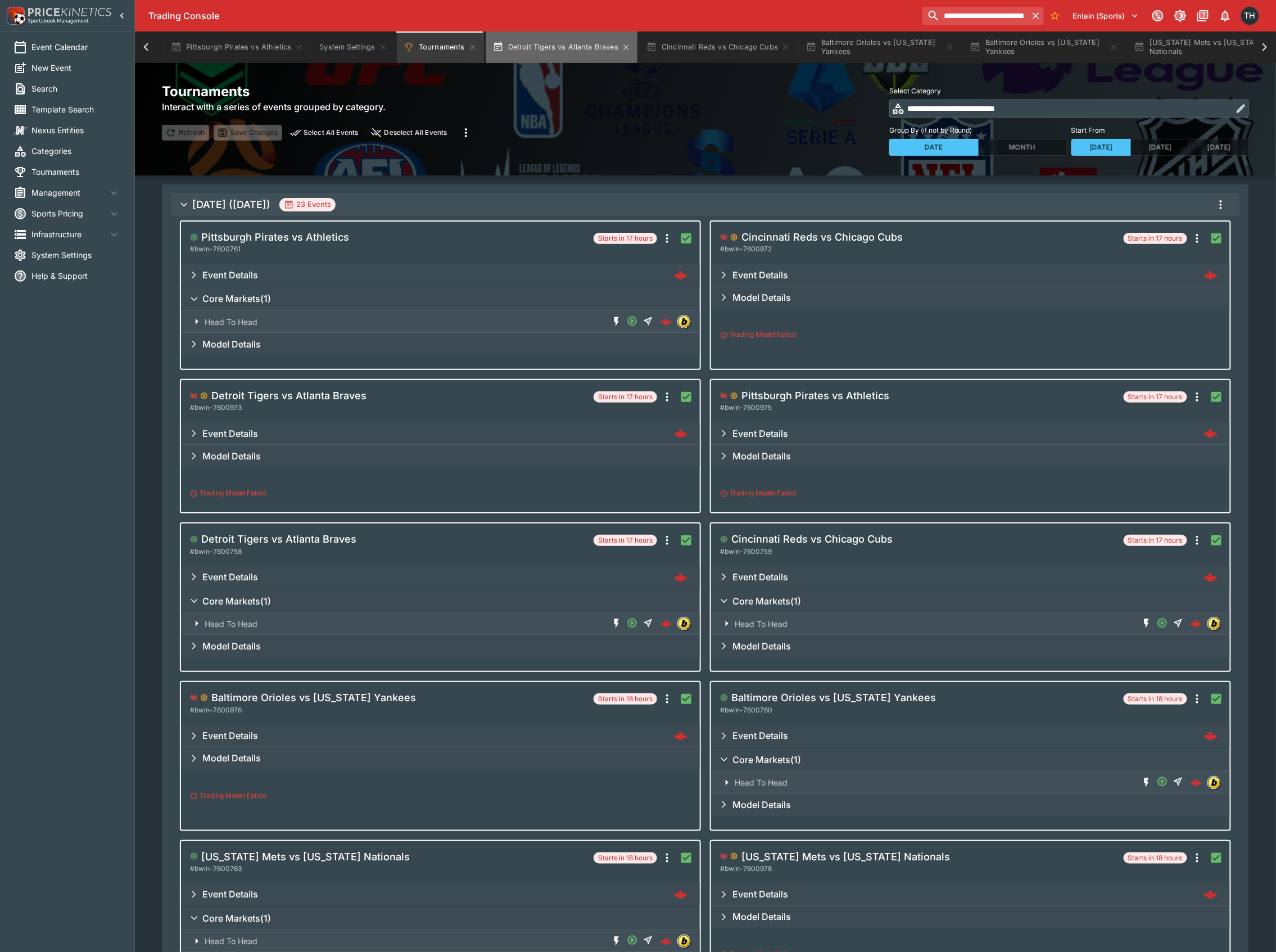
click at [558, 45] on button "Detroit Tigers vs Atlanta Braves" at bounding box center [562, 47] width 151 height 31
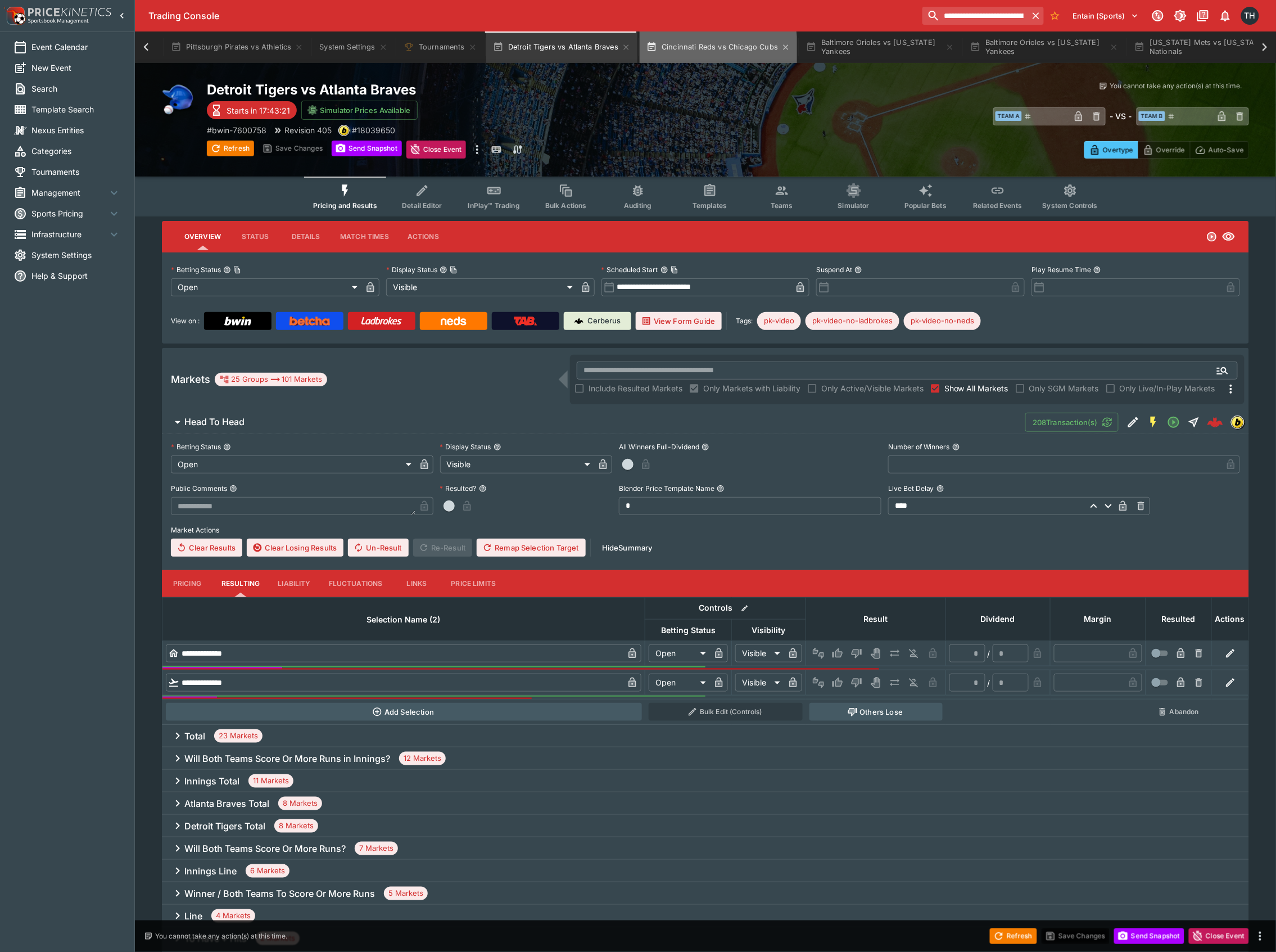
click at [694, 50] on button "Cincinnati Reds vs Chicago Cubs" at bounding box center [718, 47] width 157 height 31
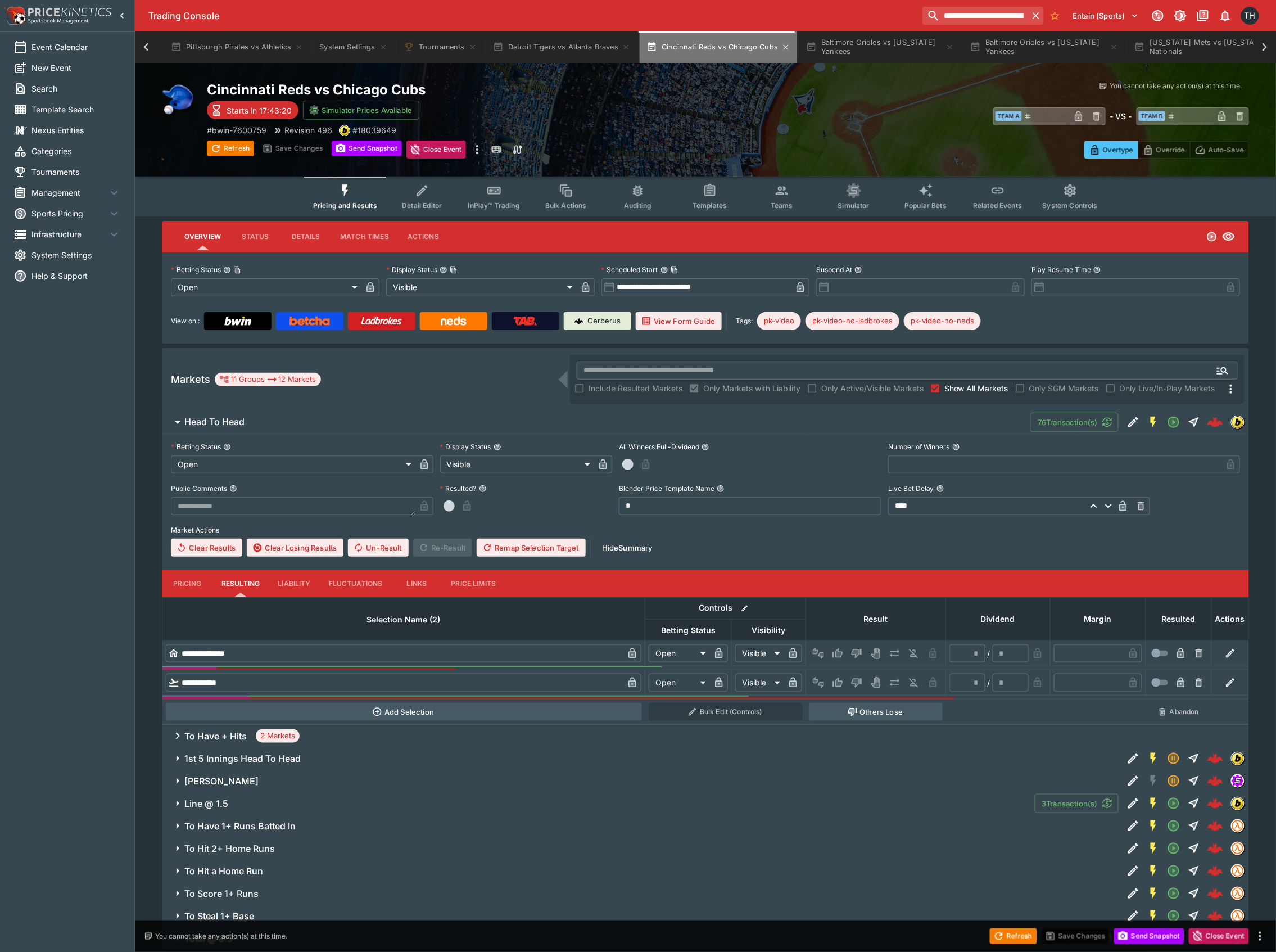
click at [724, 44] on button "Cincinnati Reds vs Chicago Cubs" at bounding box center [718, 47] width 157 height 31
click at [870, 45] on button "Baltimore Orioles vs [US_STATE] Yankees" at bounding box center [880, 47] width 162 height 31
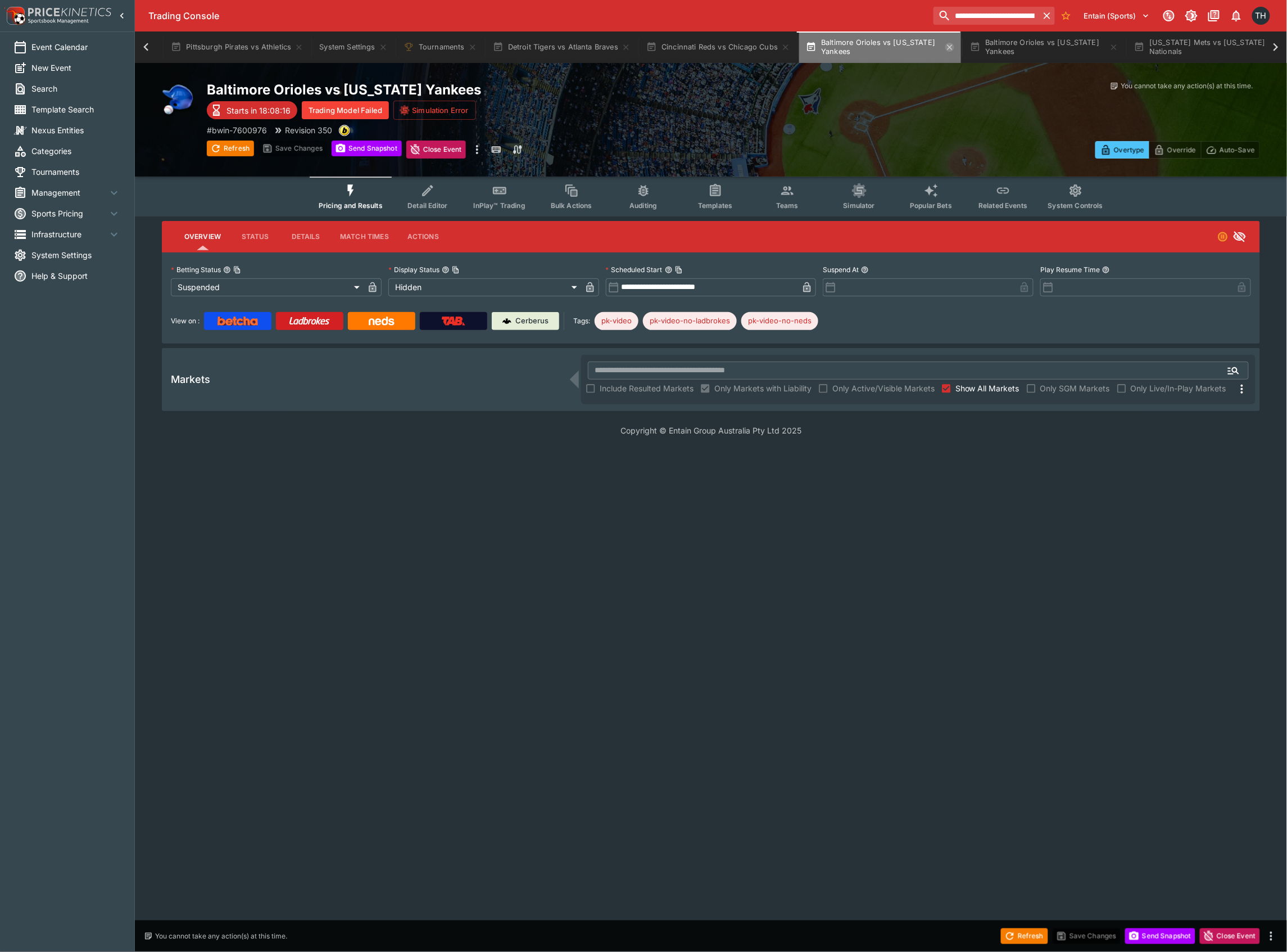
click at [945, 46] on icon "button" at bounding box center [950, 48] width 9 height 9
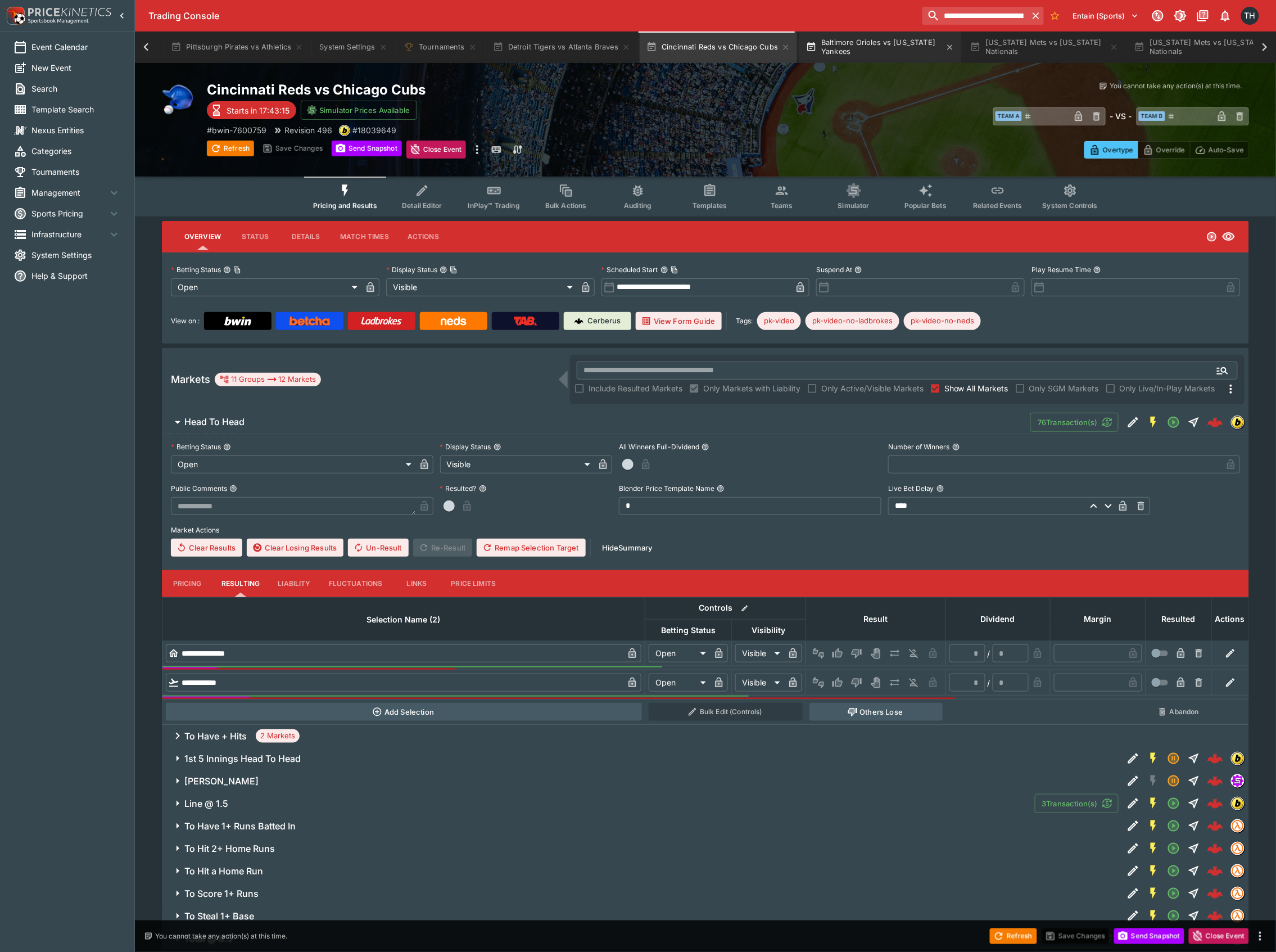
click at [887, 46] on button "Baltimore Orioles vs [US_STATE] Yankees" at bounding box center [880, 47] width 162 height 31
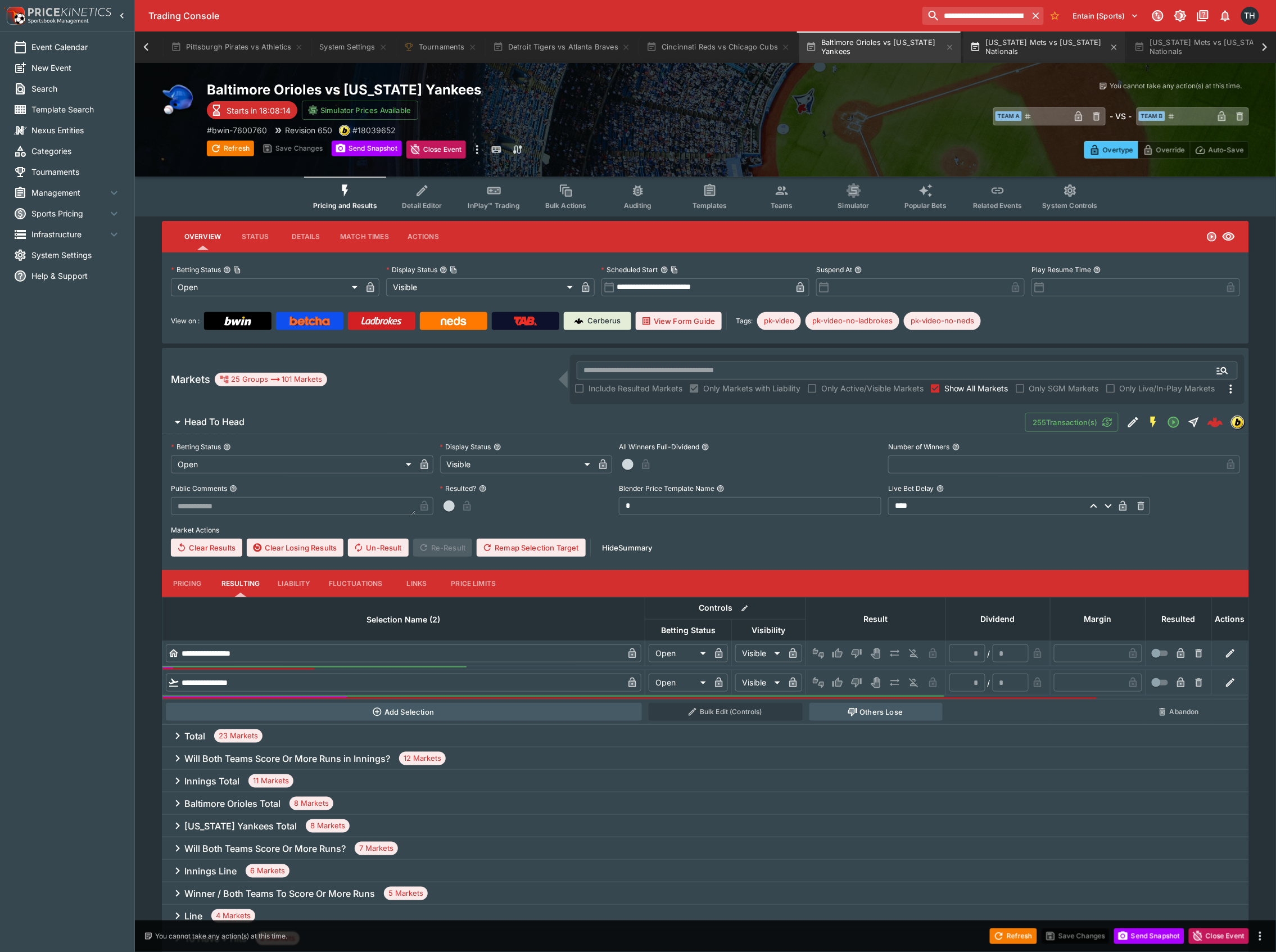
click at [1057, 48] on button "[US_STATE] Mets vs [US_STATE] Nationals" at bounding box center [1045, 47] width 162 height 31
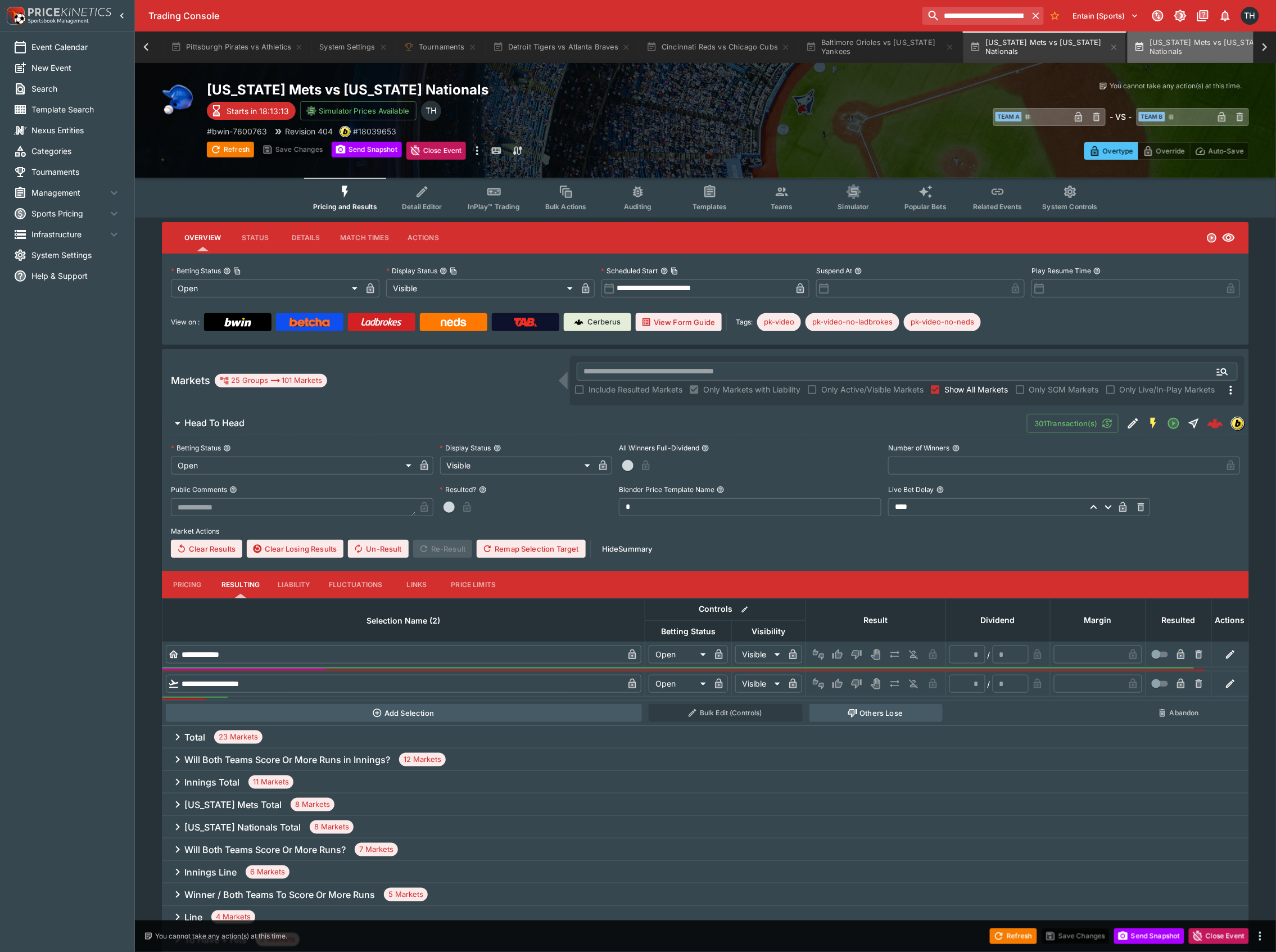
click at [1198, 52] on button "[US_STATE] Mets vs [US_STATE] Nationals" at bounding box center [1208, 47] width 162 height 31
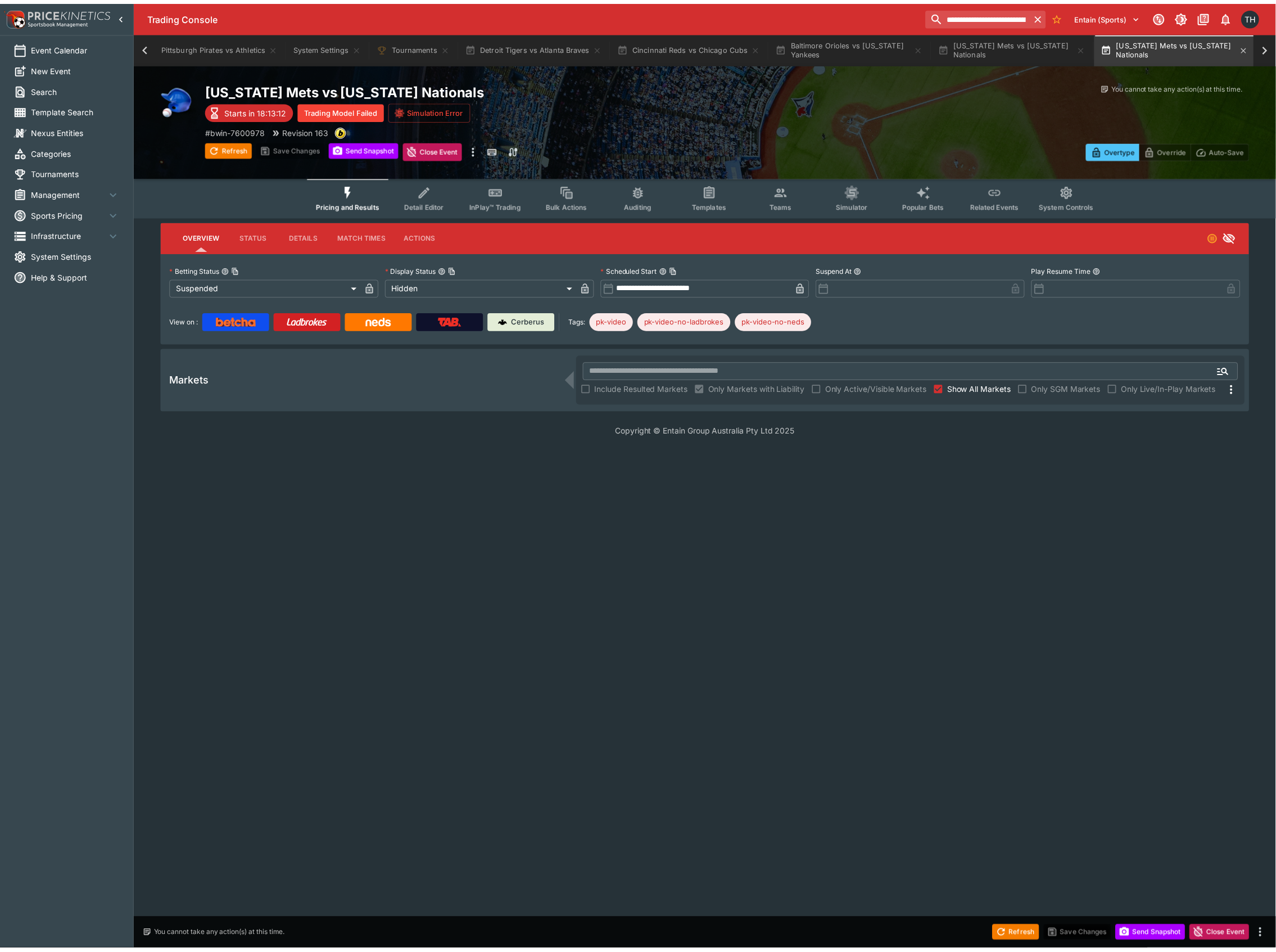
scroll to position [0, 102]
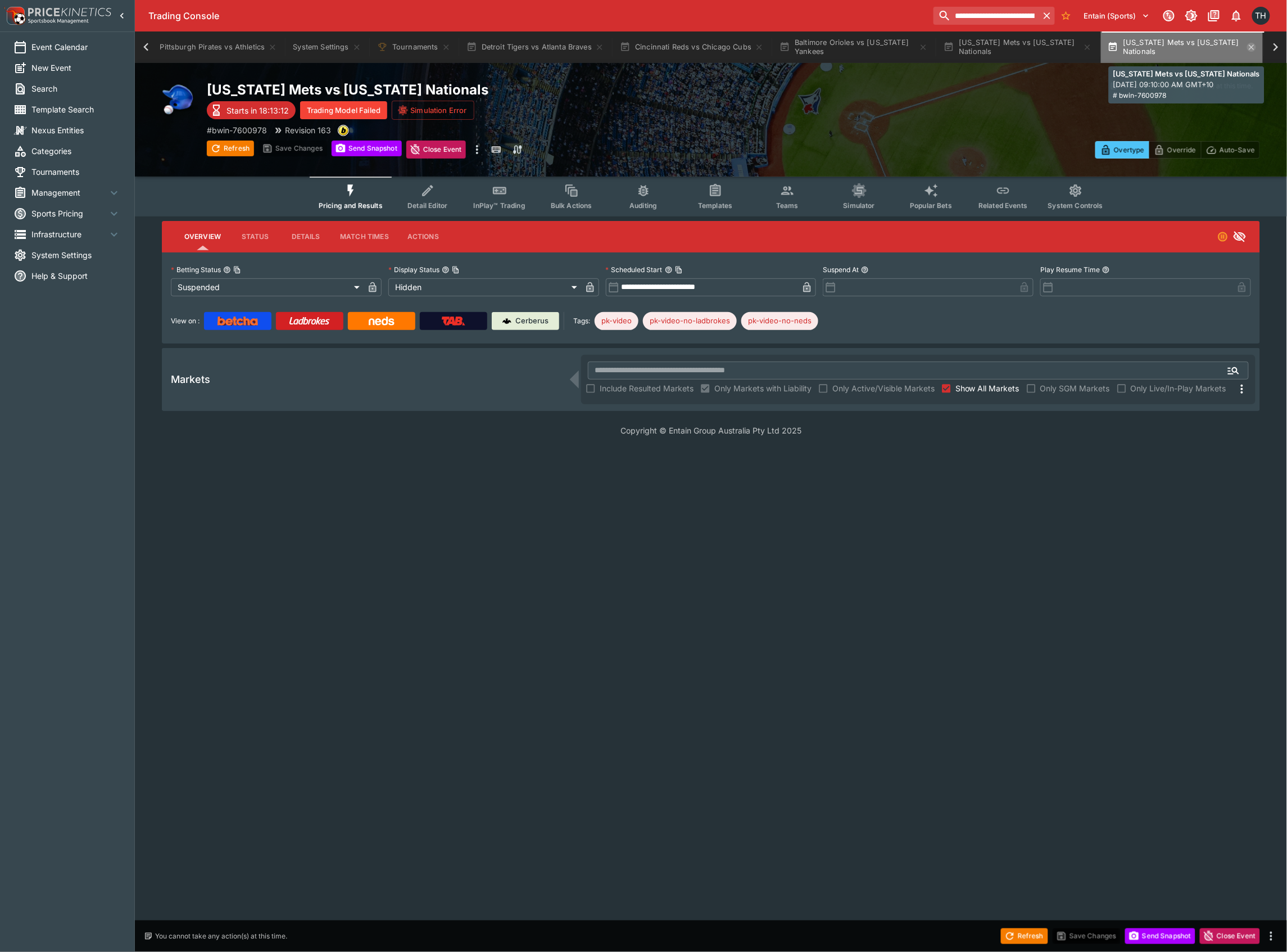
click at [1252, 48] on icon "button" at bounding box center [1252, 48] width 9 height 9
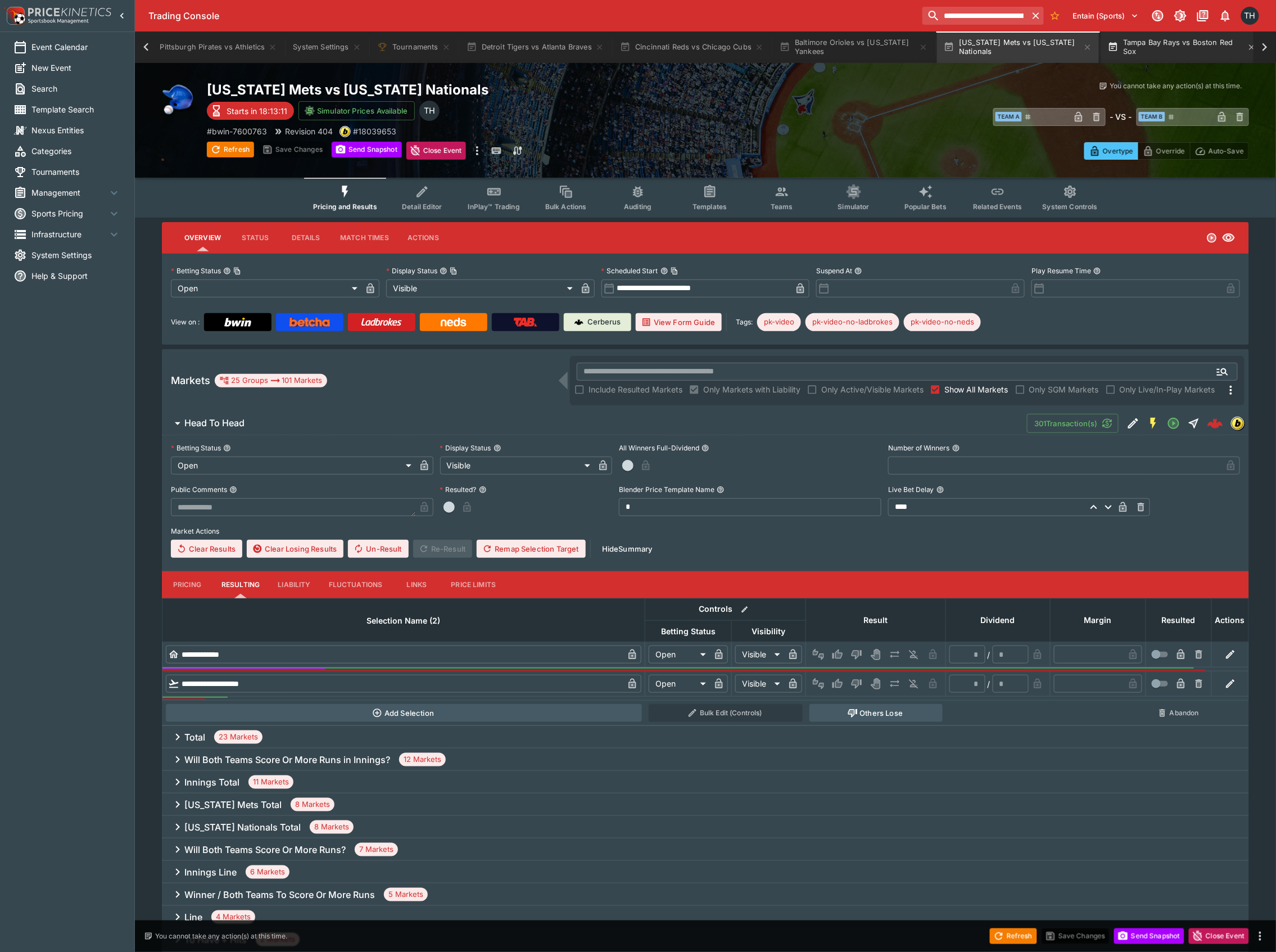
click at [1170, 53] on button "Tampa Bay Rays vs Boston Red Sox" at bounding box center [1182, 47] width 162 height 31
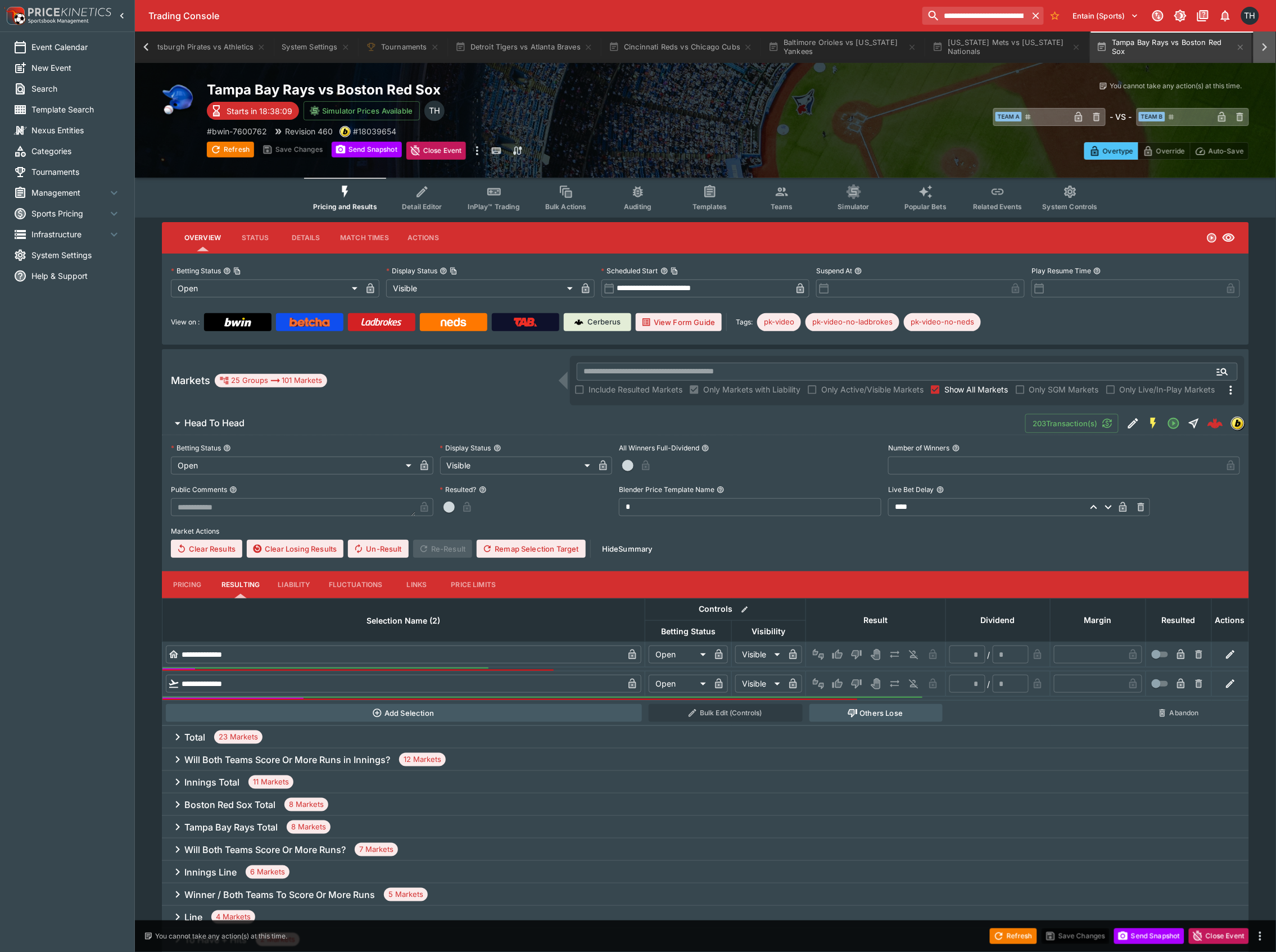
click at [1264, 53] on icon at bounding box center [1265, 47] width 16 height 16
click at [311, 43] on button "Tampa Bay Rays vs Boston Red Sox" at bounding box center [308, 47] width 162 height 31
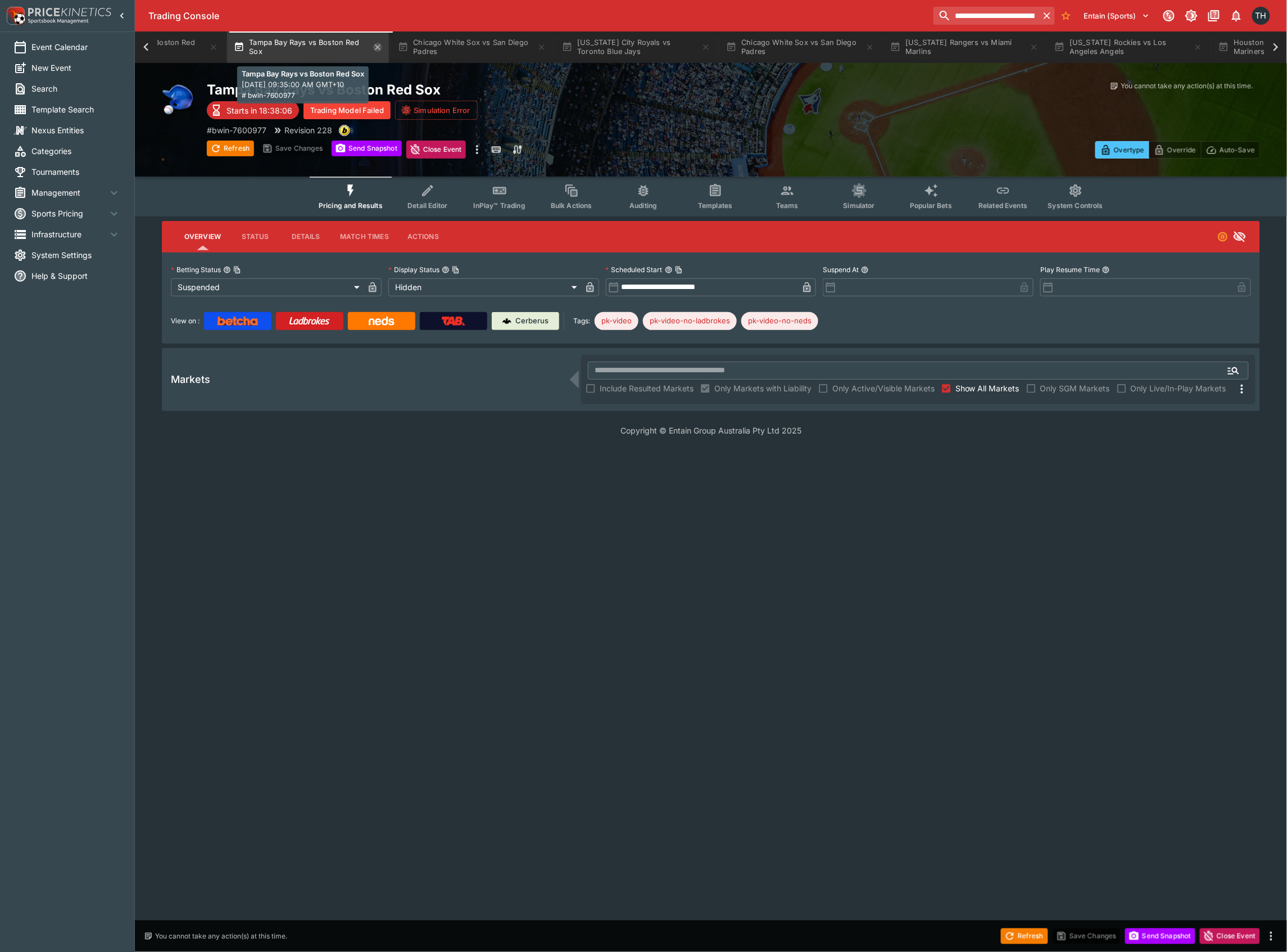
click at [382, 45] on icon "button" at bounding box center [377, 48] width 9 height 9
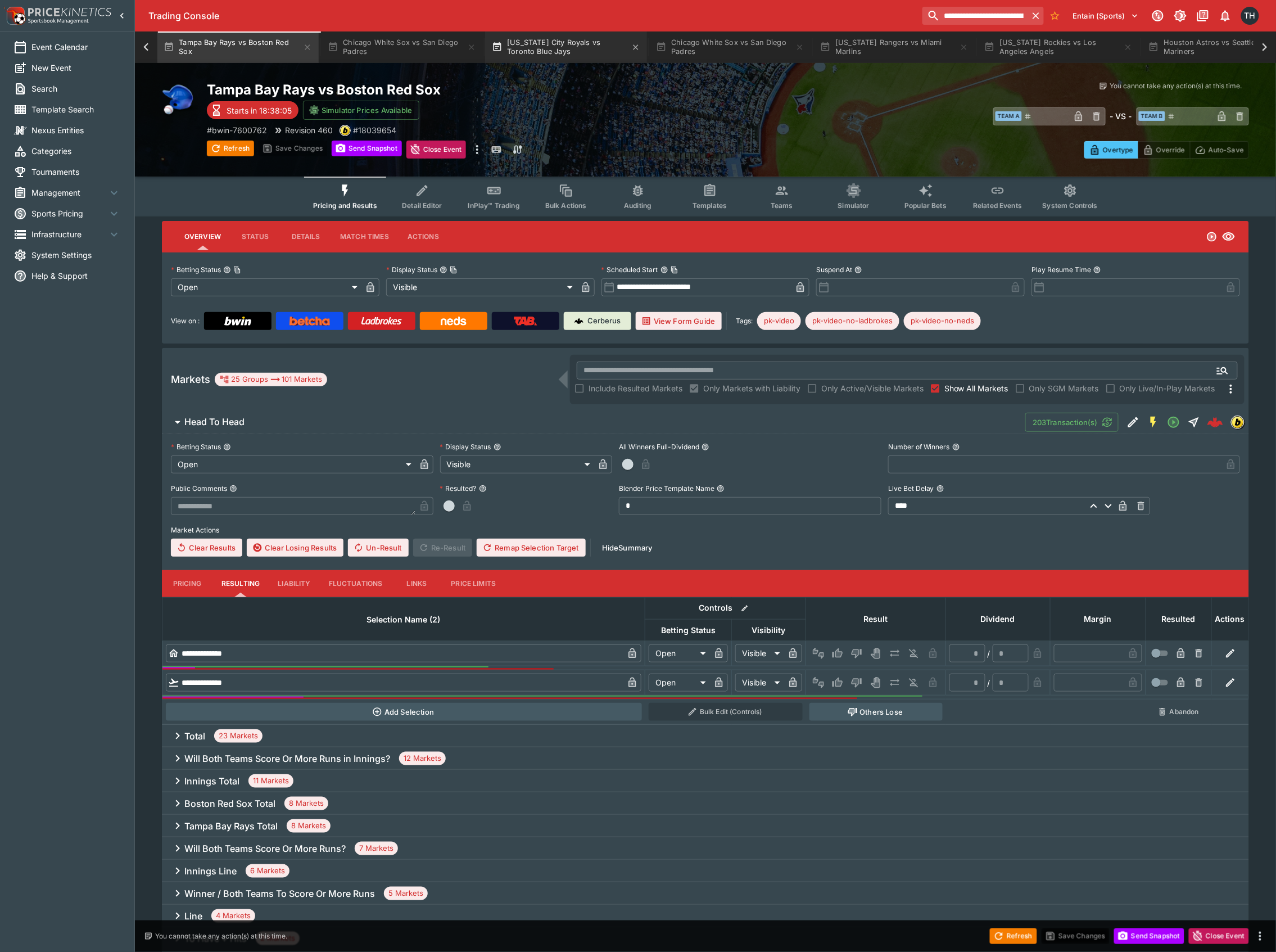
scroll to position [0, 1046]
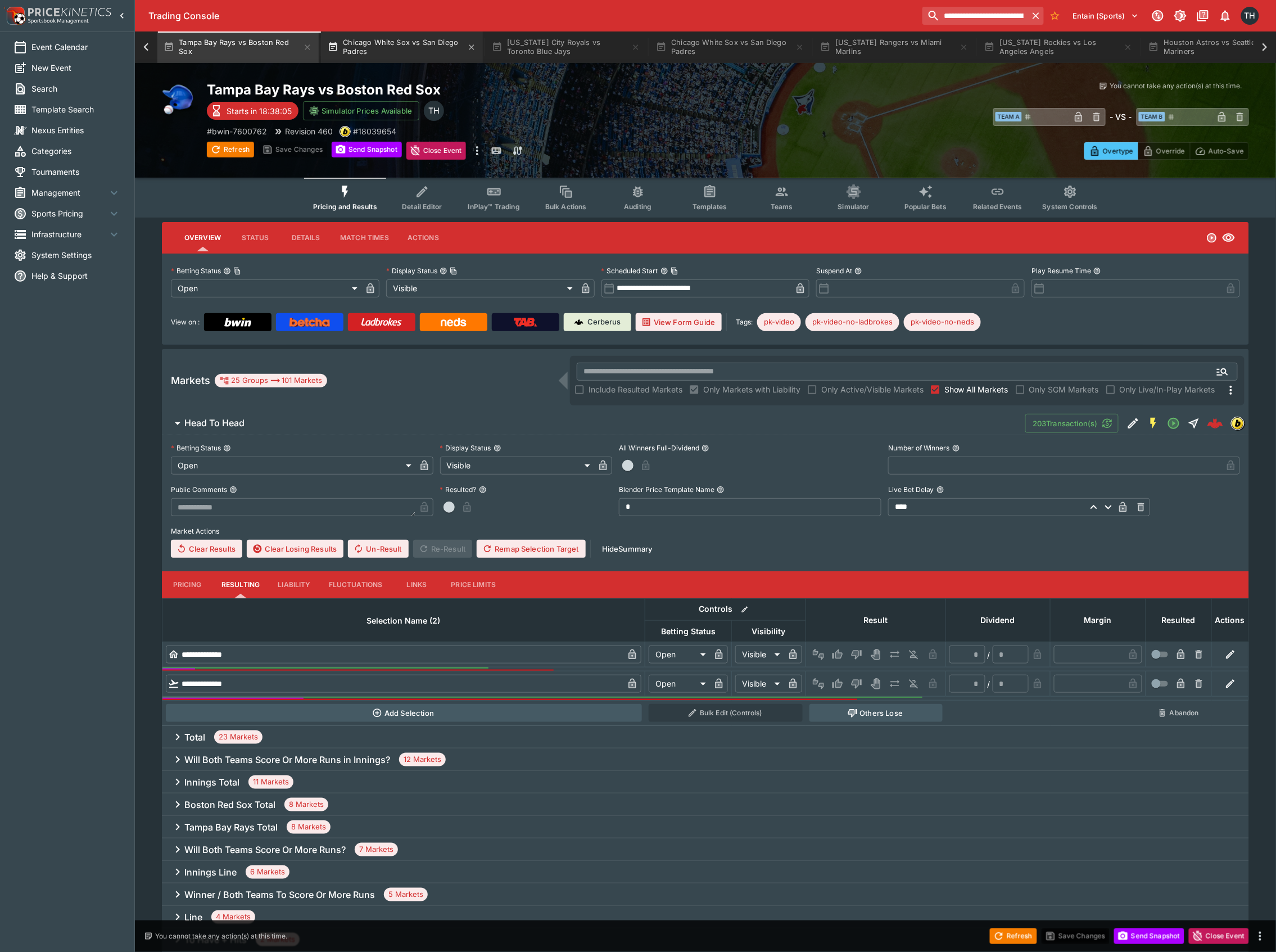
click at [426, 47] on button "Chicago White Sox vs San Diego Padres" at bounding box center [402, 47] width 162 height 31
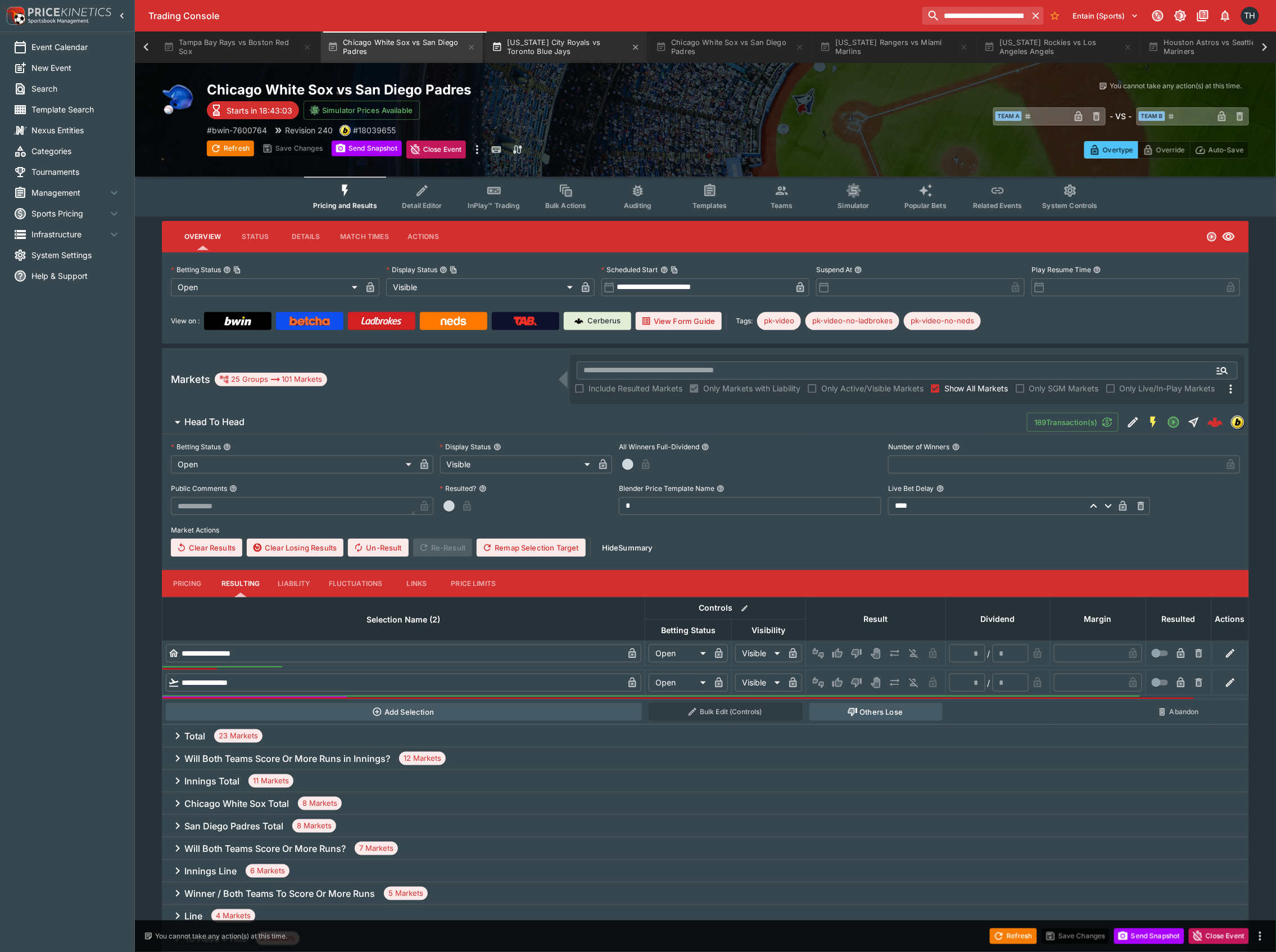
click at [594, 48] on button "[US_STATE] City Royals vs Toronto Blue Jays" at bounding box center [566, 47] width 162 height 31
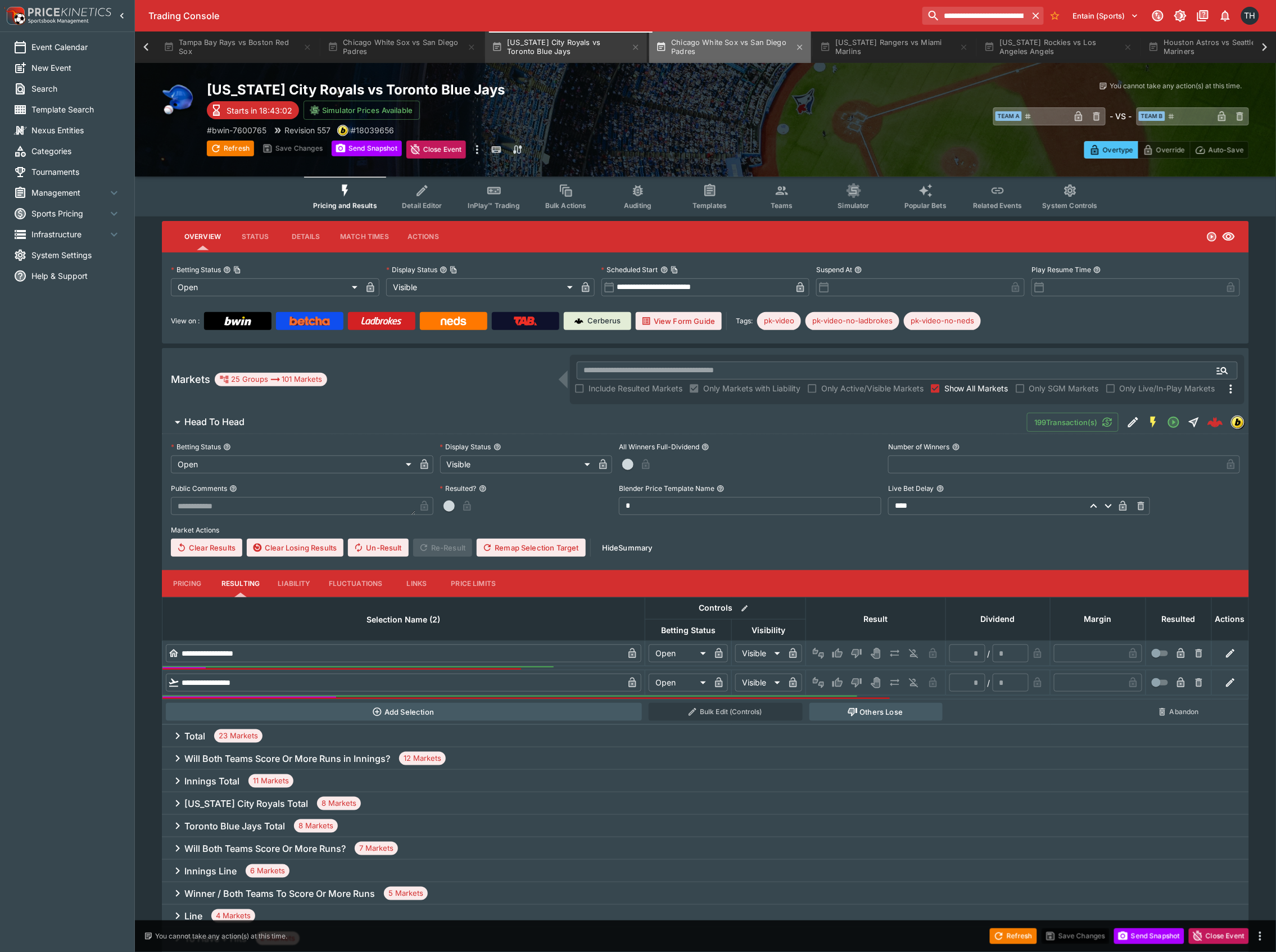
click at [745, 52] on button "Chicago White Sox vs San Diego Padres" at bounding box center [730, 47] width 162 height 31
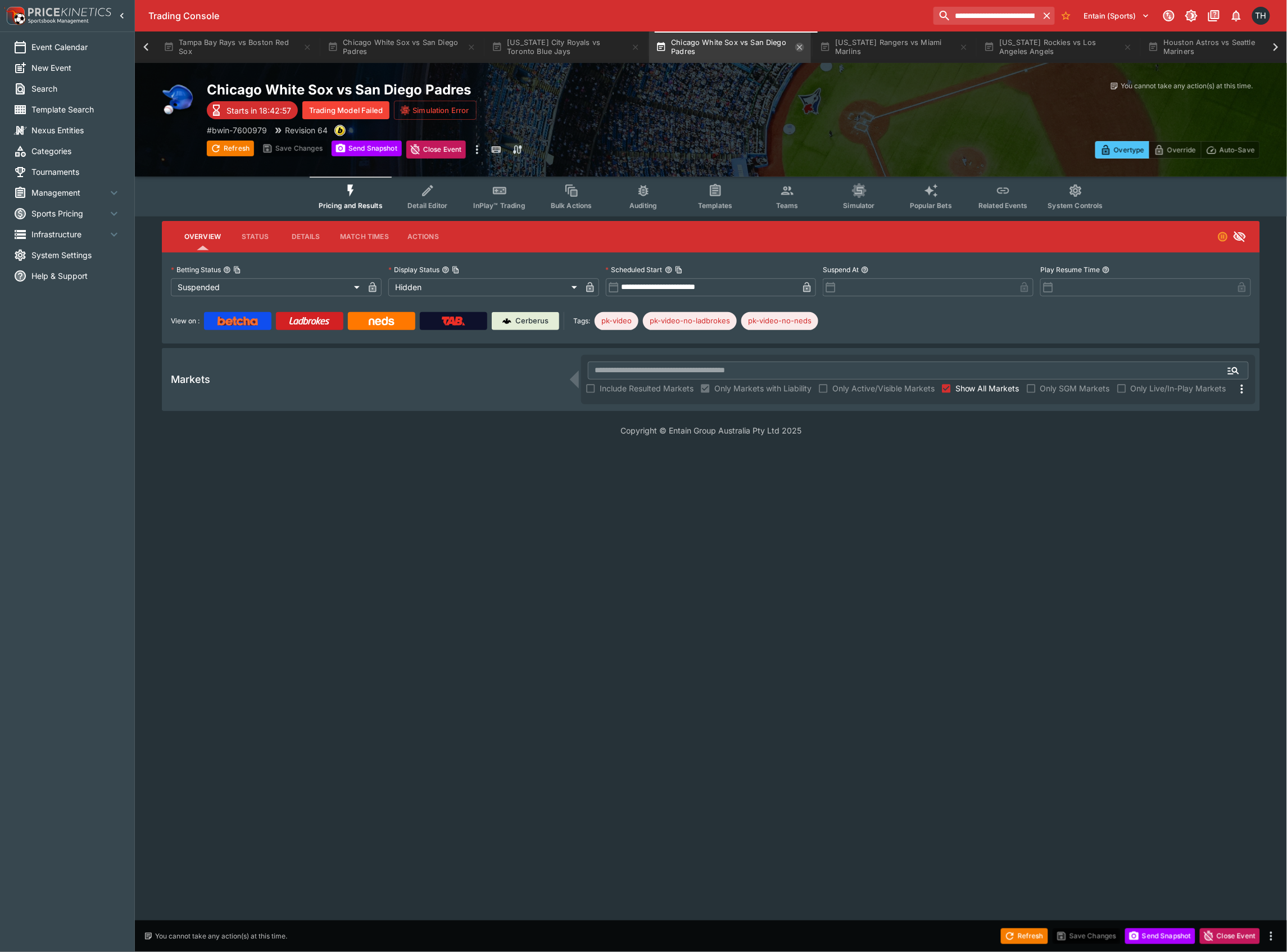
click at [803, 46] on icon "button" at bounding box center [800, 47] width 5 height 5
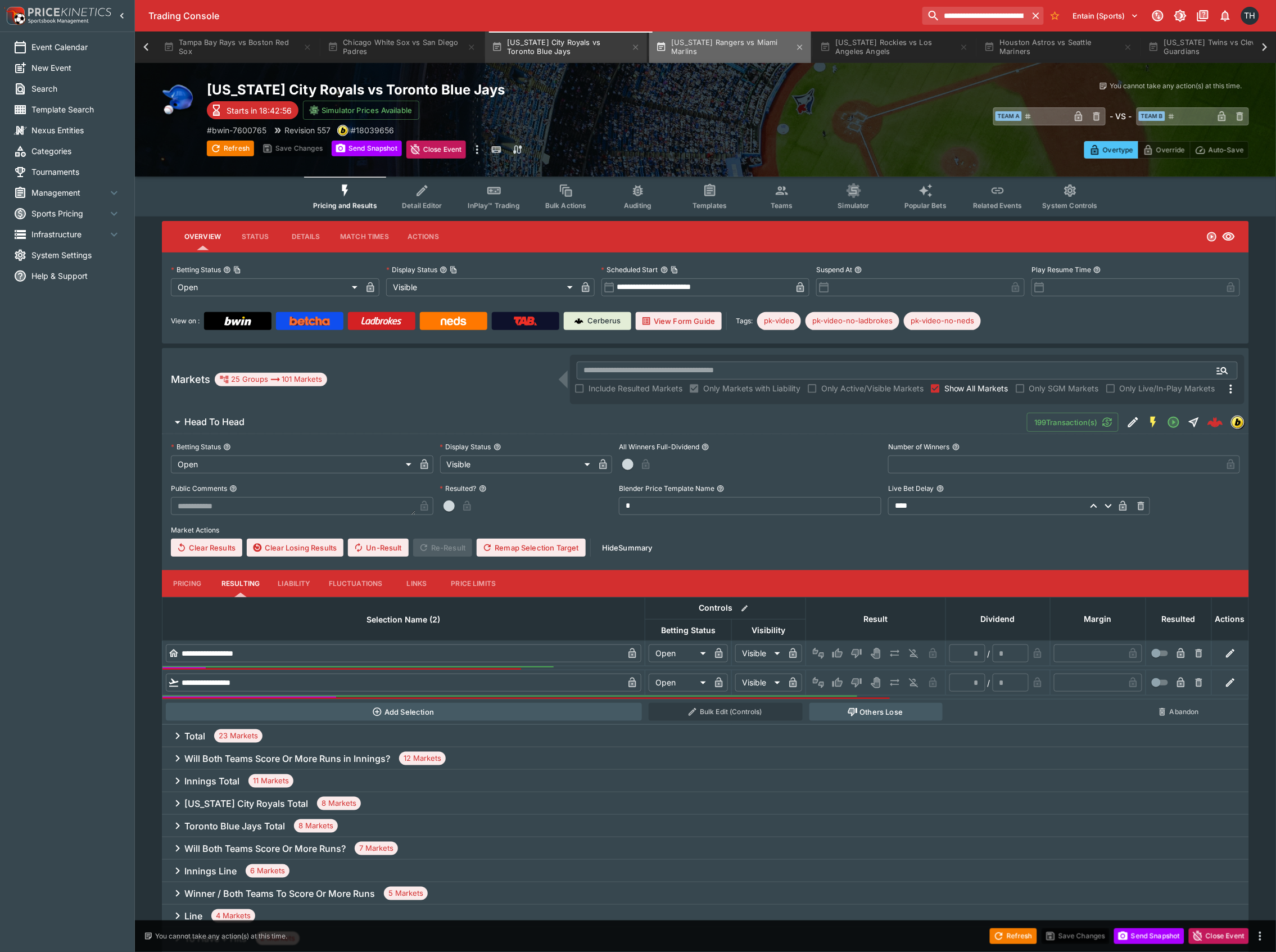
click at [749, 50] on button "[US_STATE] Rangers vs Miami Marlins" at bounding box center [730, 47] width 162 height 31
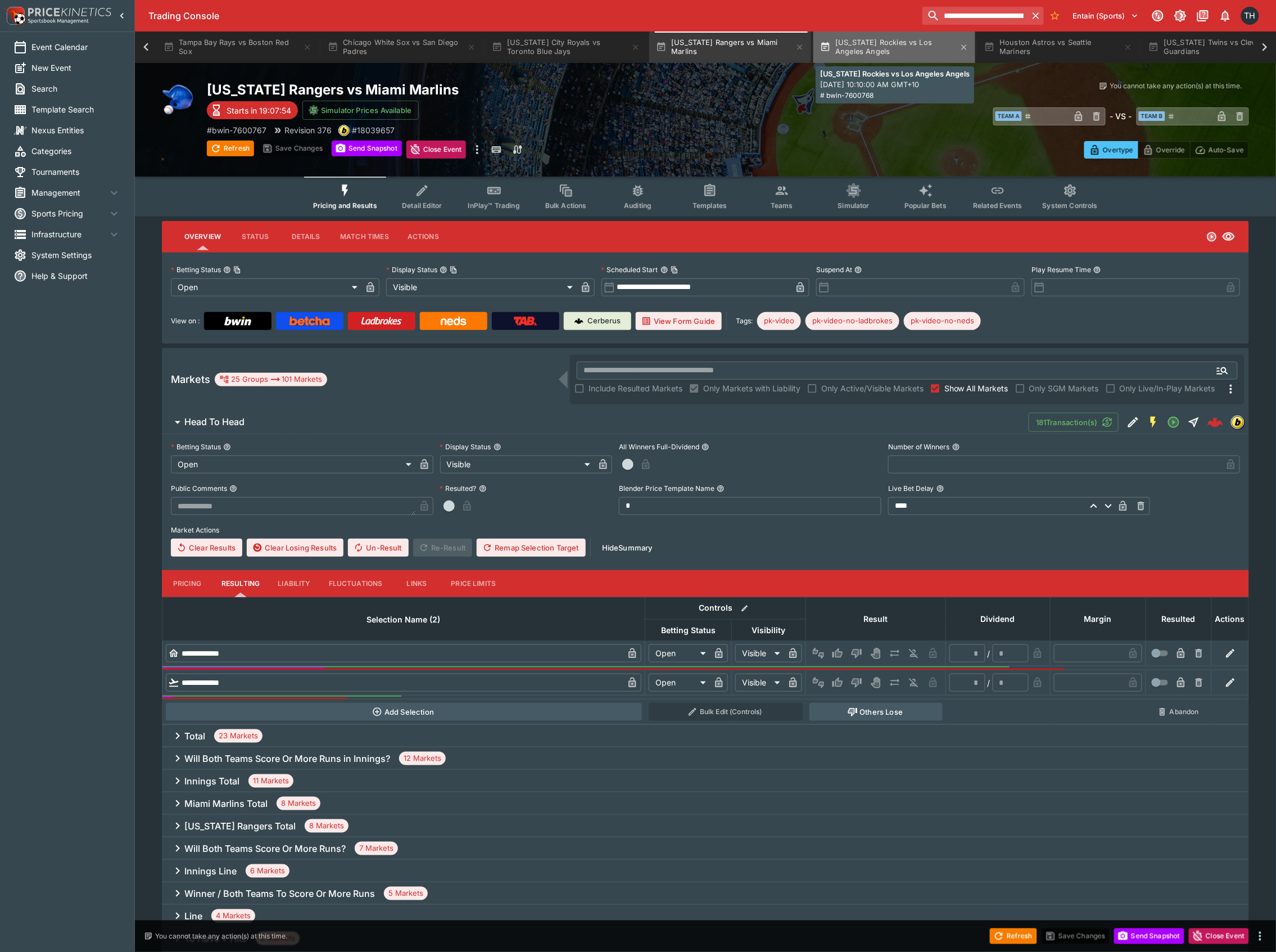
click at [900, 51] on button "[US_STATE] Rockies vs Los Angeles Angels" at bounding box center [894, 47] width 162 height 31
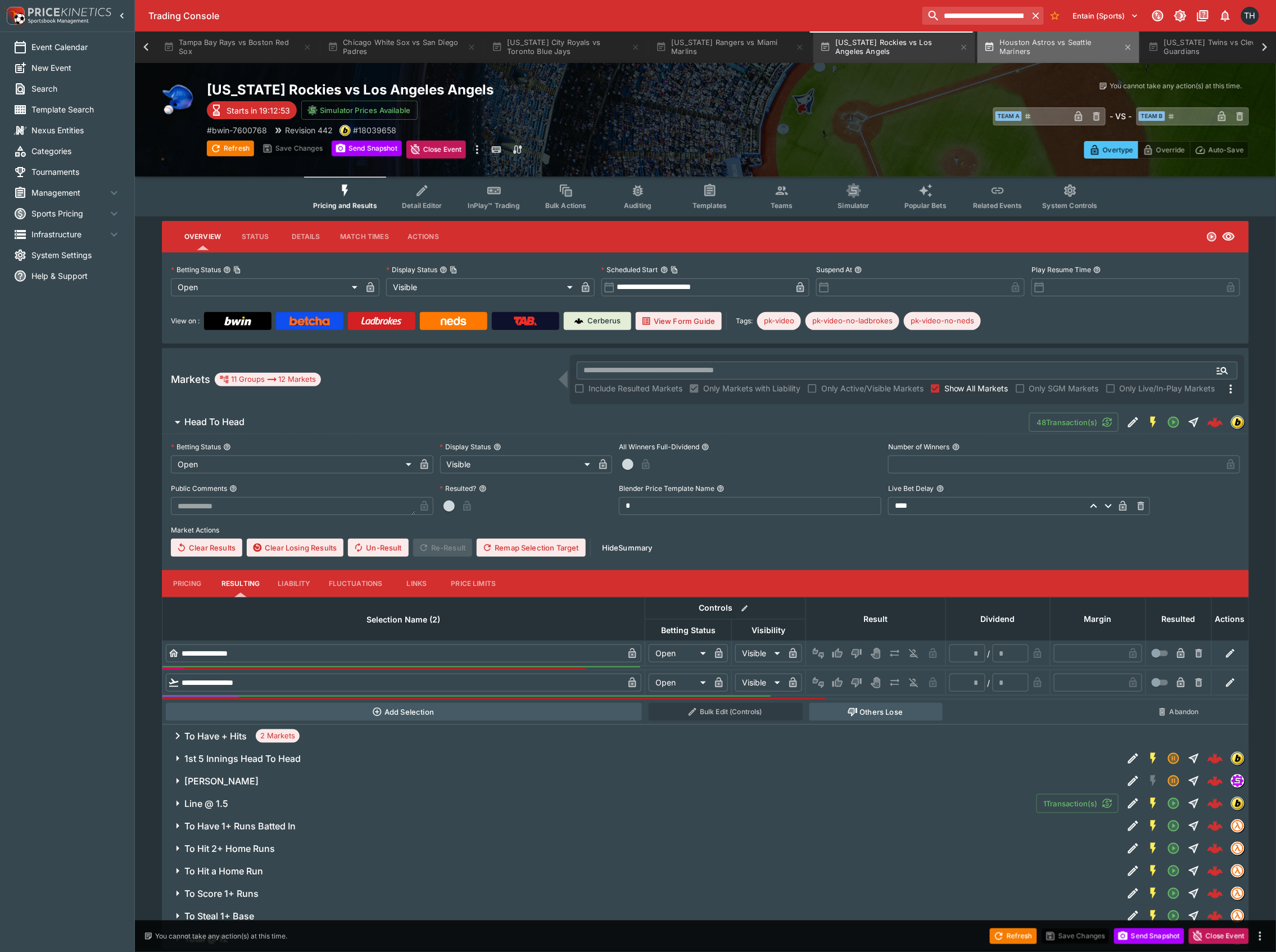
click at [1001, 48] on button "Houston Astros vs Seattle Mariners" at bounding box center [1058, 47] width 162 height 31
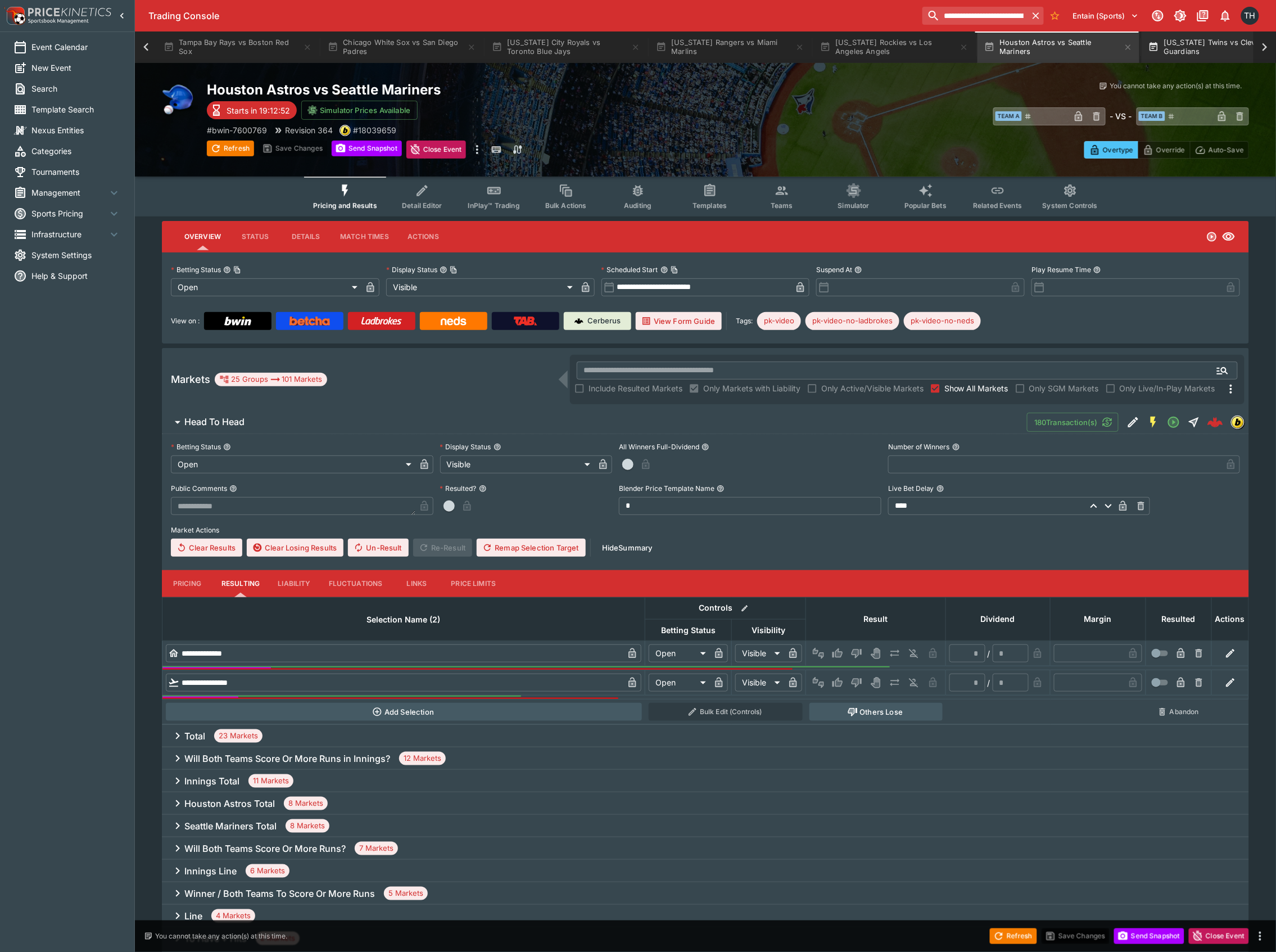
click at [1221, 52] on button "[US_STATE] Twins vs Cleveland Guardians" at bounding box center [1223, 47] width 162 height 31
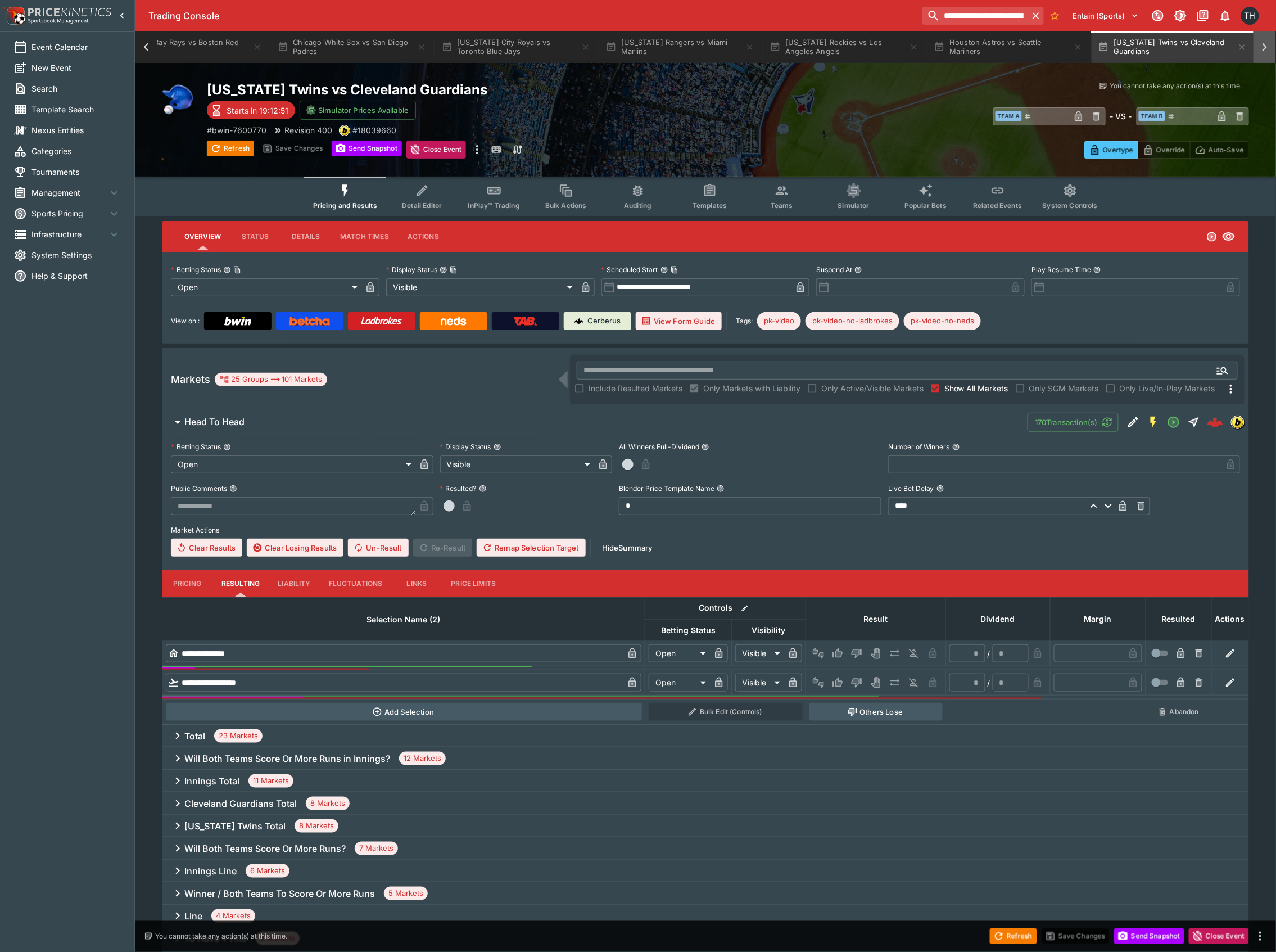
click at [1273, 46] on icon at bounding box center [1265, 47] width 16 height 16
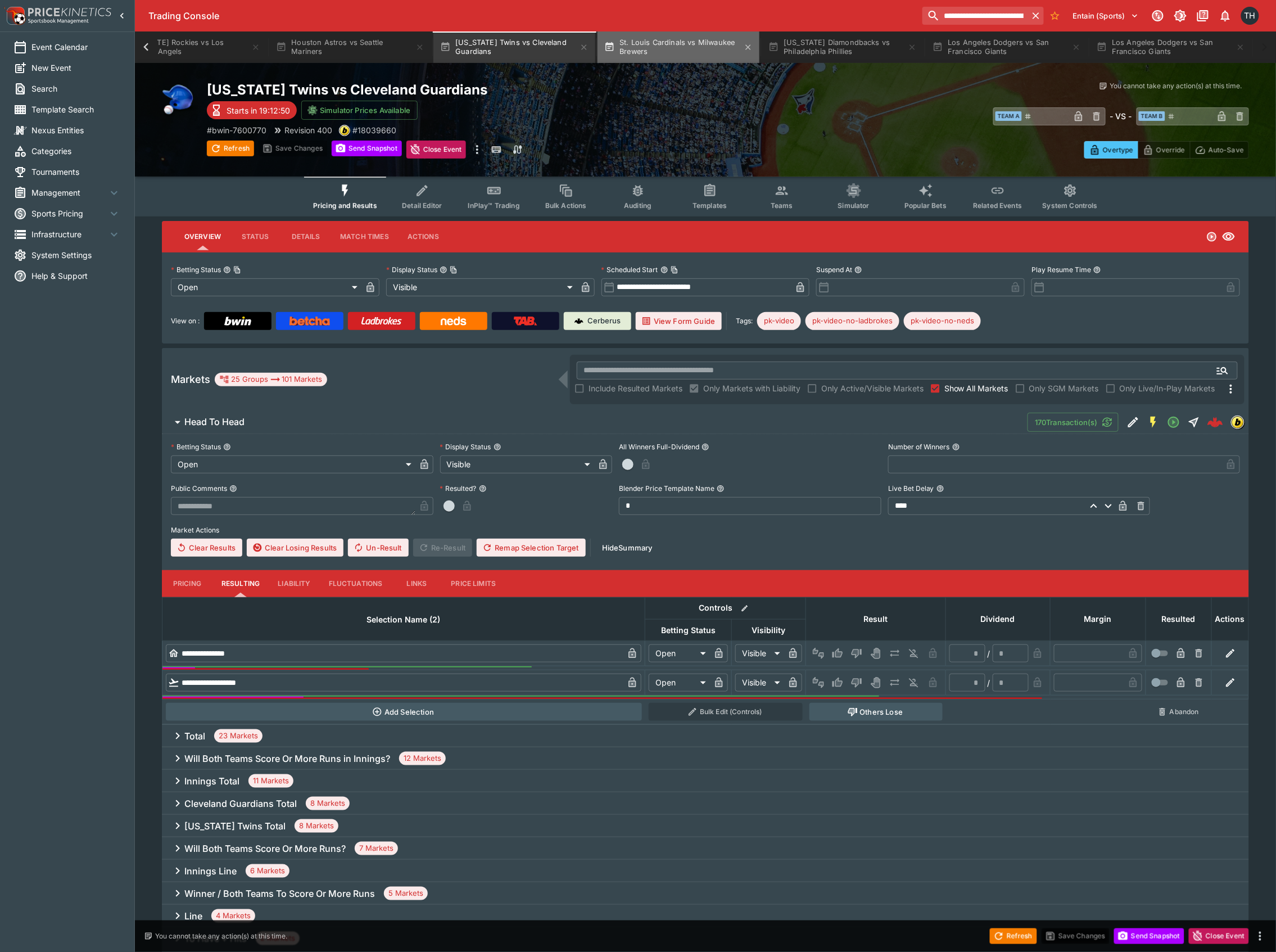
click at [706, 50] on button "St. Louis Cardinals vs Milwaukee Brewers" at bounding box center [678, 47] width 162 height 31
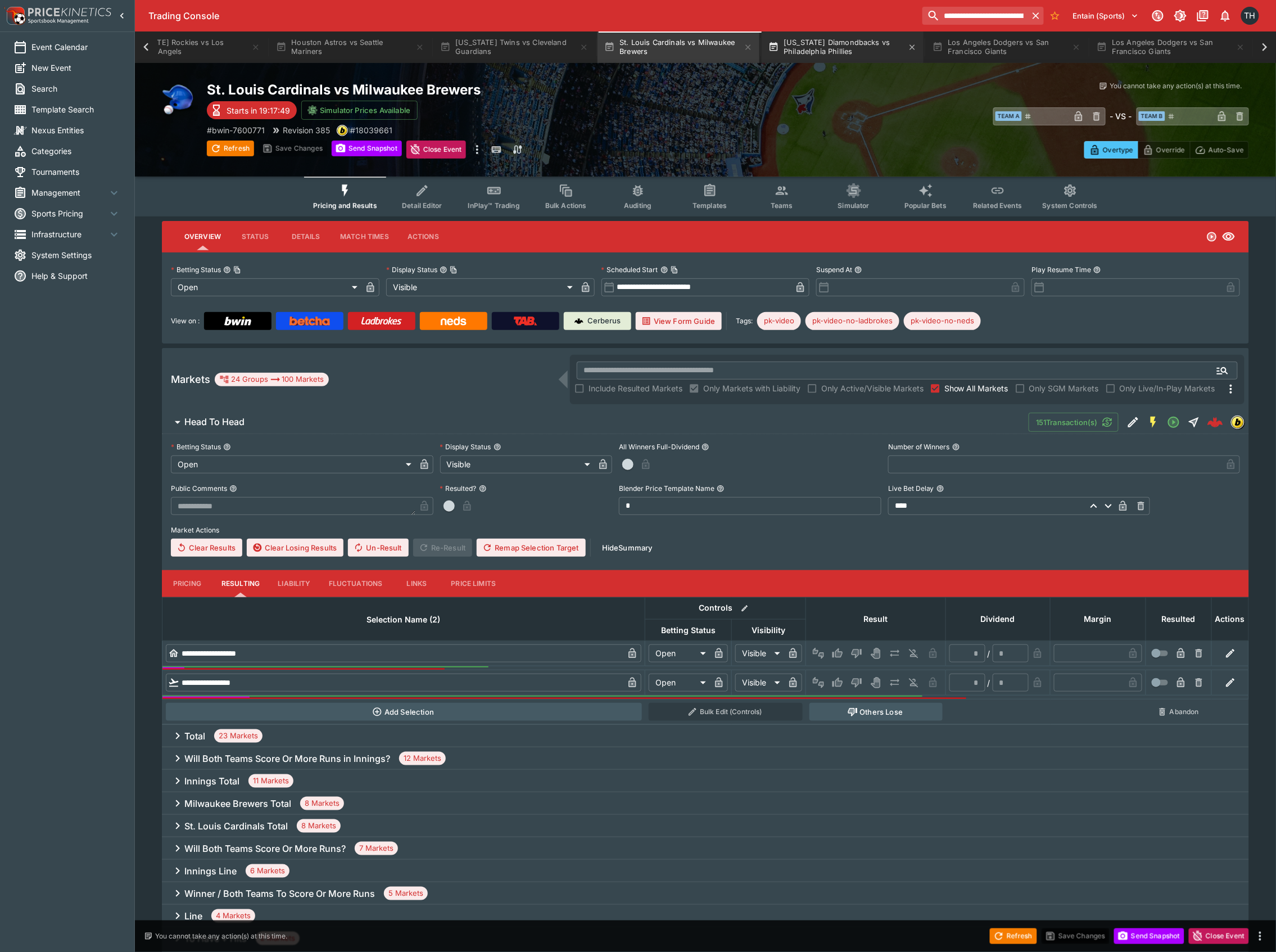
scroll to position [0, 1750]
click at [837, 52] on button "[US_STATE] Diamondbacks vs Philadelphia Phillies" at bounding box center [847, 47] width 162 height 31
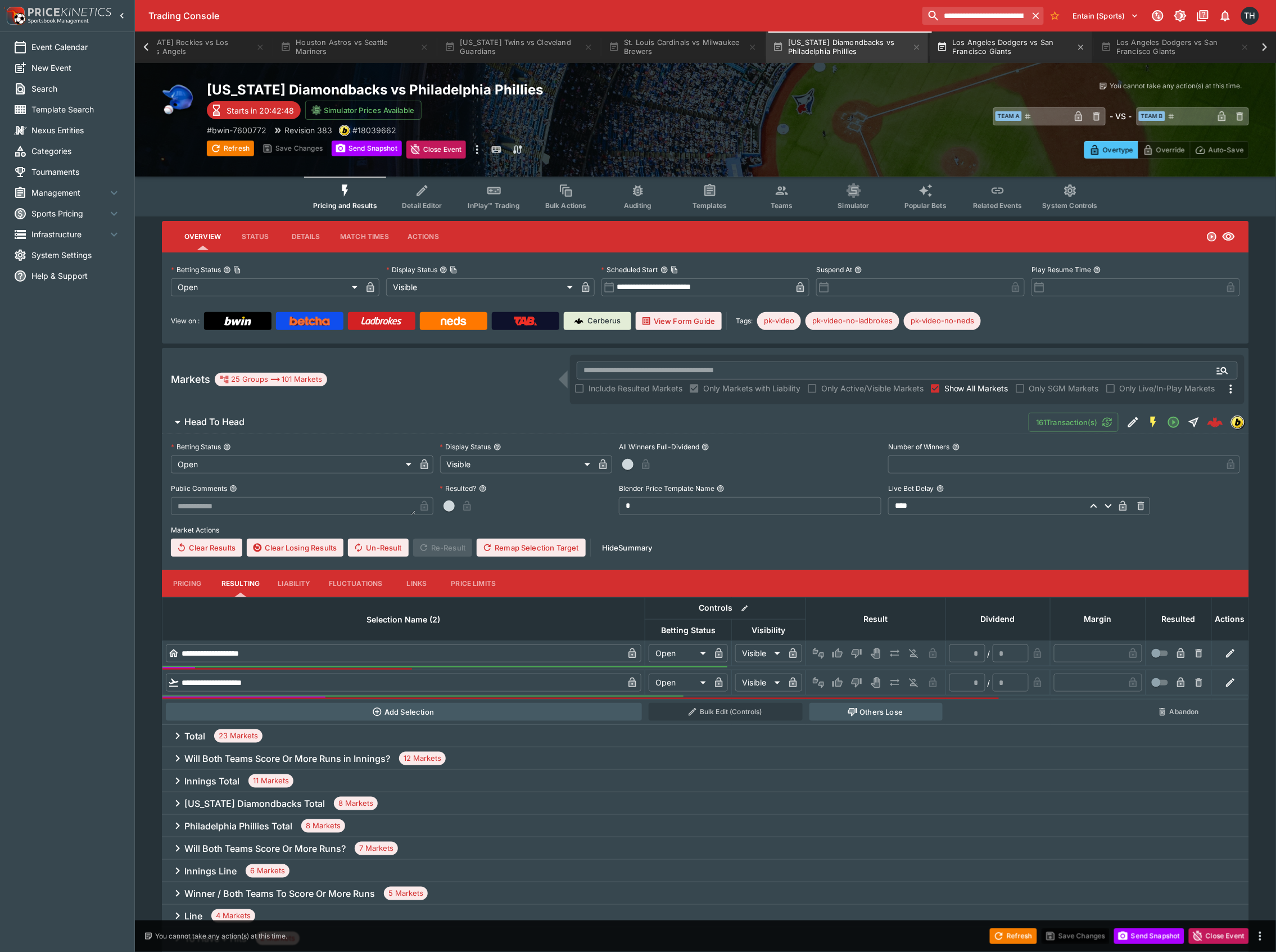
click at [1022, 50] on button "Los Angeles Dodgers vs San Francisco Giants" at bounding box center [1011, 47] width 162 height 31
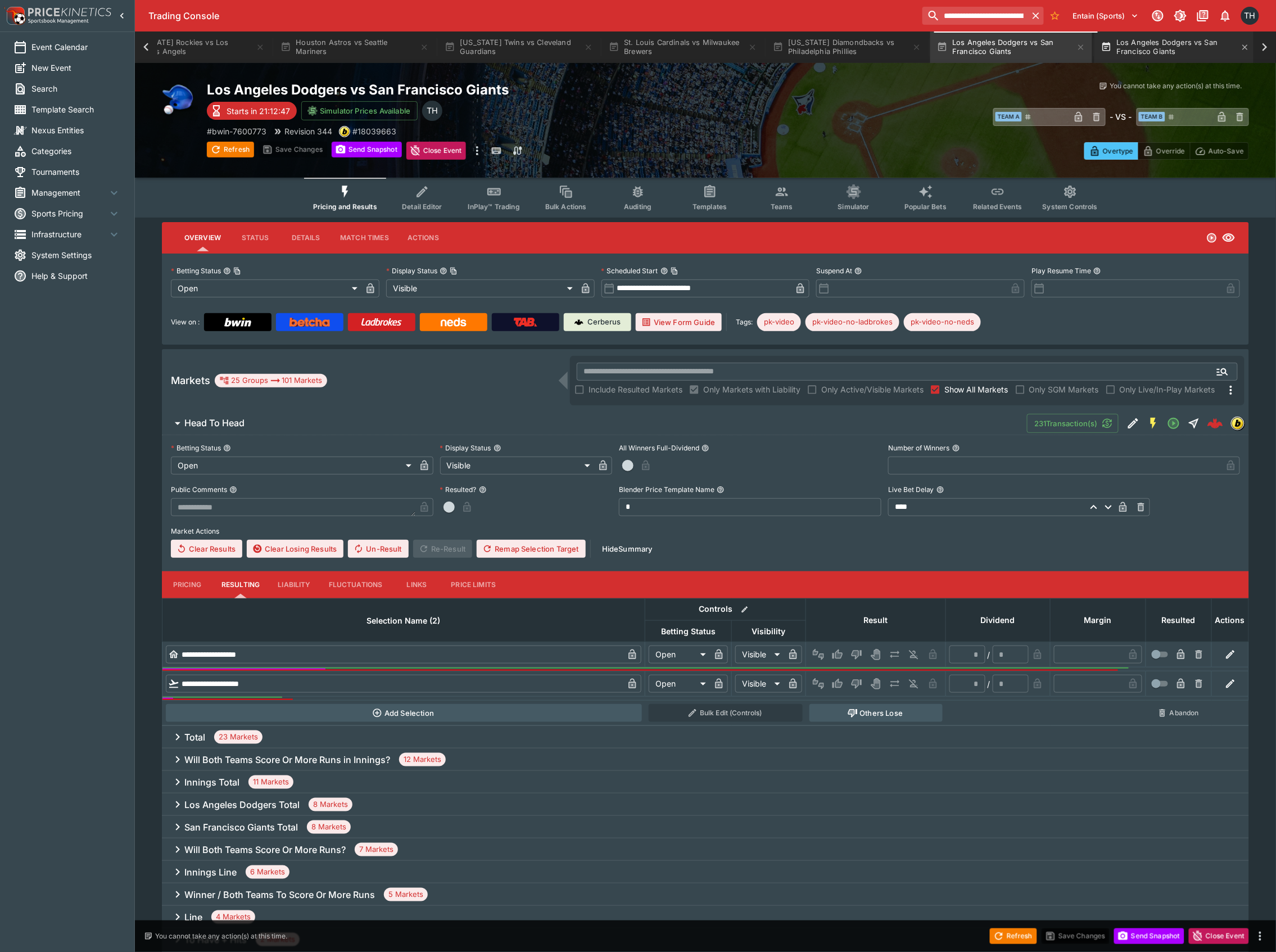
click at [1187, 50] on button "Los Angeles Dodgers vs San Francisco Giants" at bounding box center [1175, 47] width 162 height 31
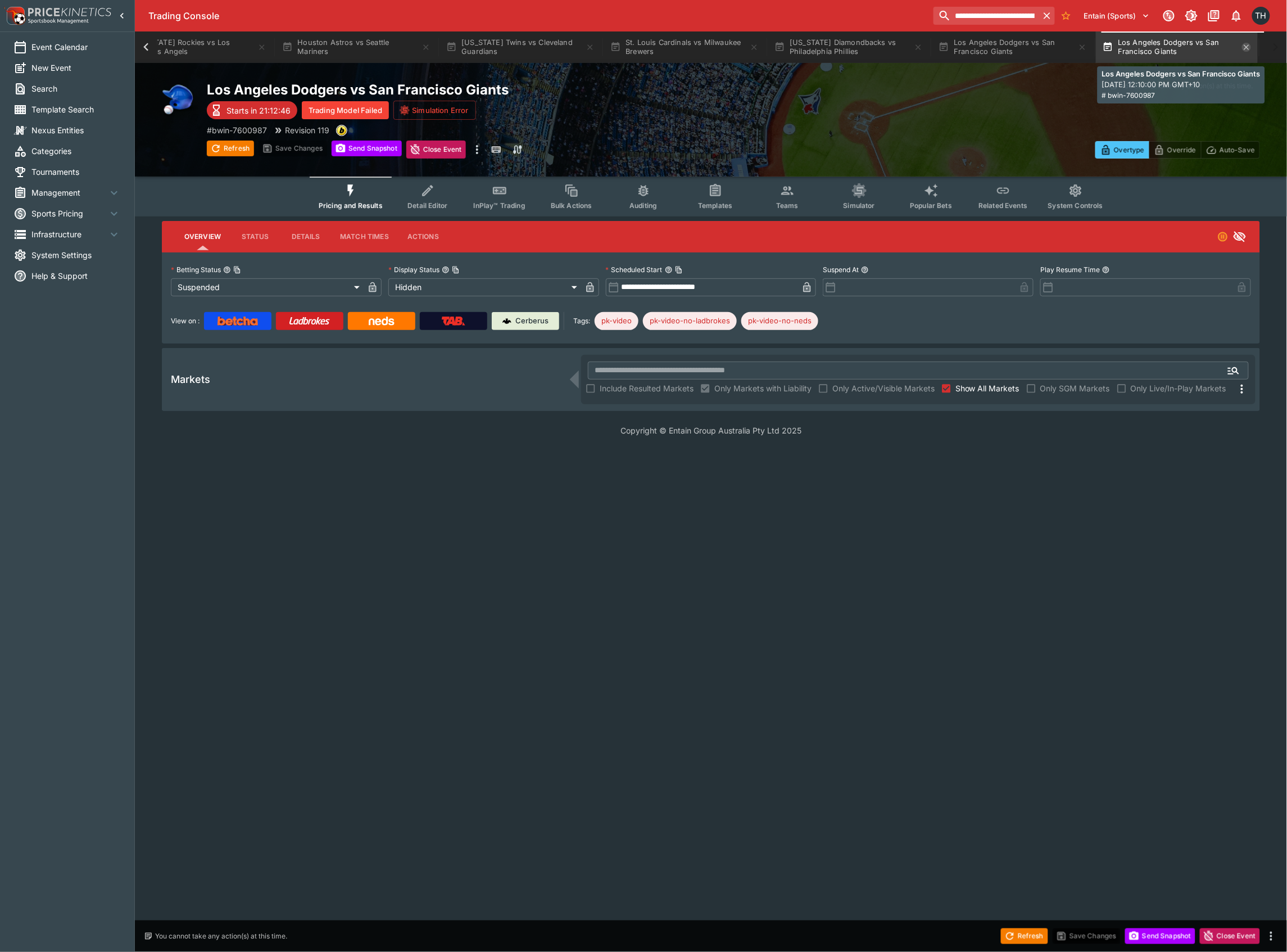
click at [1250, 48] on icon "button" at bounding box center [1247, 48] width 9 height 9
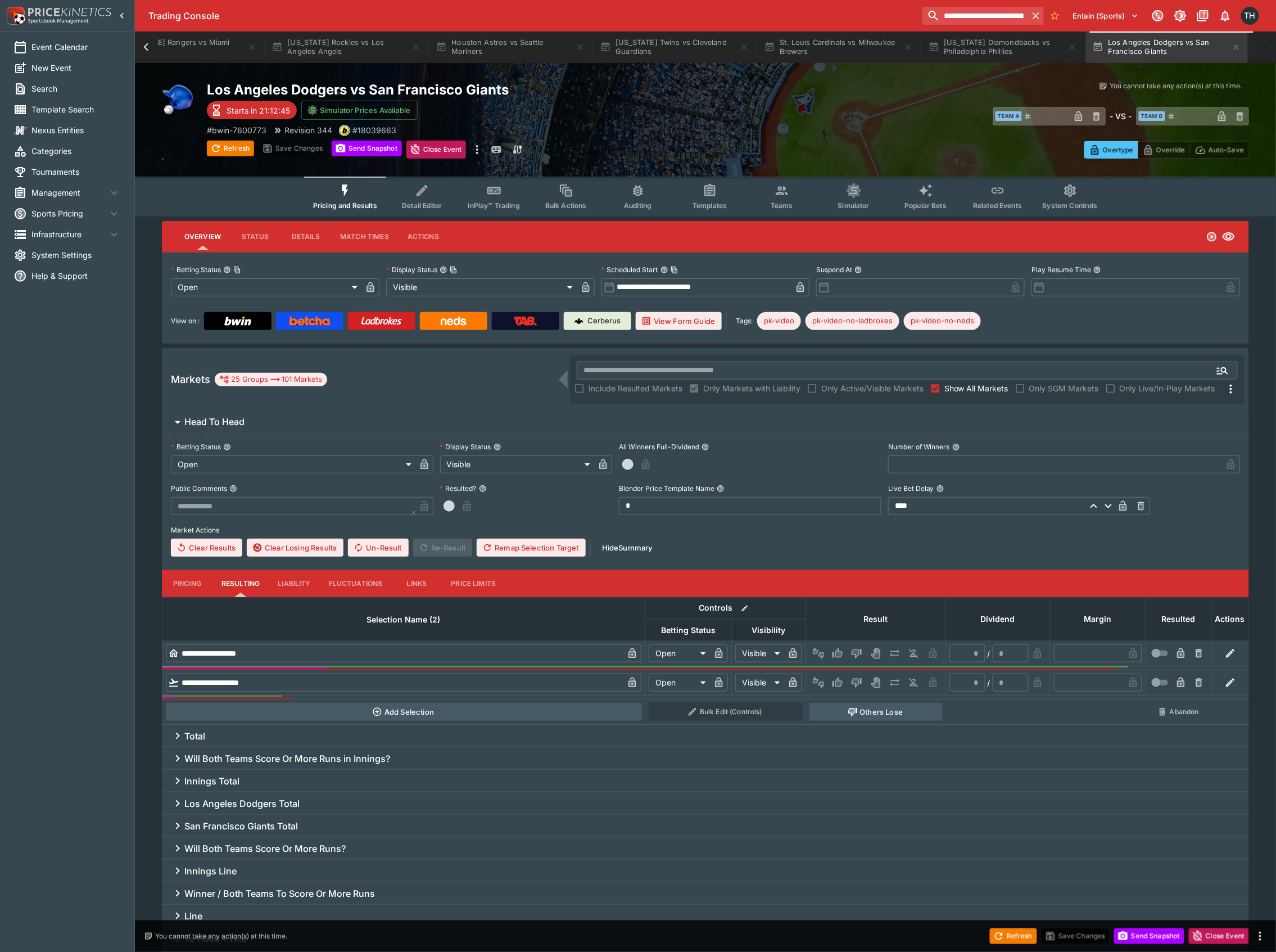
scroll to position [0, 1593]
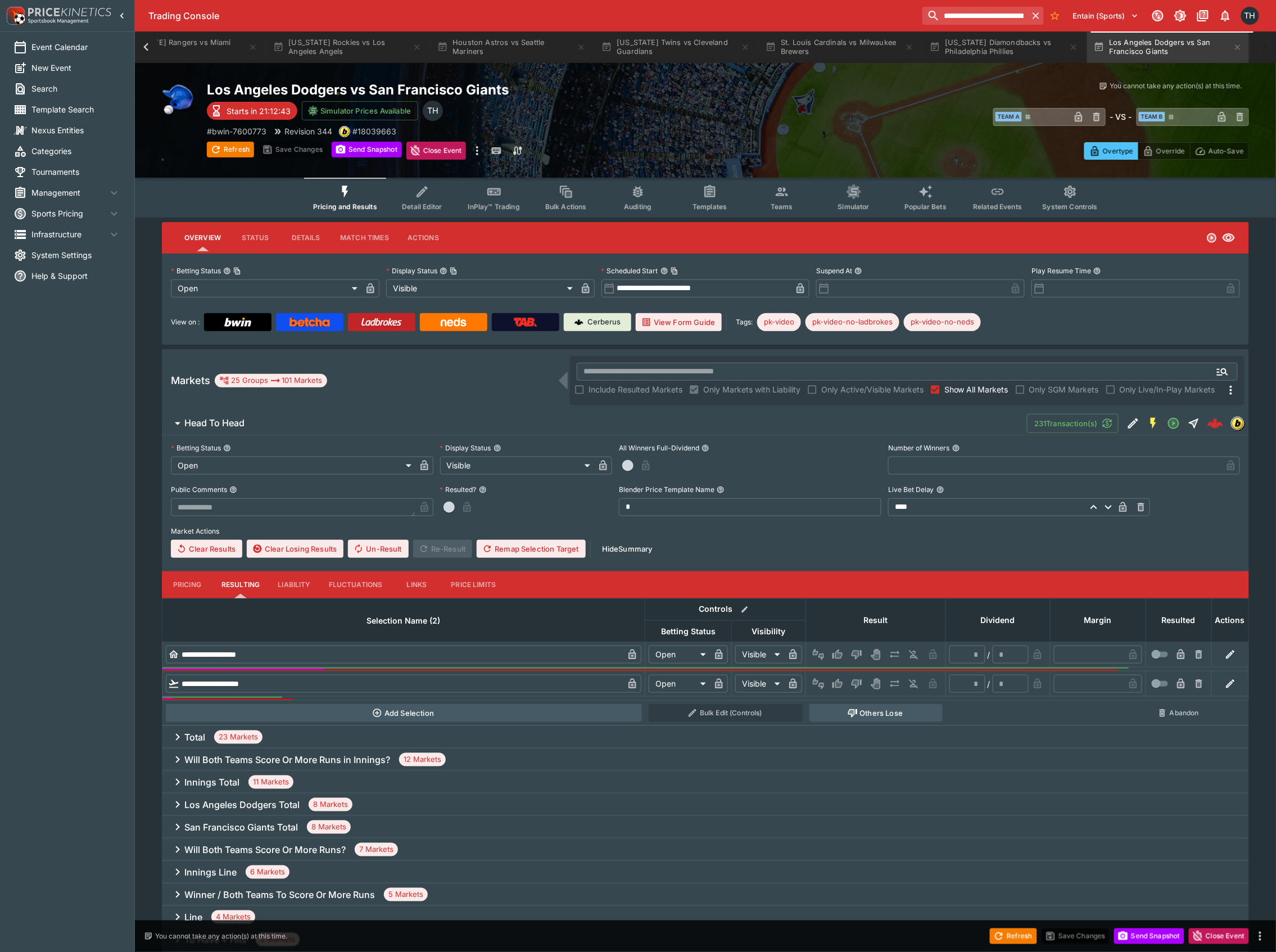
click at [378, 327] on link at bounding box center [381, 322] width 67 height 18
click at [156, 44] on div at bounding box center [146, 47] width 22 height 31
click at [145, 46] on icon at bounding box center [146, 47] width 16 height 16
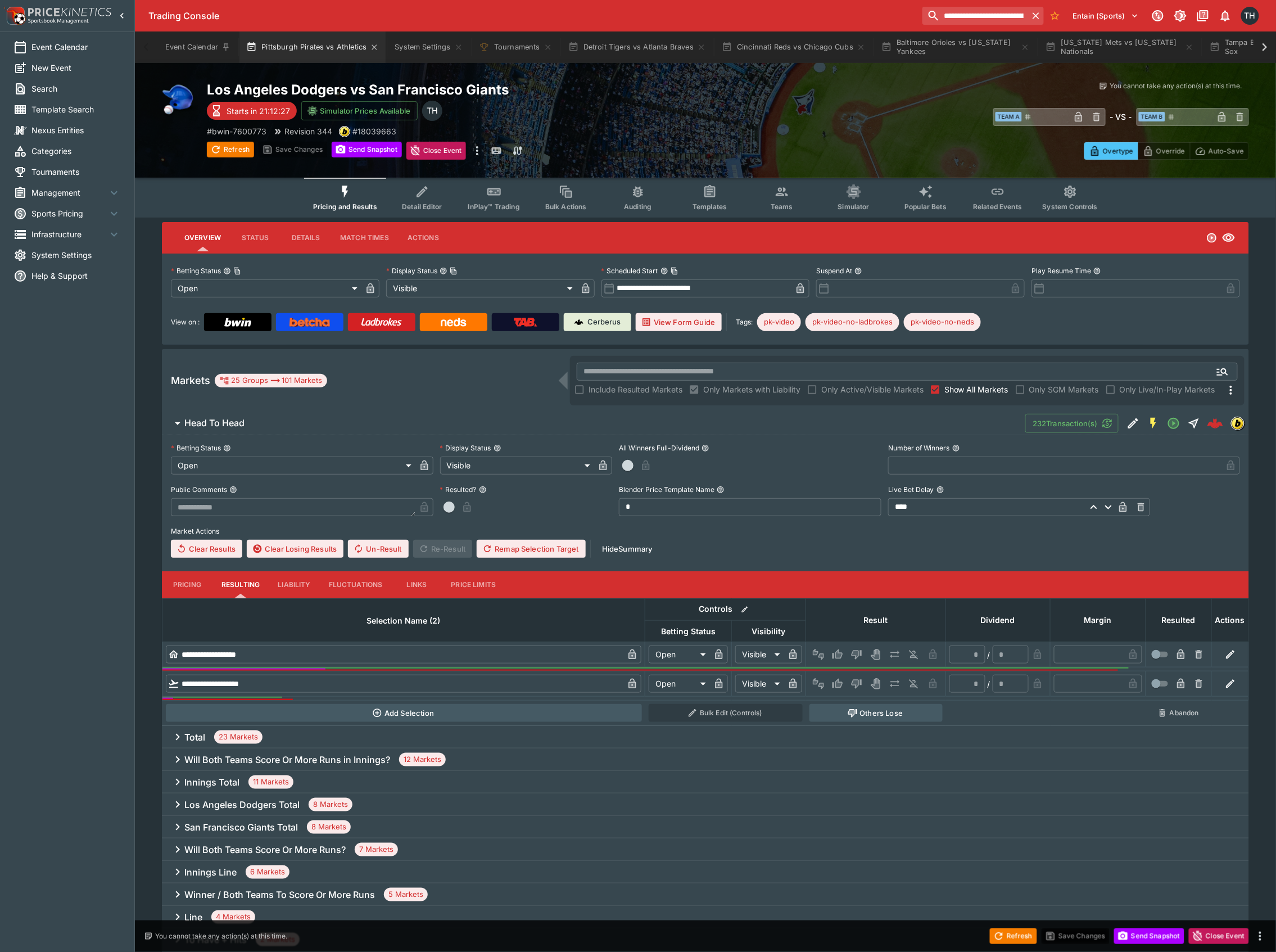
drag, startPoint x: 299, startPoint y: 47, endPoint x: 295, endPoint y: 40, distance: 8.1
click at [299, 46] on button "Pittsburgh Pirates vs Athletics" at bounding box center [312, 47] width 146 height 31
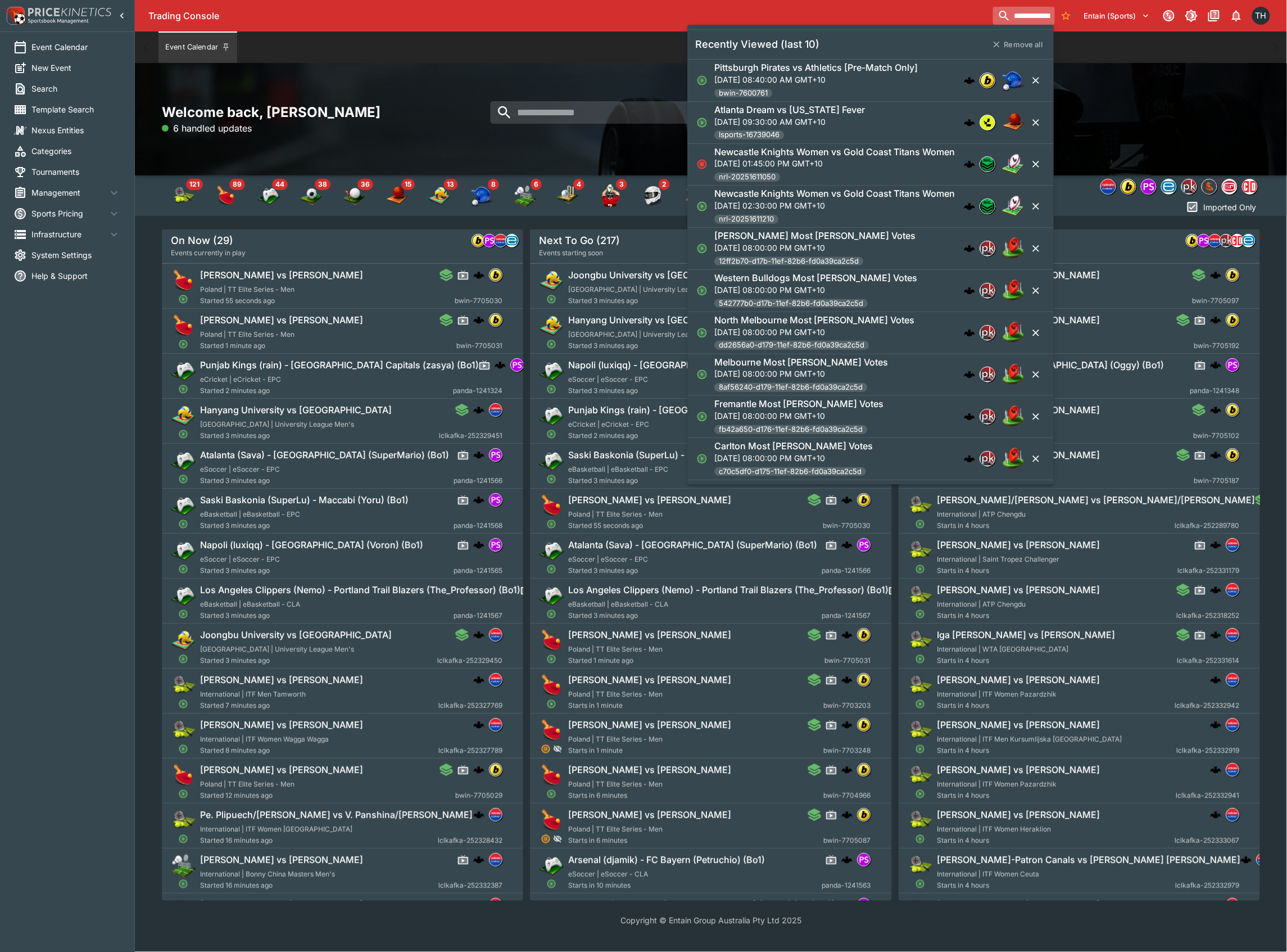
scroll to position [0, 59]
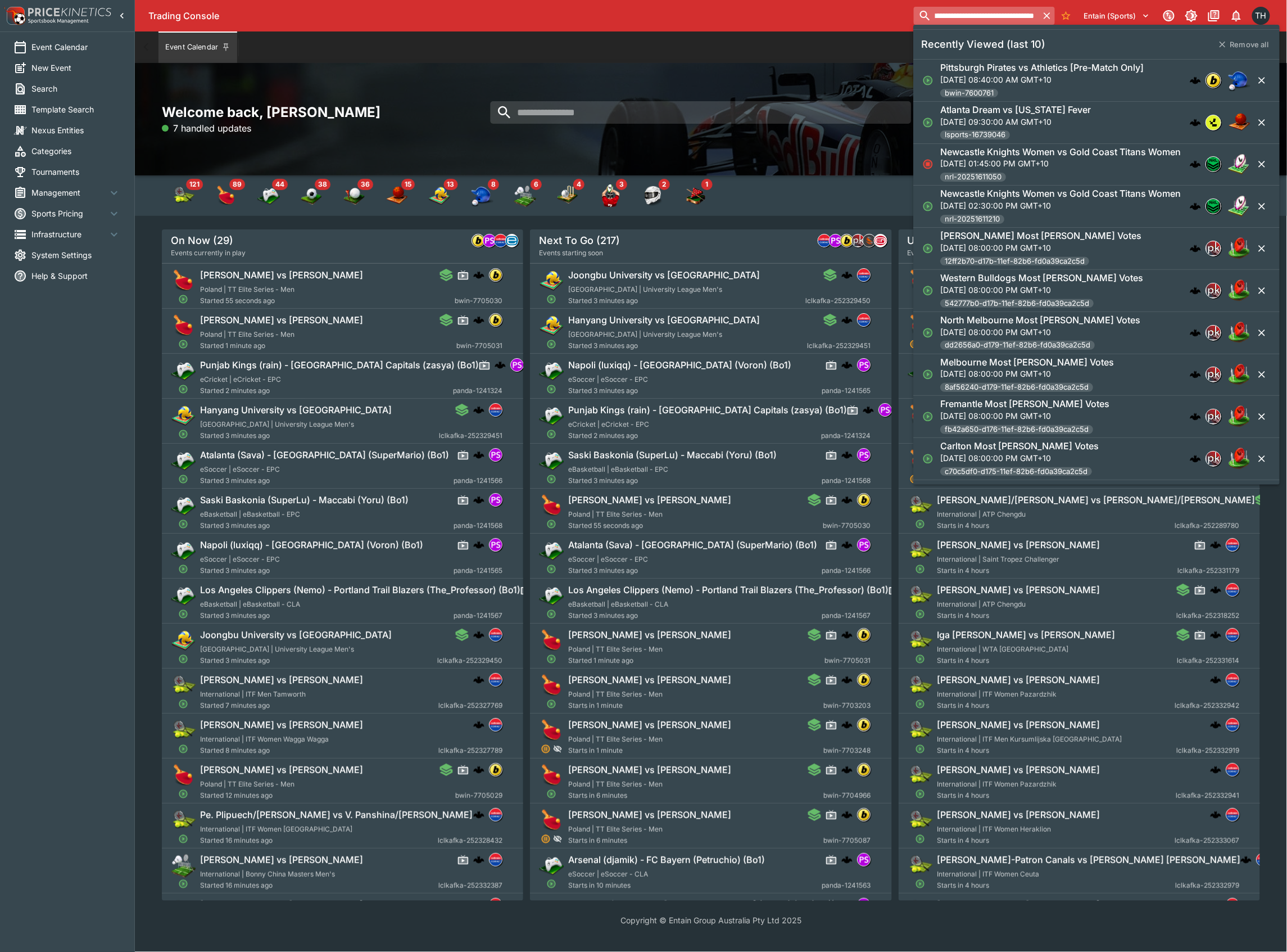
click at [976, 14] on input "**********" at bounding box center [977, 16] width 125 height 18
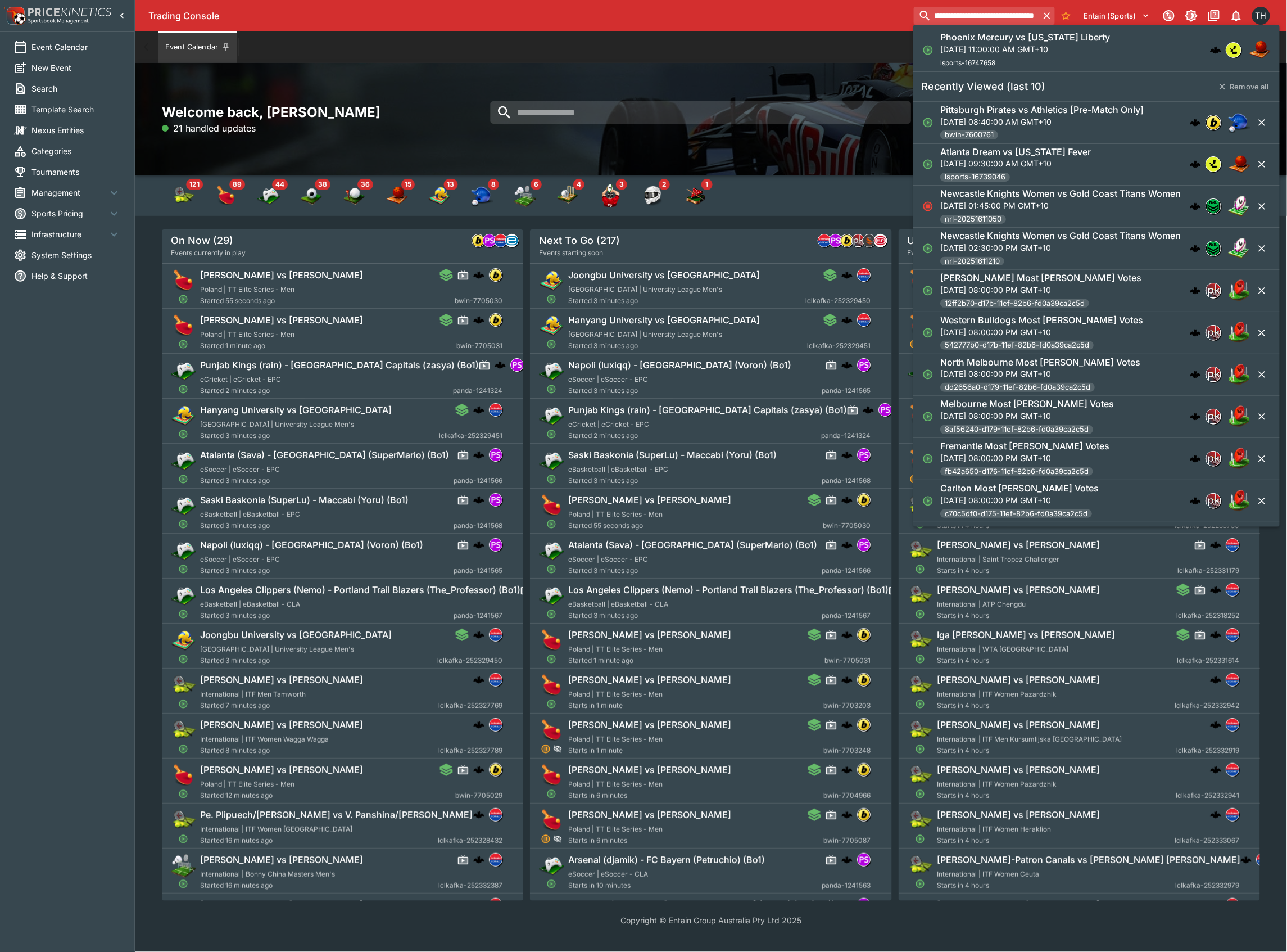
type input "**********"
click at [988, 45] on p "Sat, Sep 20, 2025, 11:00:00 AM GMT+10" at bounding box center [1025, 49] width 170 height 12
